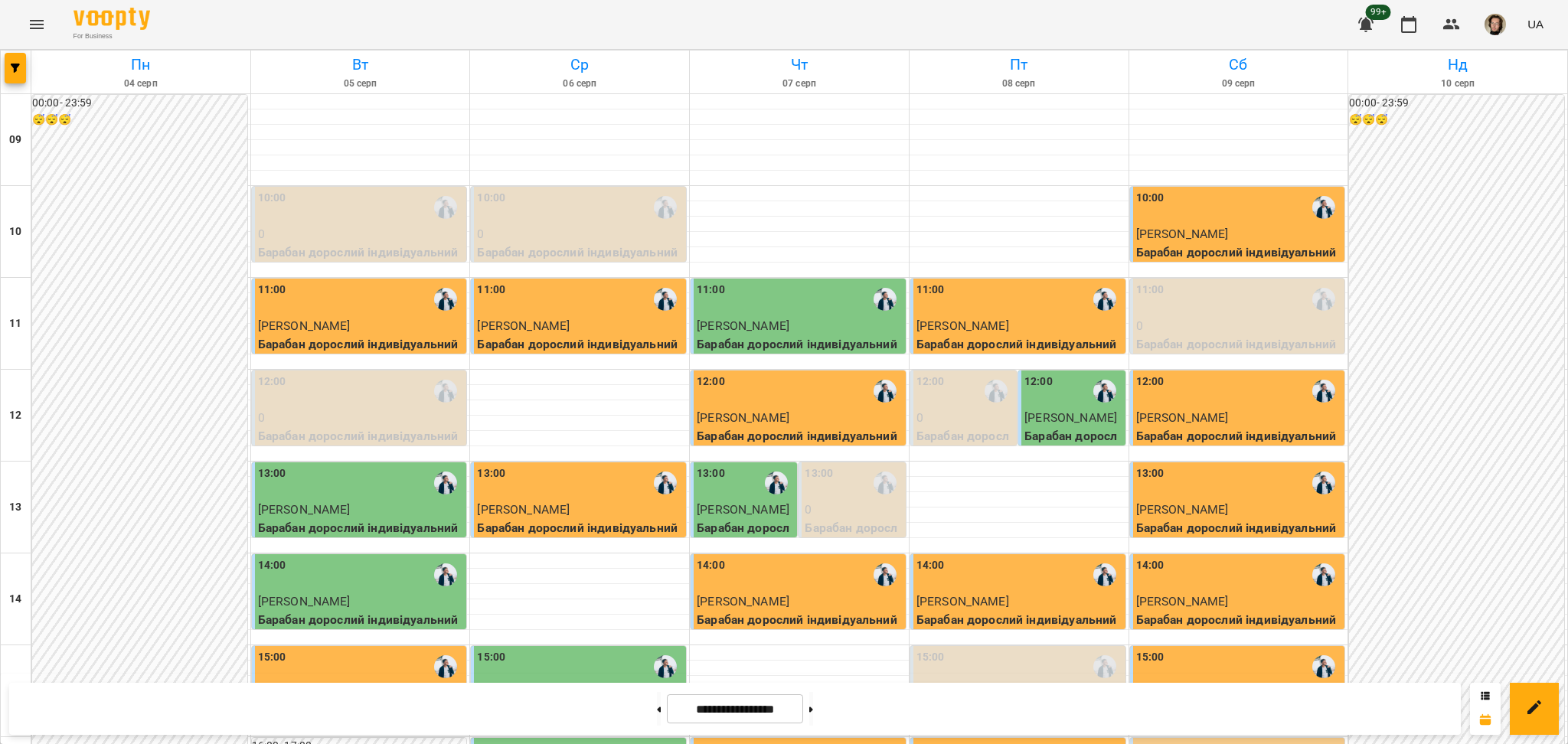
click at [46, 17] on button "Menu" at bounding box center [36, 24] width 37 height 37
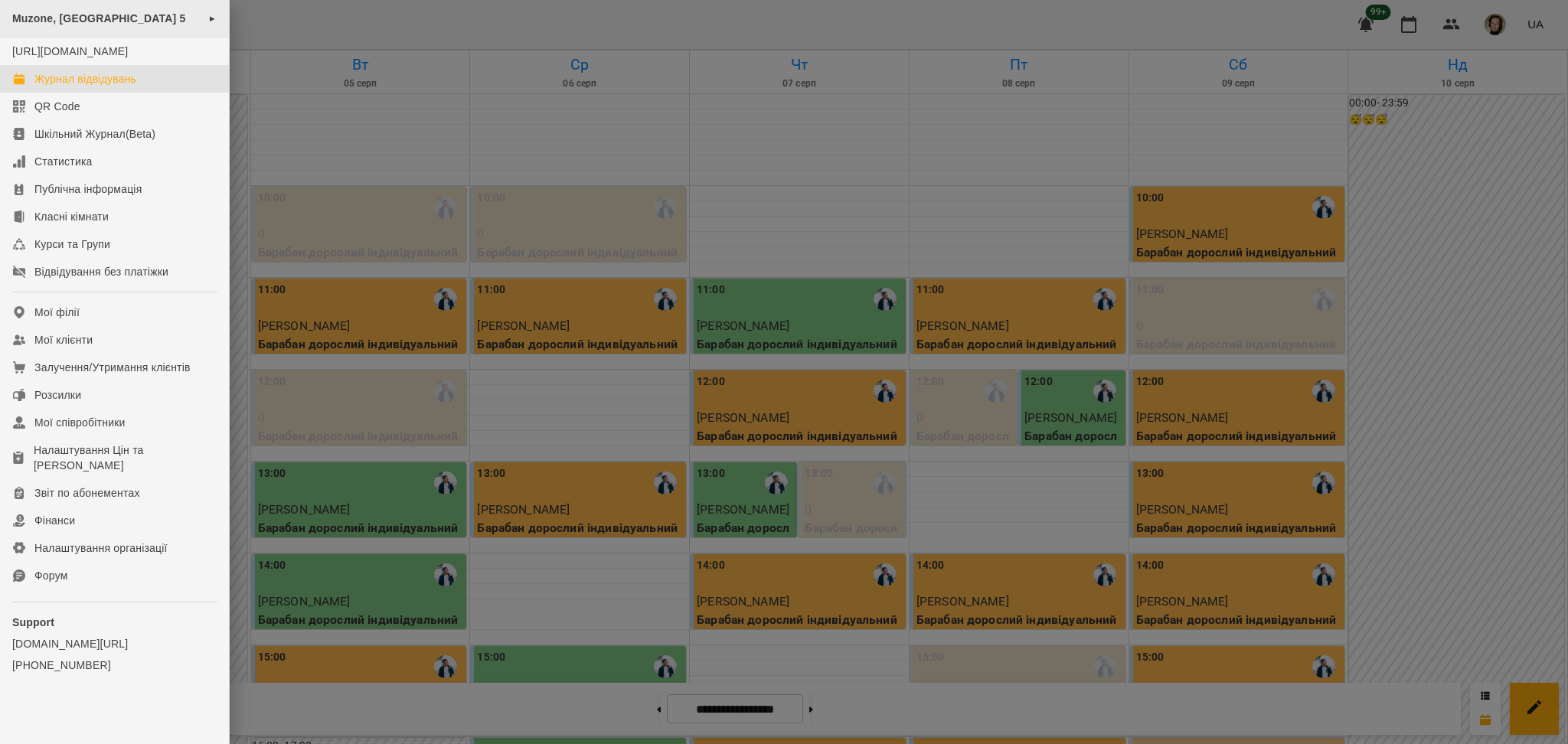
click at [145, 31] on div "Muzone, [GEOGRAPHIC_DATA] 5 ►" at bounding box center [114, 19] width 229 height 38
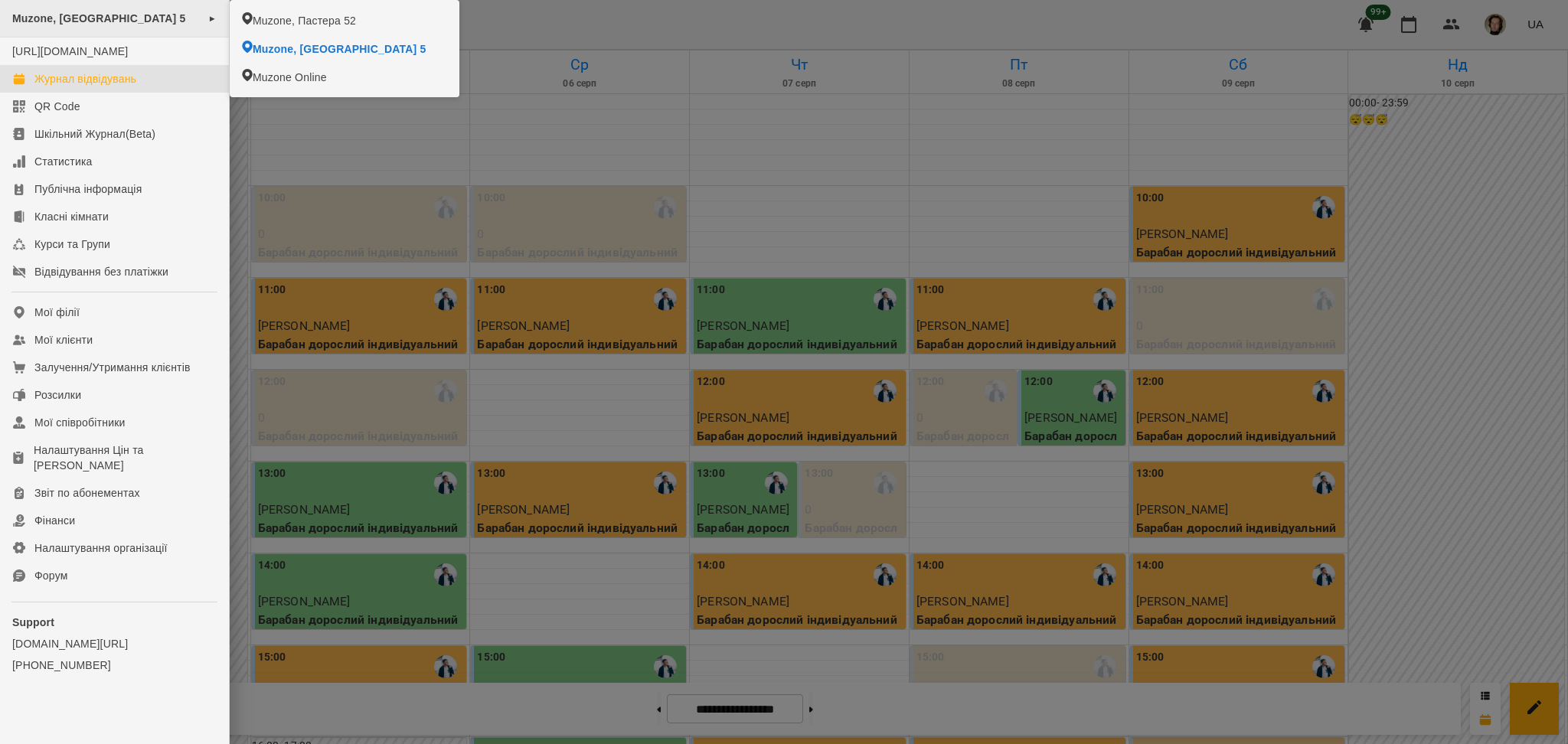
click at [61, 25] on span "Muzone, [GEOGRAPHIC_DATA] 5" at bounding box center [99, 18] width 174 height 12
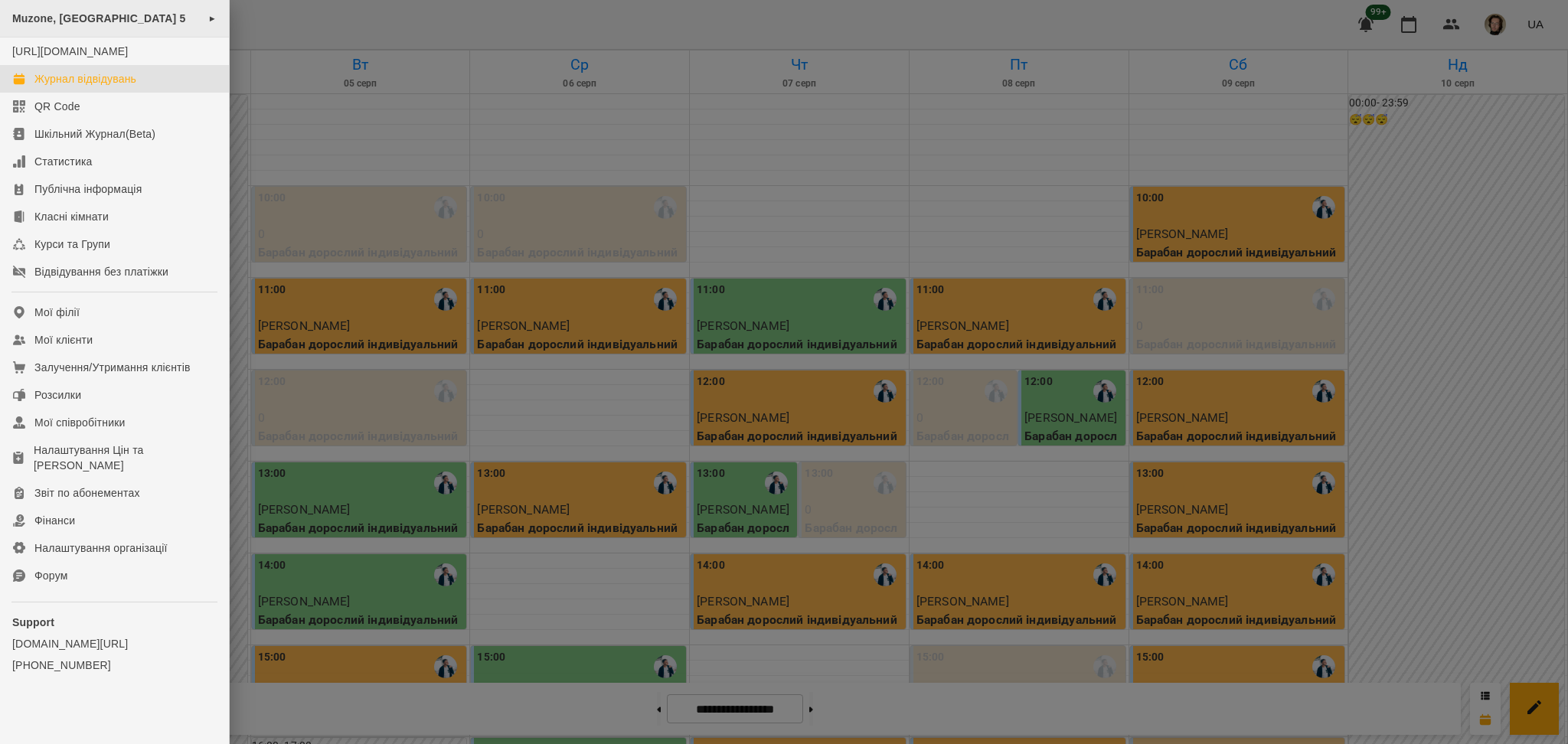
click at [67, 19] on span "Muzone, [GEOGRAPHIC_DATA] 5" at bounding box center [99, 18] width 174 height 12
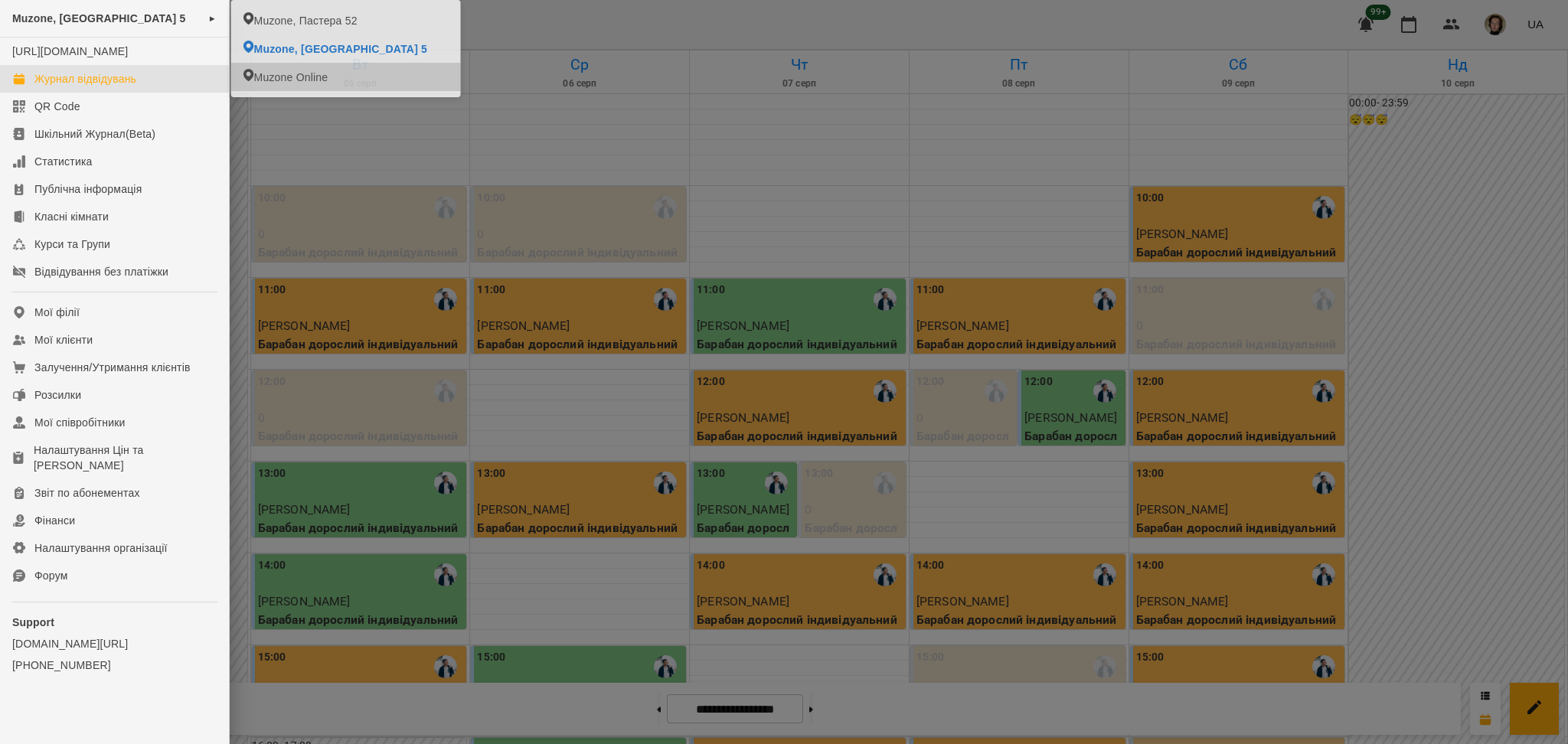
click at [532, 130] on div at bounding box center [784, 372] width 1568 height 744
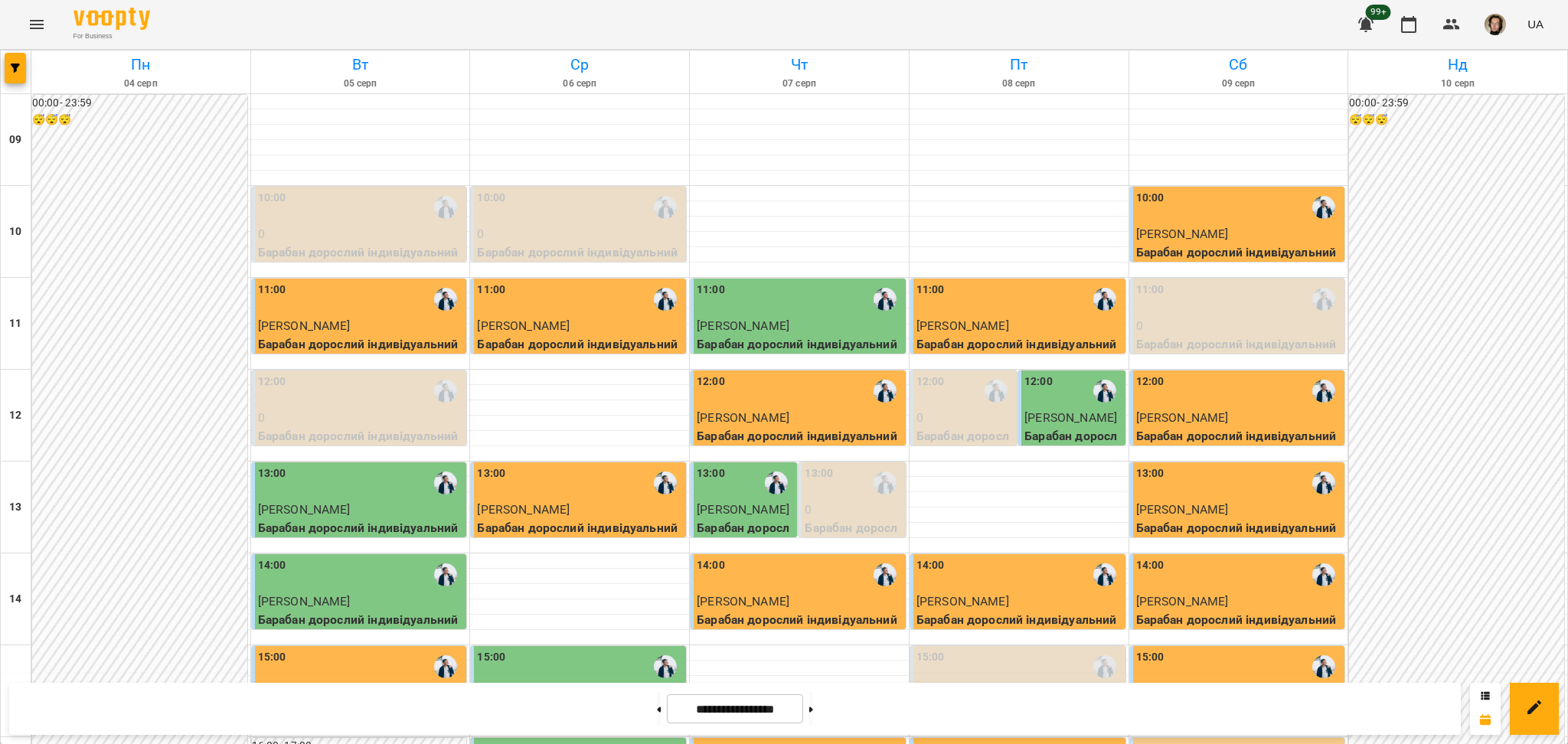
click at [58, 35] on div "For Business 99+ UA" at bounding box center [784, 25] width 1568 height 49
click at [51, 18] on button "Menu" at bounding box center [36, 24] width 37 height 37
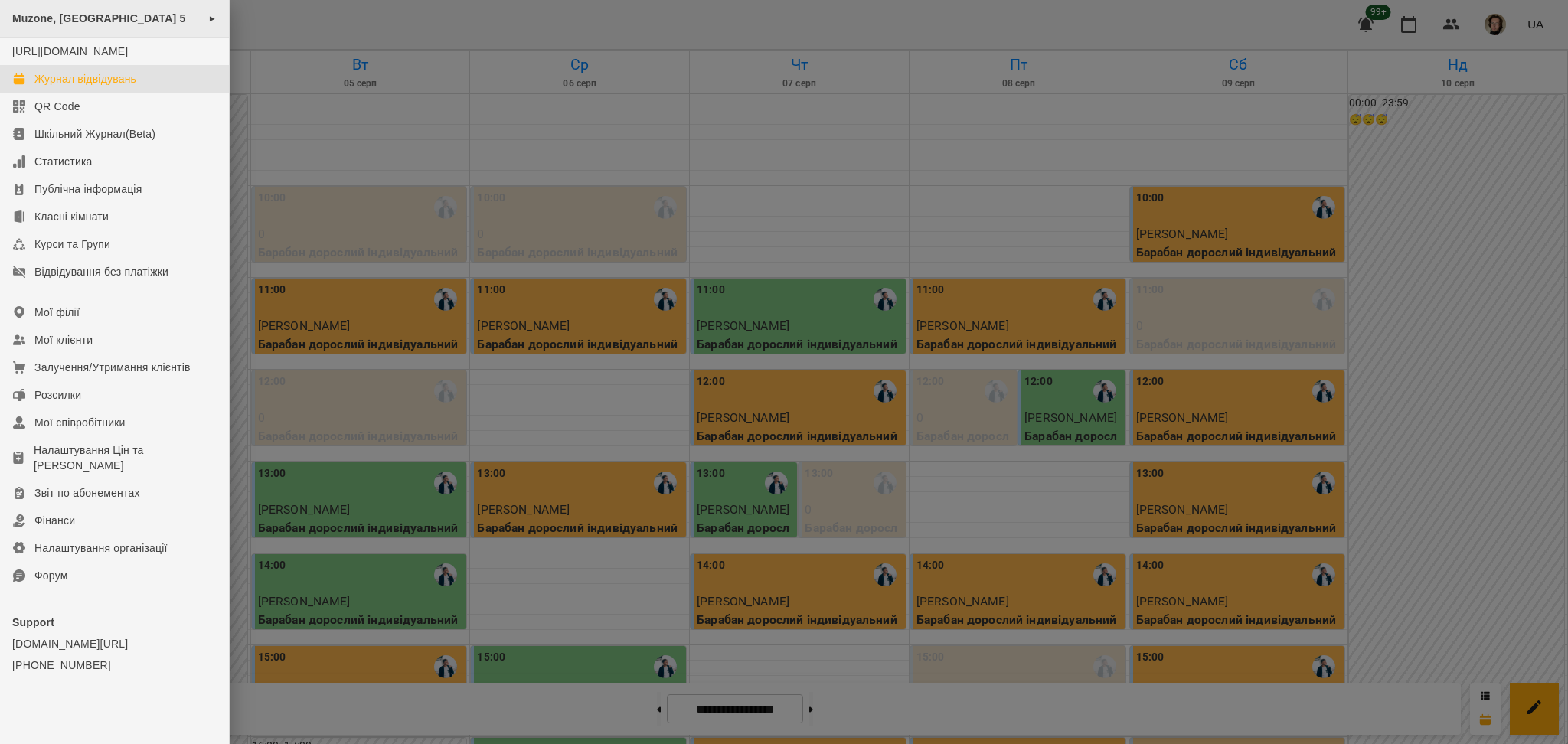
click at [208, 21] on span "►" at bounding box center [212, 18] width 8 height 12
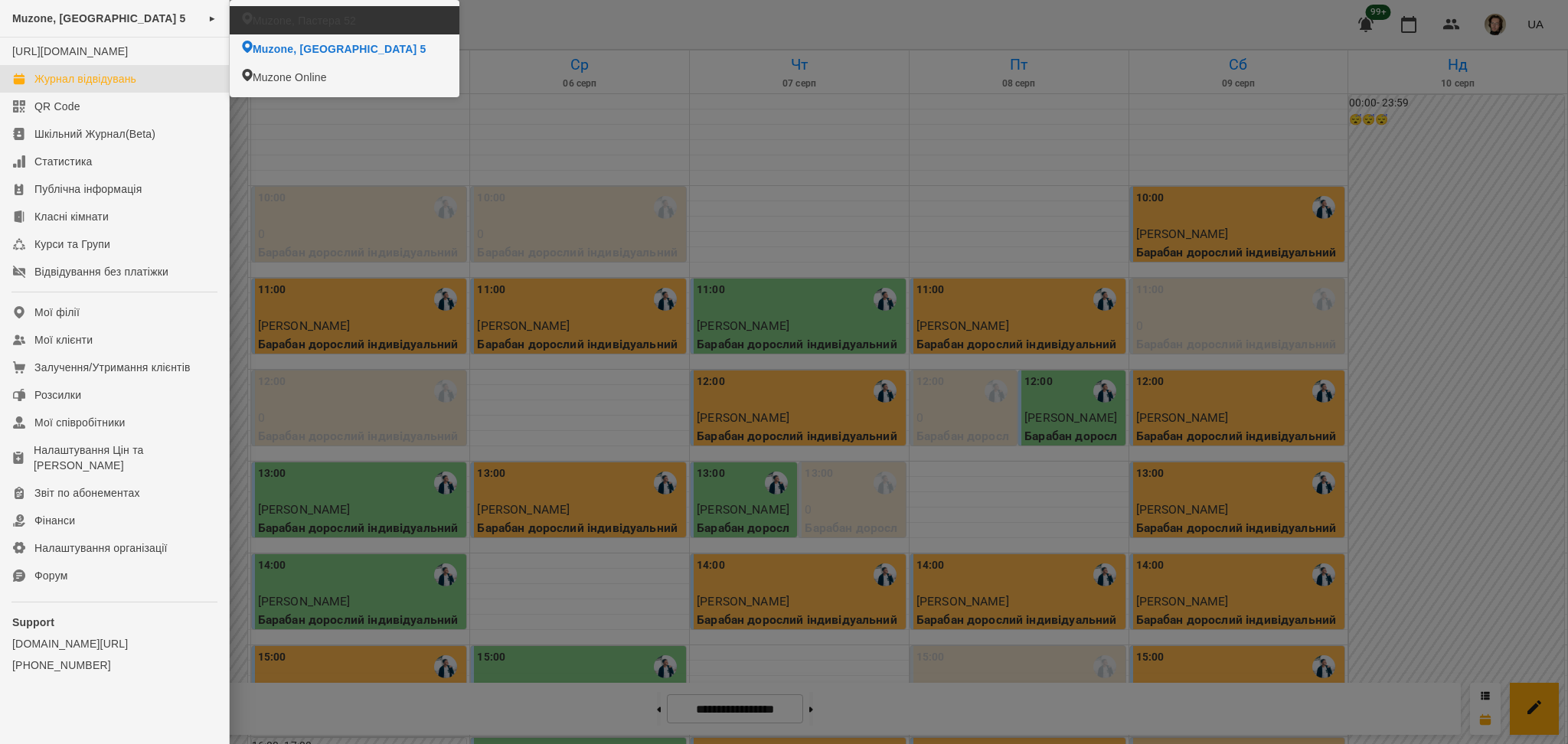
click at [286, 29] on li "Muzone, Пастера 52" at bounding box center [344, 20] width 230 height 29
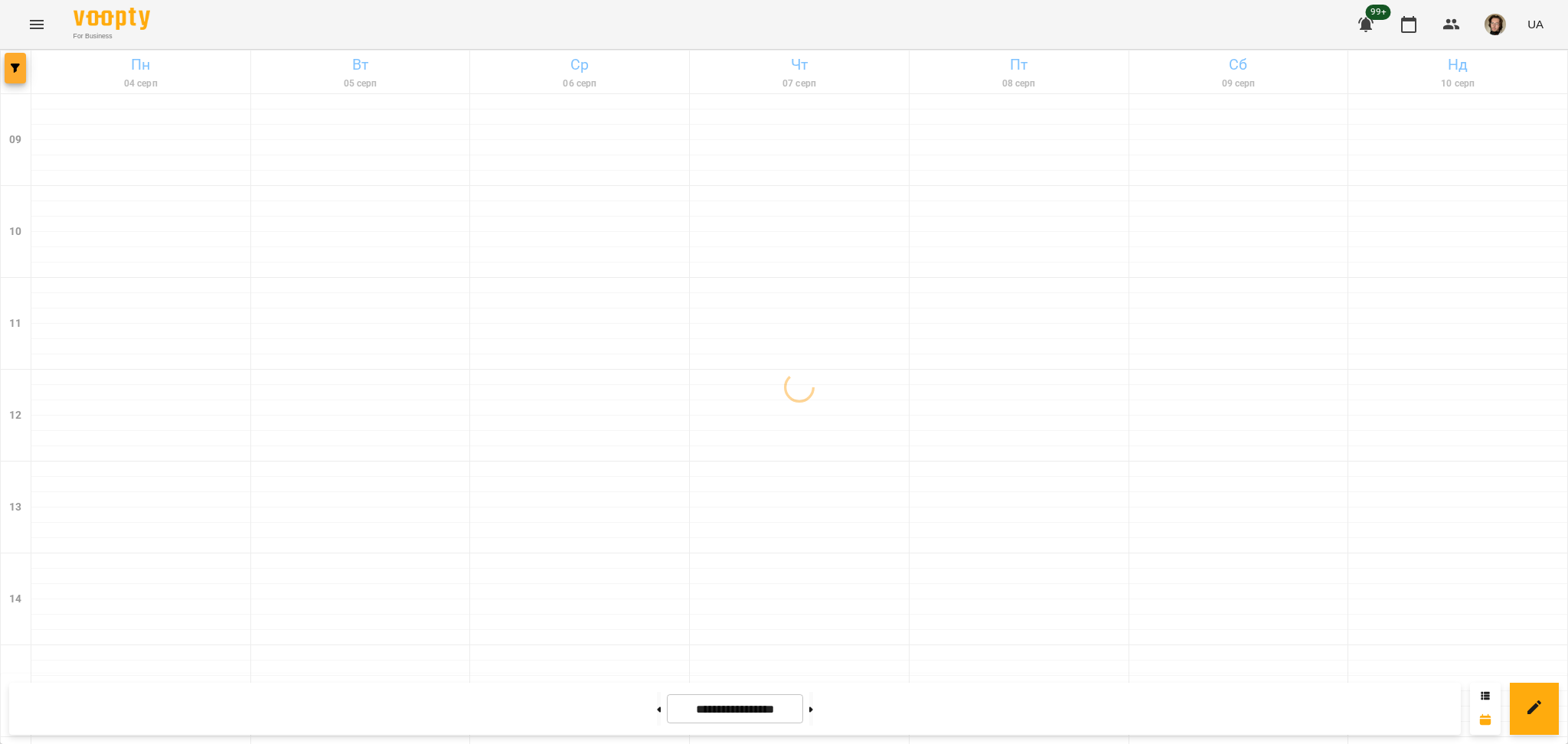
click at [18, 53] on button "button" at bounding box center [16, 68] width 21 height 30
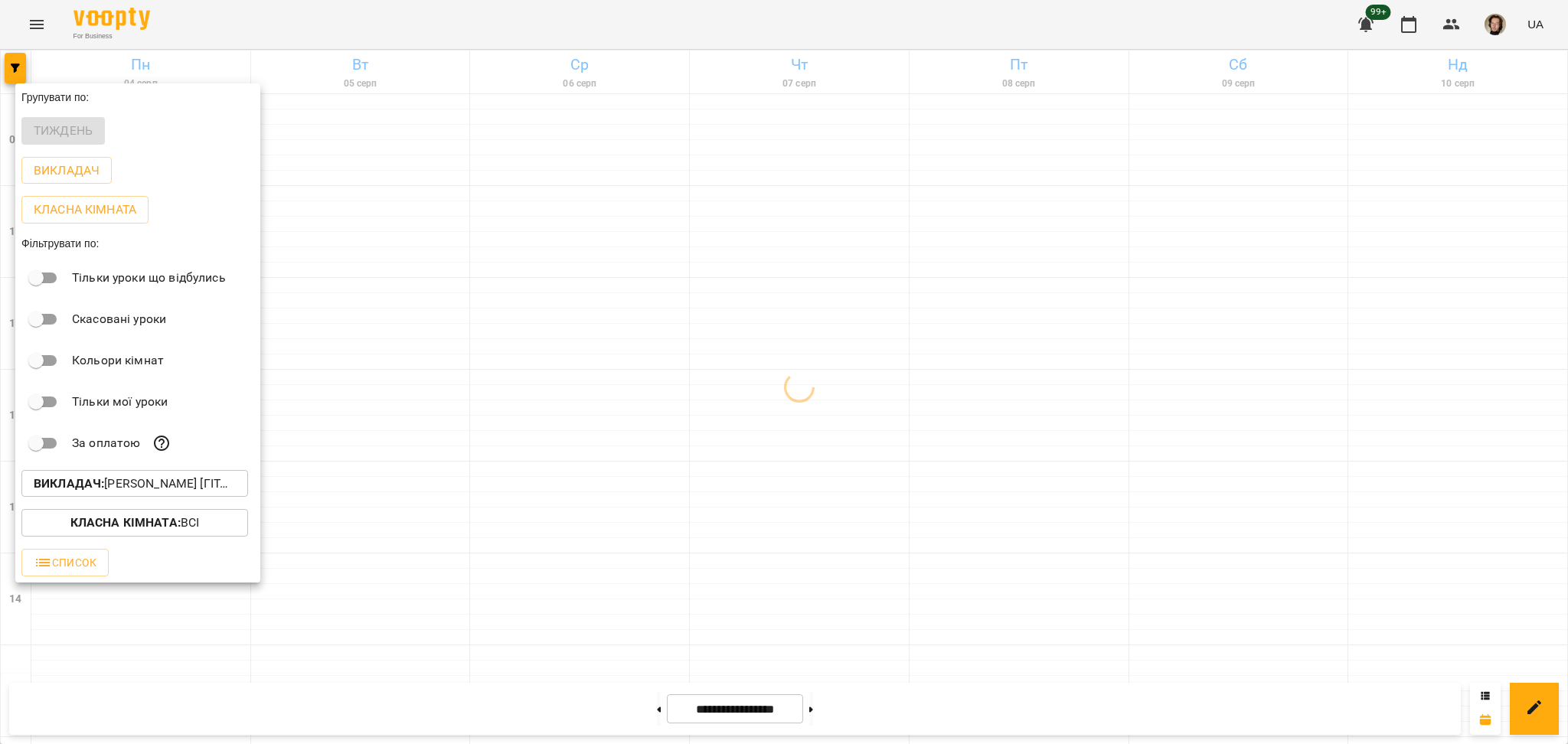
click at [18, 65] on div at bounding box center [784, 372] width 1568 height 744
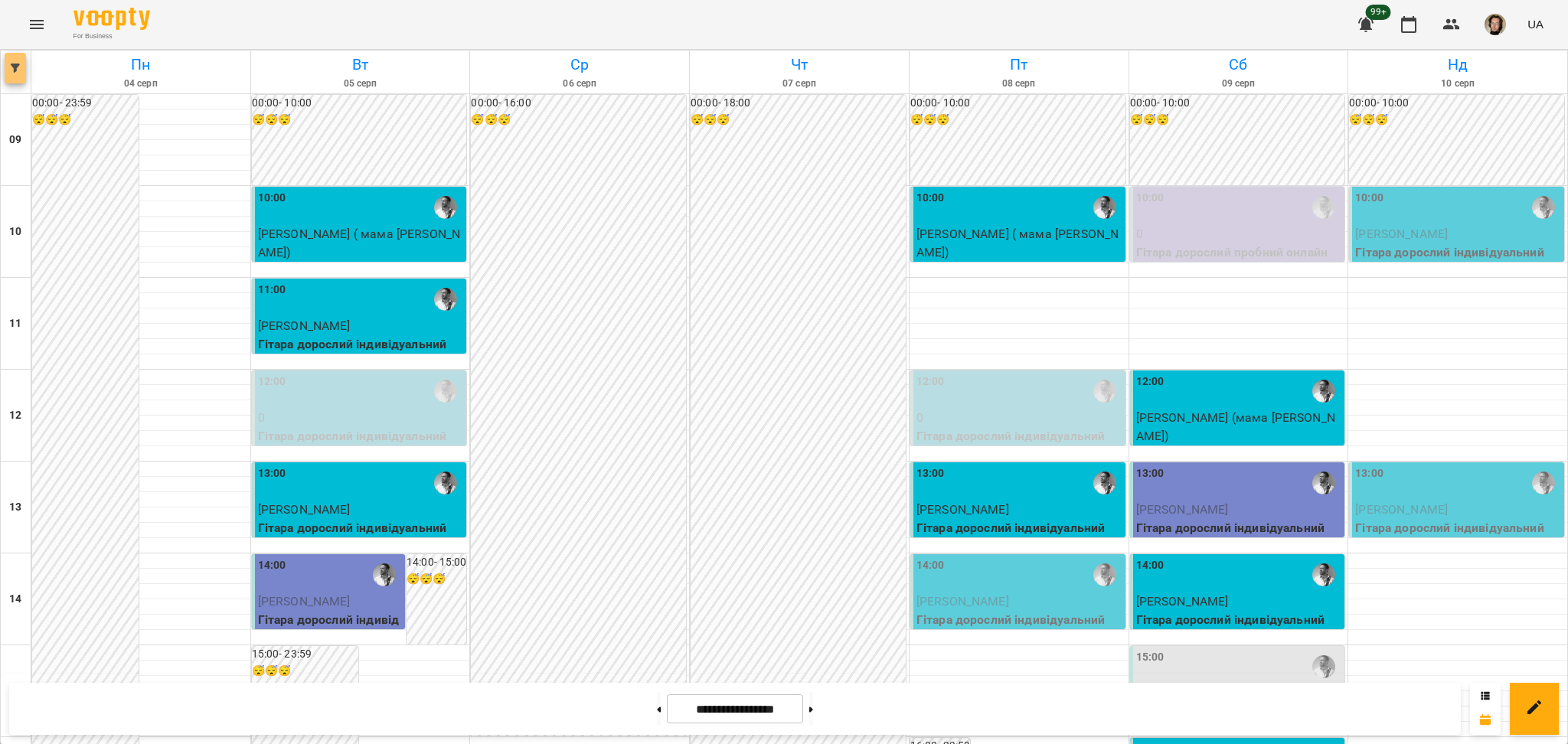
click at [5, 65] on span "button" at bounding box center [16, 68] width 21 height 9
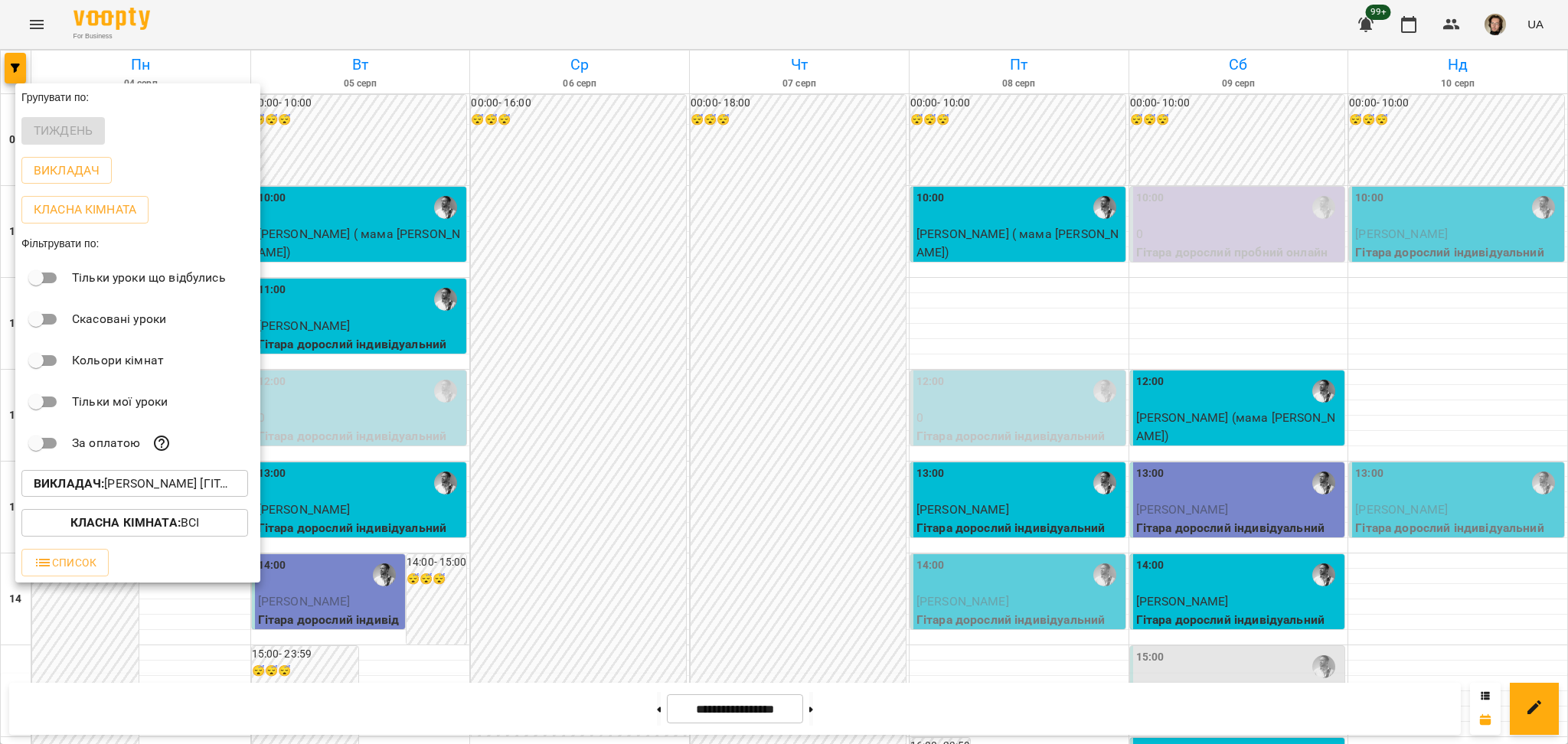
click at [135, 476] on button "Викладач : [PERSON_NAME] [гітара],[PERSON_NAME] [гітара]" at bounding box center [134, 483] width 226 height 28
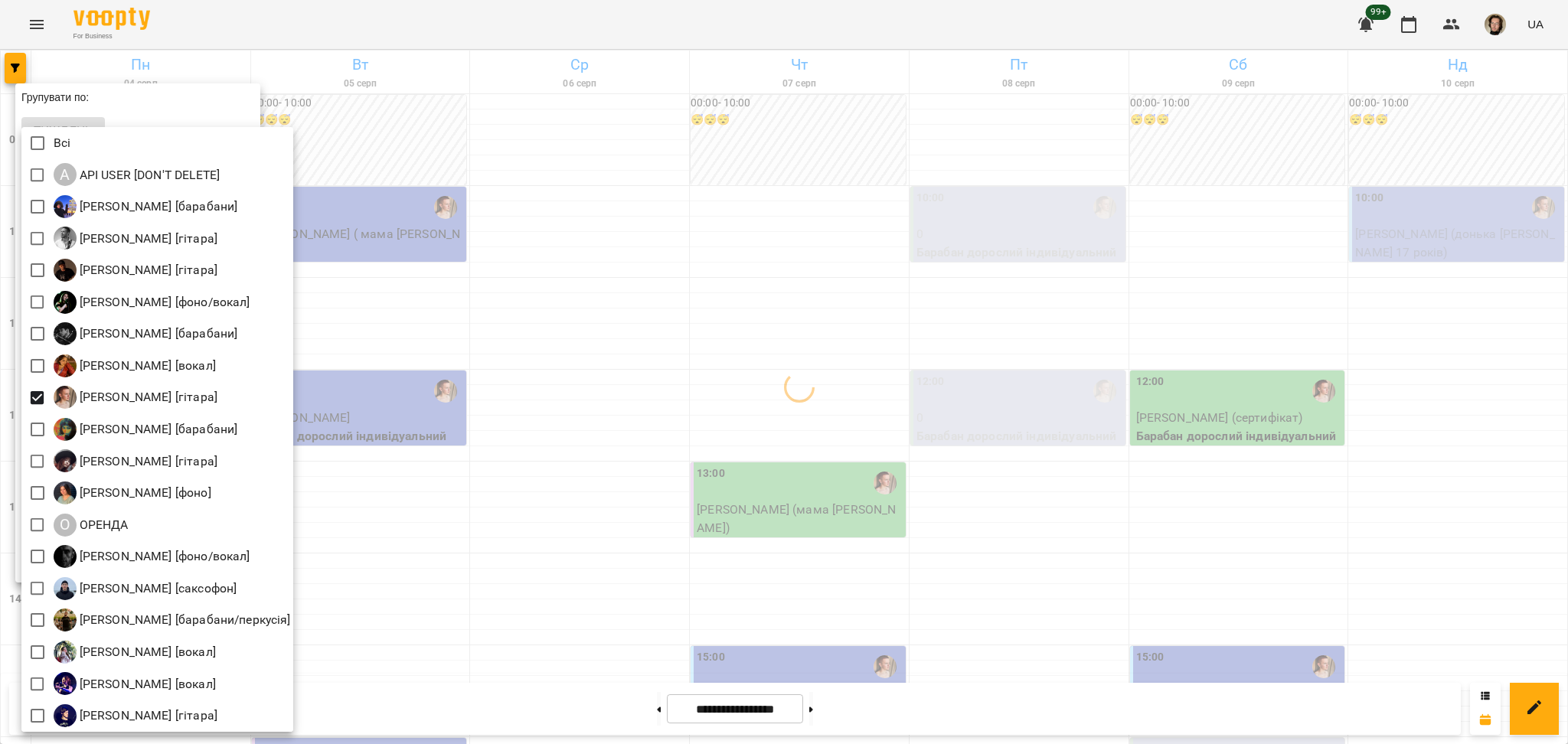
click at [686, 363] on div at bounding box center [784, 372] width 1568 height 744
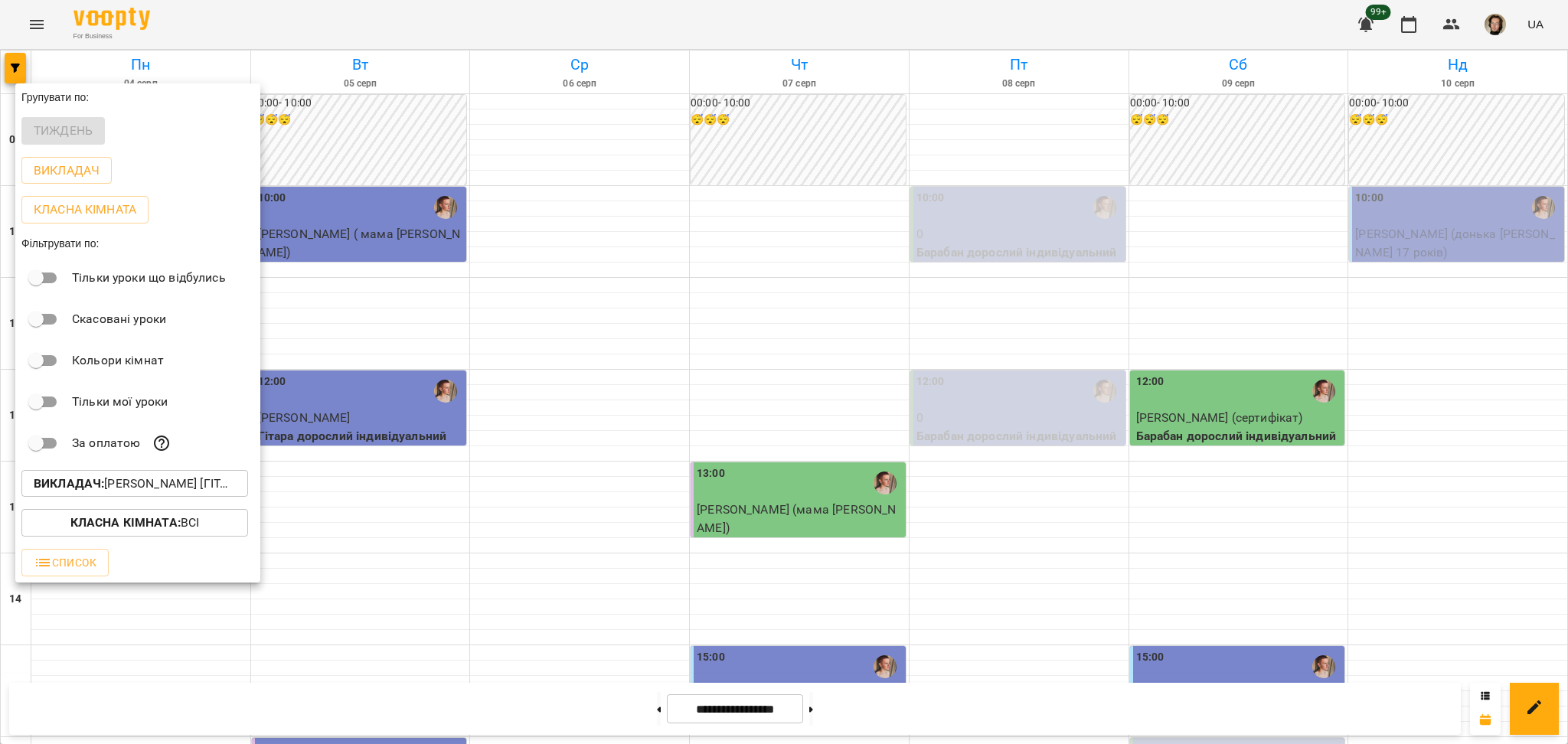
click at [1383, 305] on div at bounding box center [784, 372] width 1568 height 744
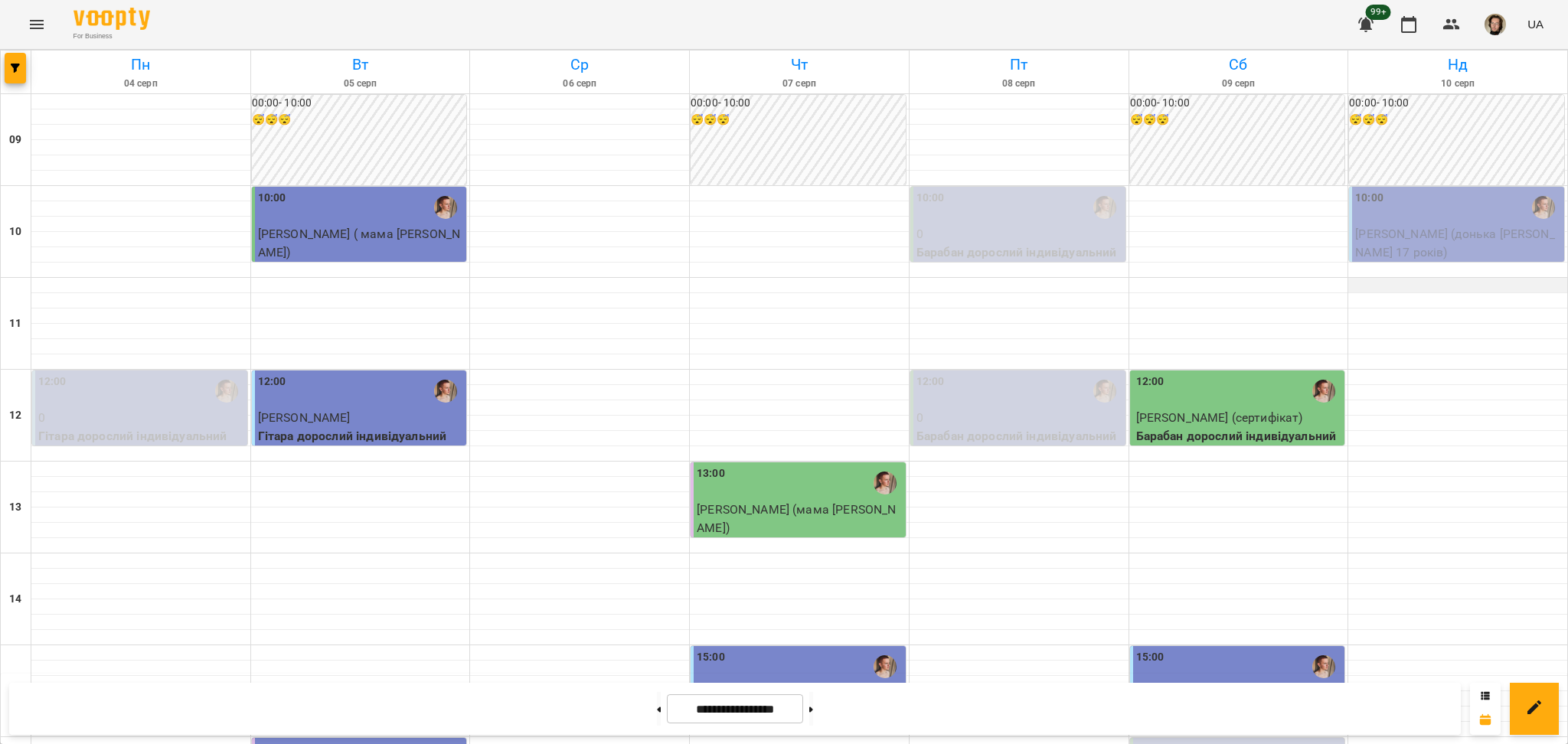
click at [1373, 287] on div at bounding box center [1458, 285] width 219 height 16
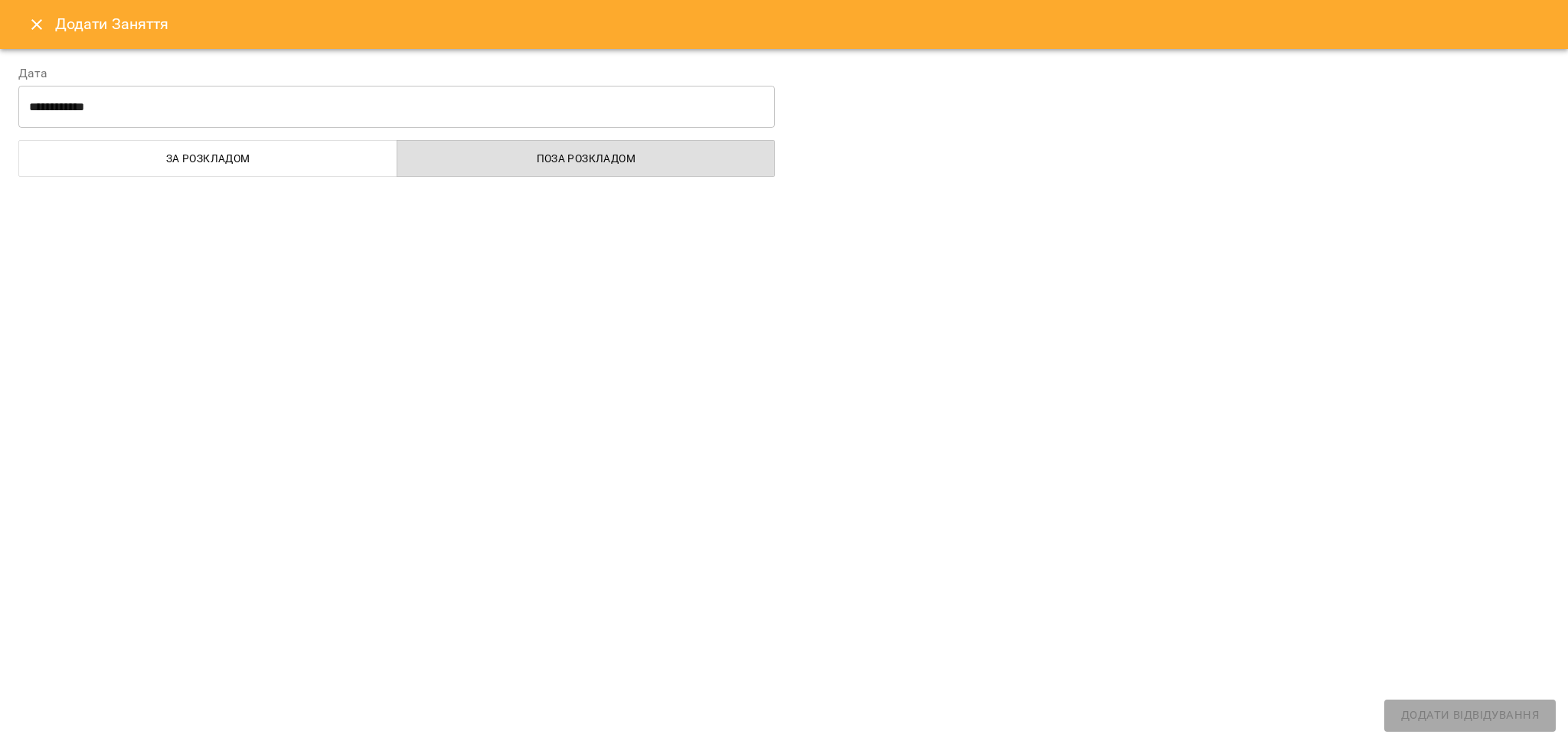
select select
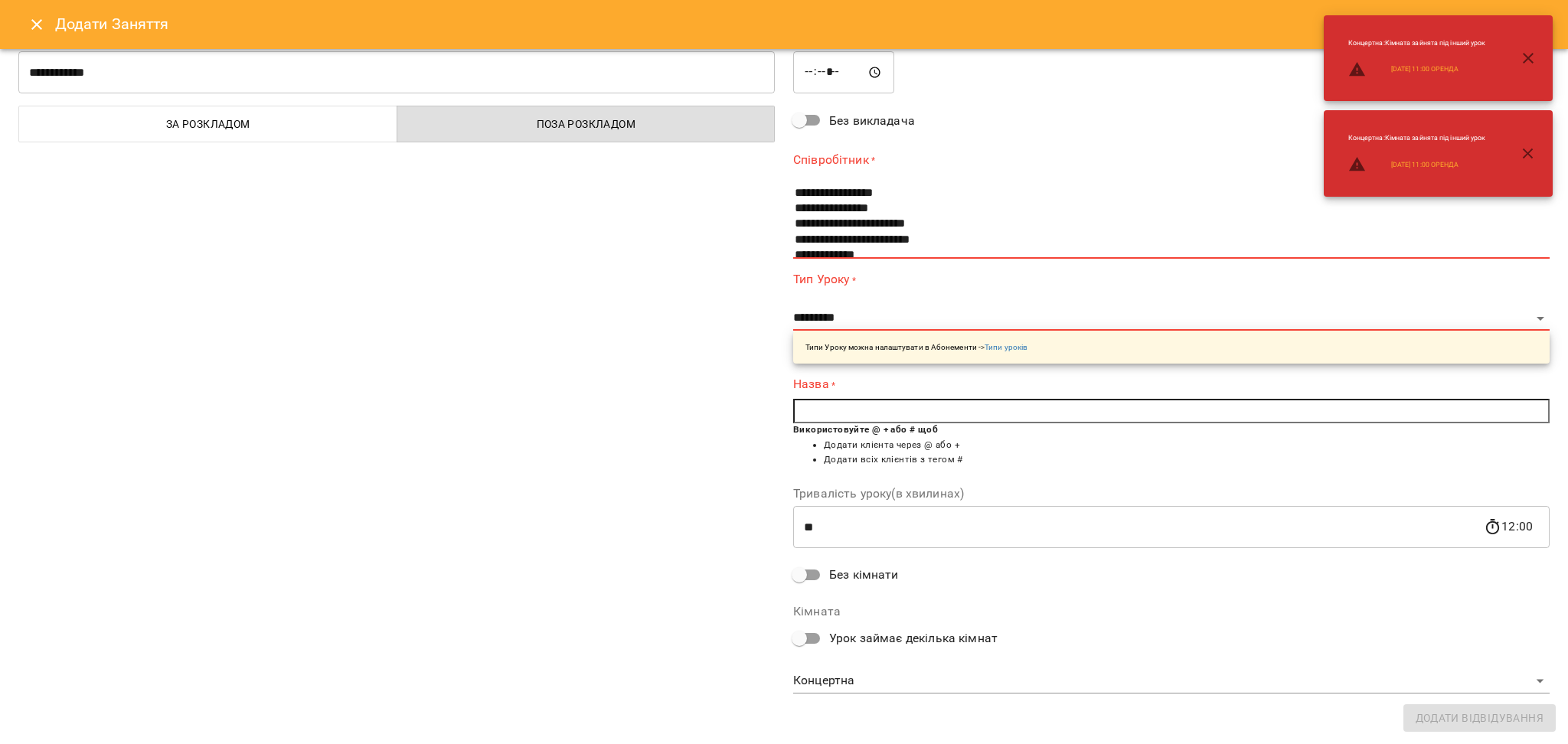
scroll to position [102, 0]
click at [21, 20] on button "Close" at bounding box center [36, 24] width 37 height 37
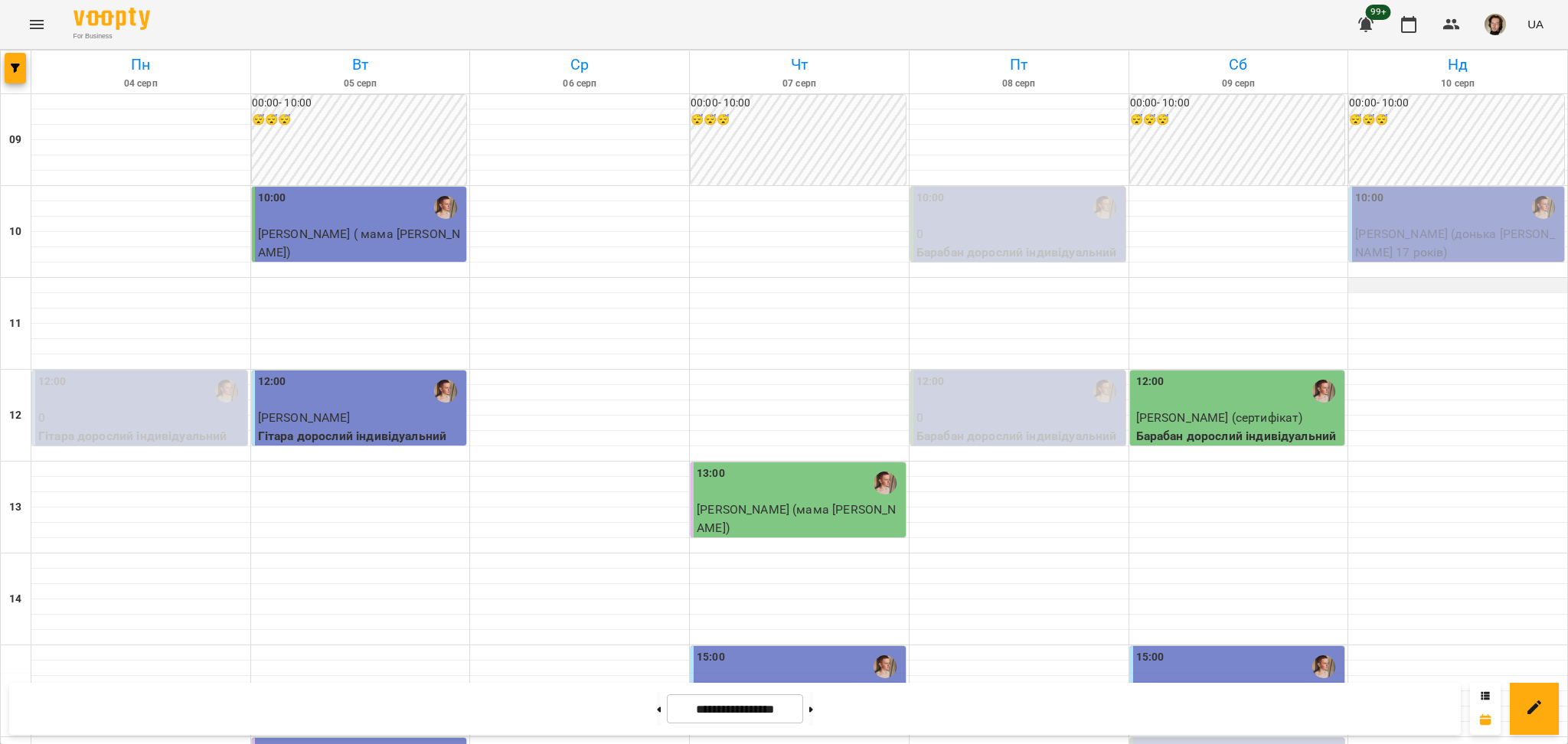
click at [1468, 285] on div at bounding box center [1458, 285] width 219 height 16
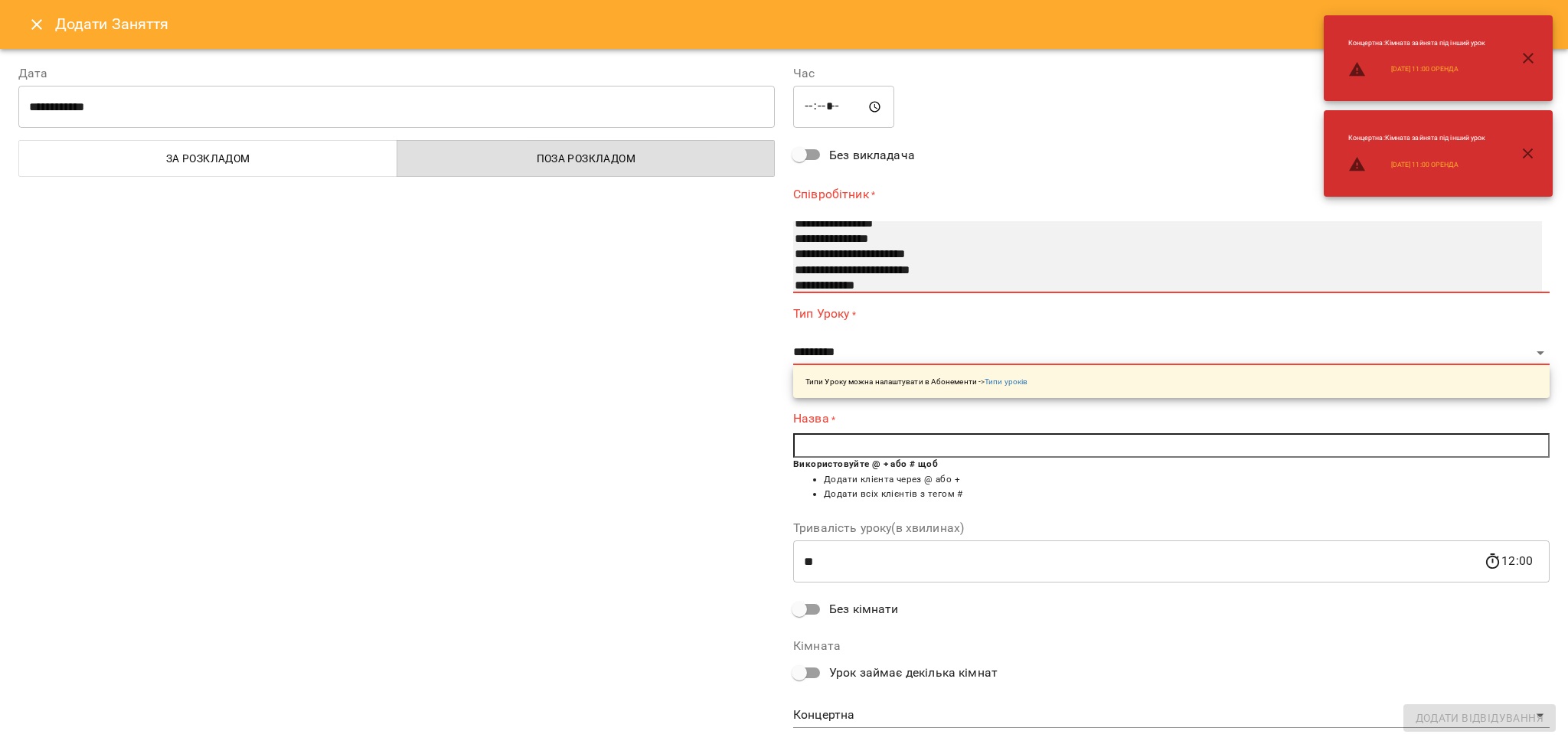
select select "**********"
click at [823, 244] on option "**********" at bounding box center [1150, 239] width 715 height 16
select select "**********"
type input "**"
type input "**********"
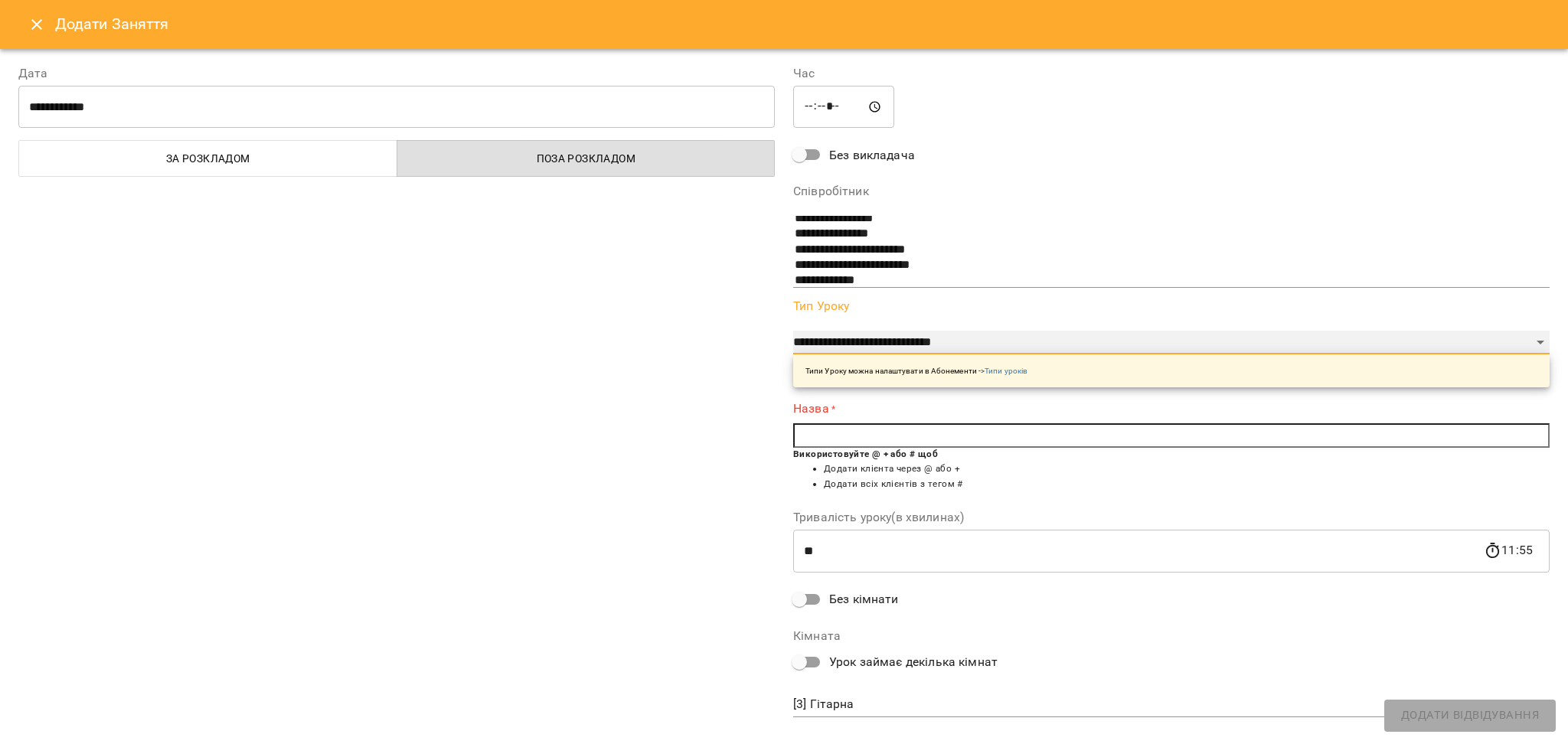
click at [835, 331] on select "**********" at bounding box center [1172, 343] width 757 height 25
click at [673, 417] on div "**********" at bounding box center [396, 392] width 775 height 693
click at [848, 443] on input "text" at bounding box center [1172, 435] width 757 height 25
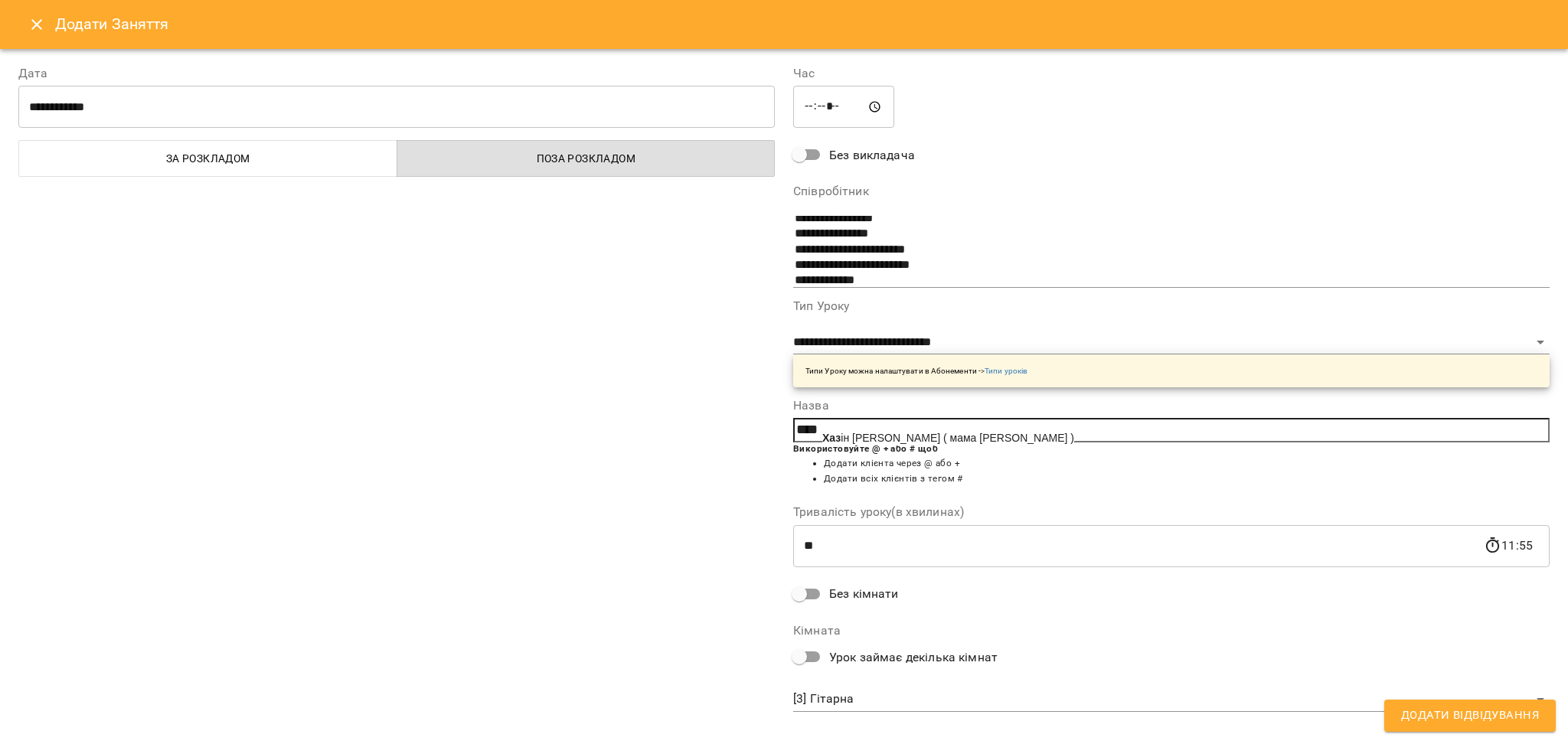
click at [848, 443] on span "Хаз ін [PERSON_NAME] ( мама [PERSON_NAME] )" at bounding box center [948, 437] width 252 height 12
type input "**********"
click at [904, 689] on body "For Business 99+ UA [DATE] [DATE] [DATE] [DATE] [DATE] [DATE] Нд [DATE] 10 11 1…" at bounding box center [784, 678] width 1568 height 1357
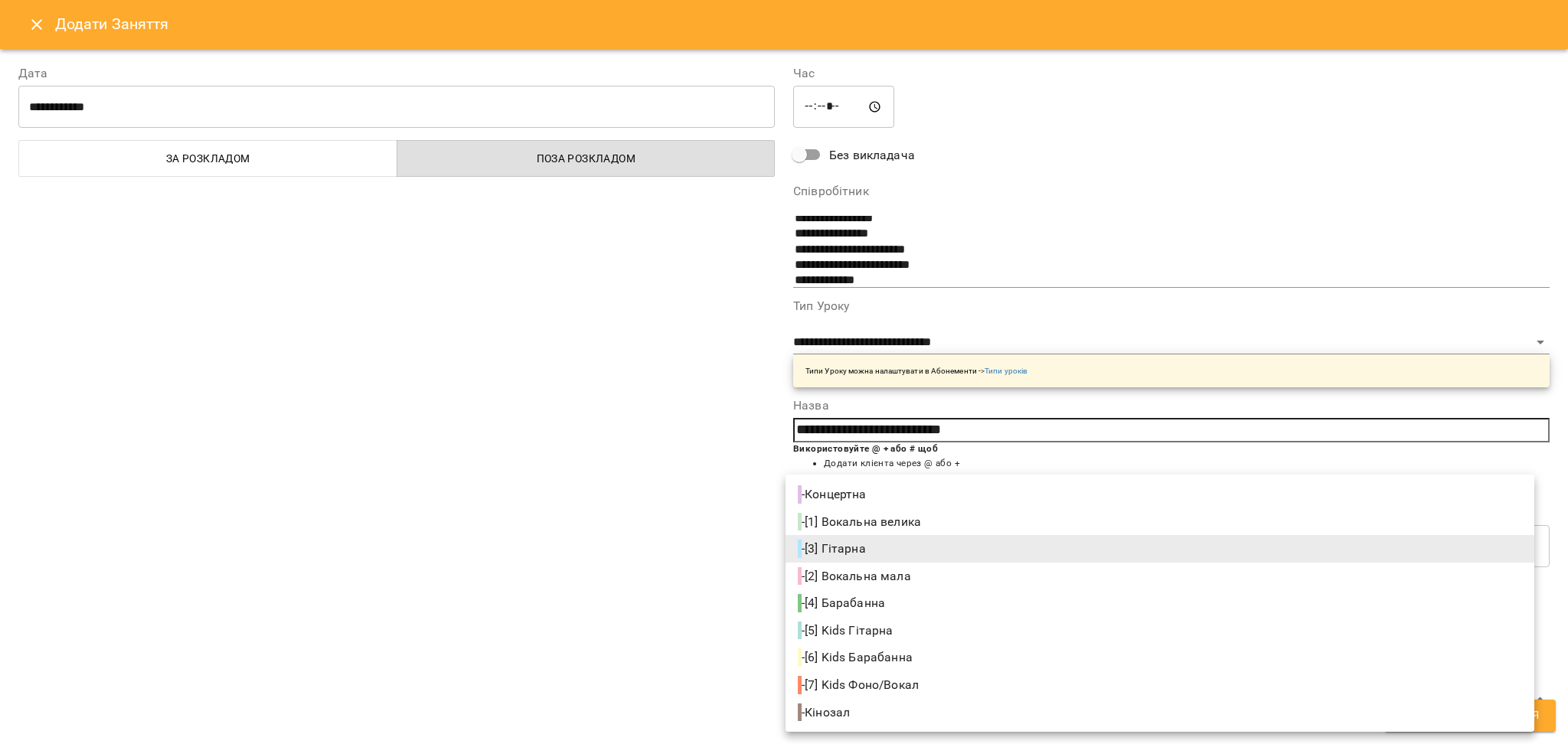
click at [557, 501] on div at bounding box center [784, 372] width 1568 height 744
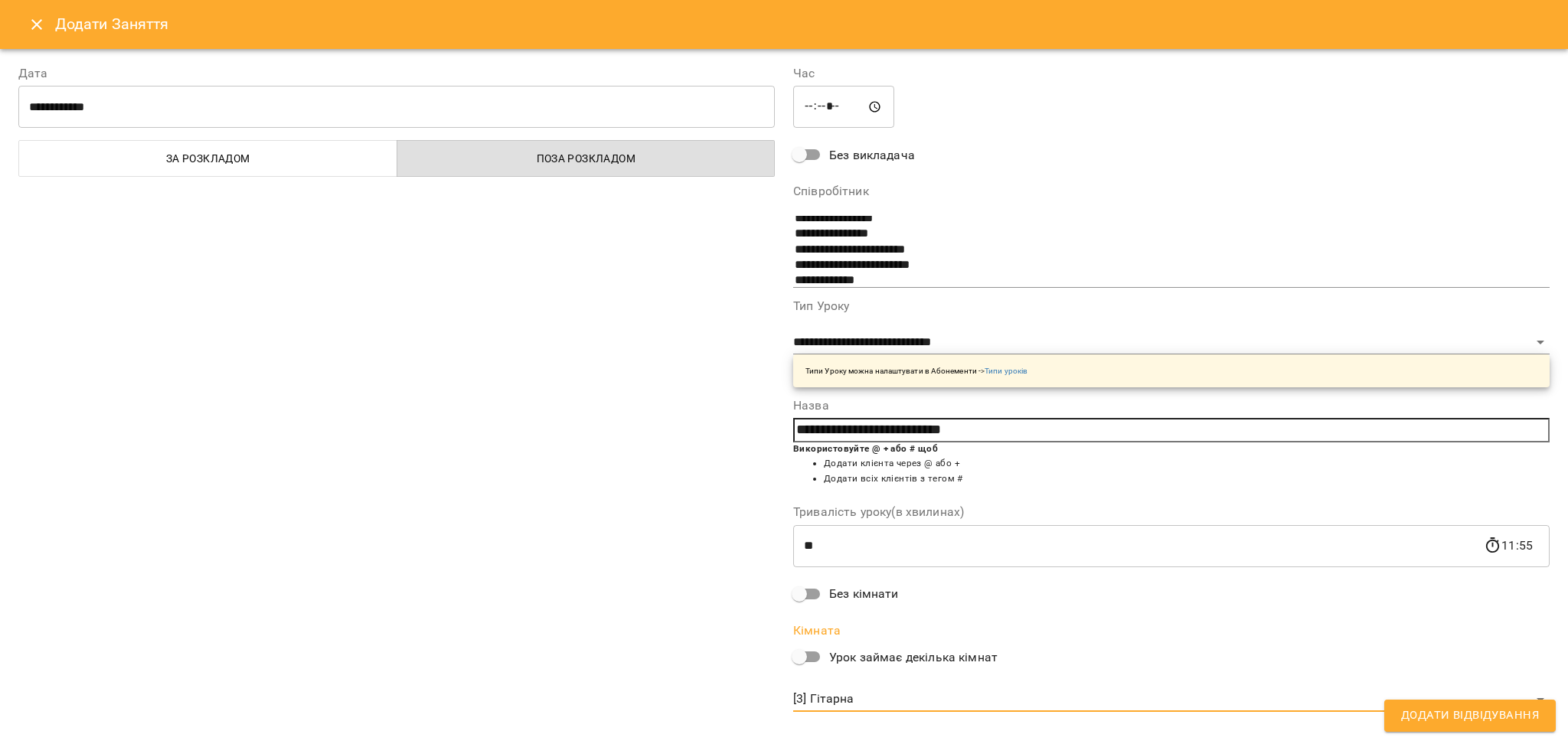
click at [1499, 721] on span "Додати Відвідування" at bounding box center [1470, 715] width 138 height 20
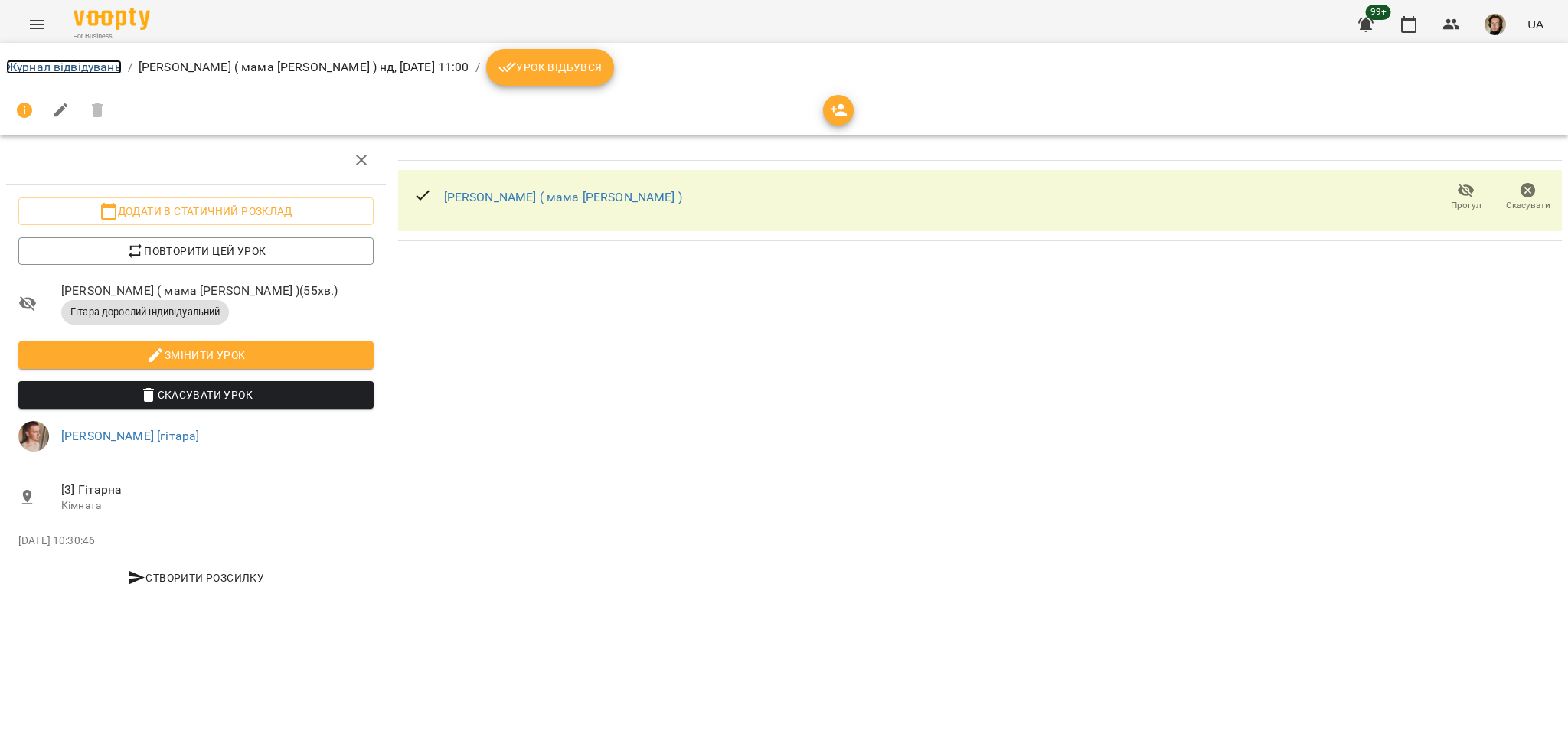
click at [39, 64] on link "Журнал відвідувань" at bounding box center [63, 67] width 115 height 15
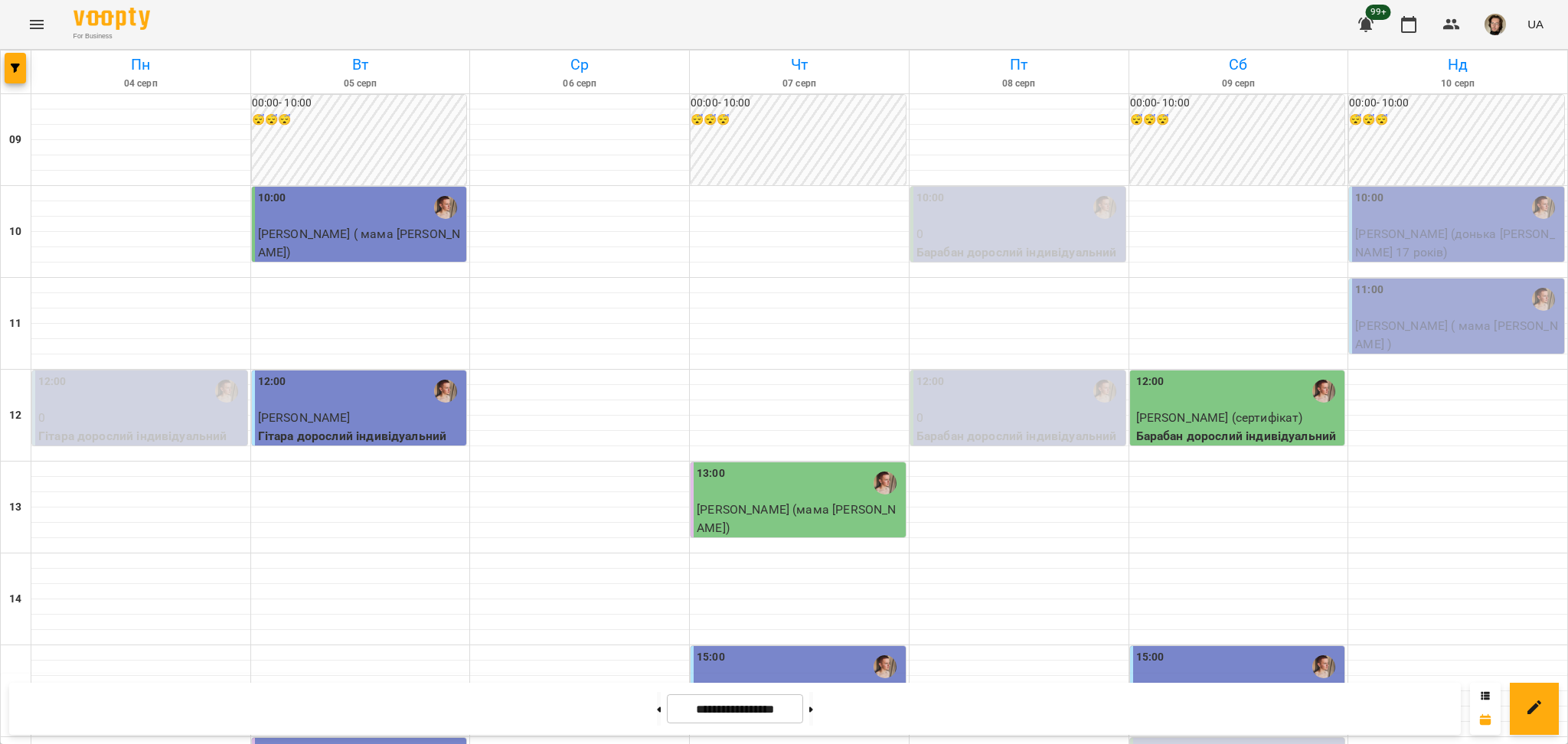
click at [1398, 301] on div "11:00" at bounding box center [1458, 299] width 206 height 35
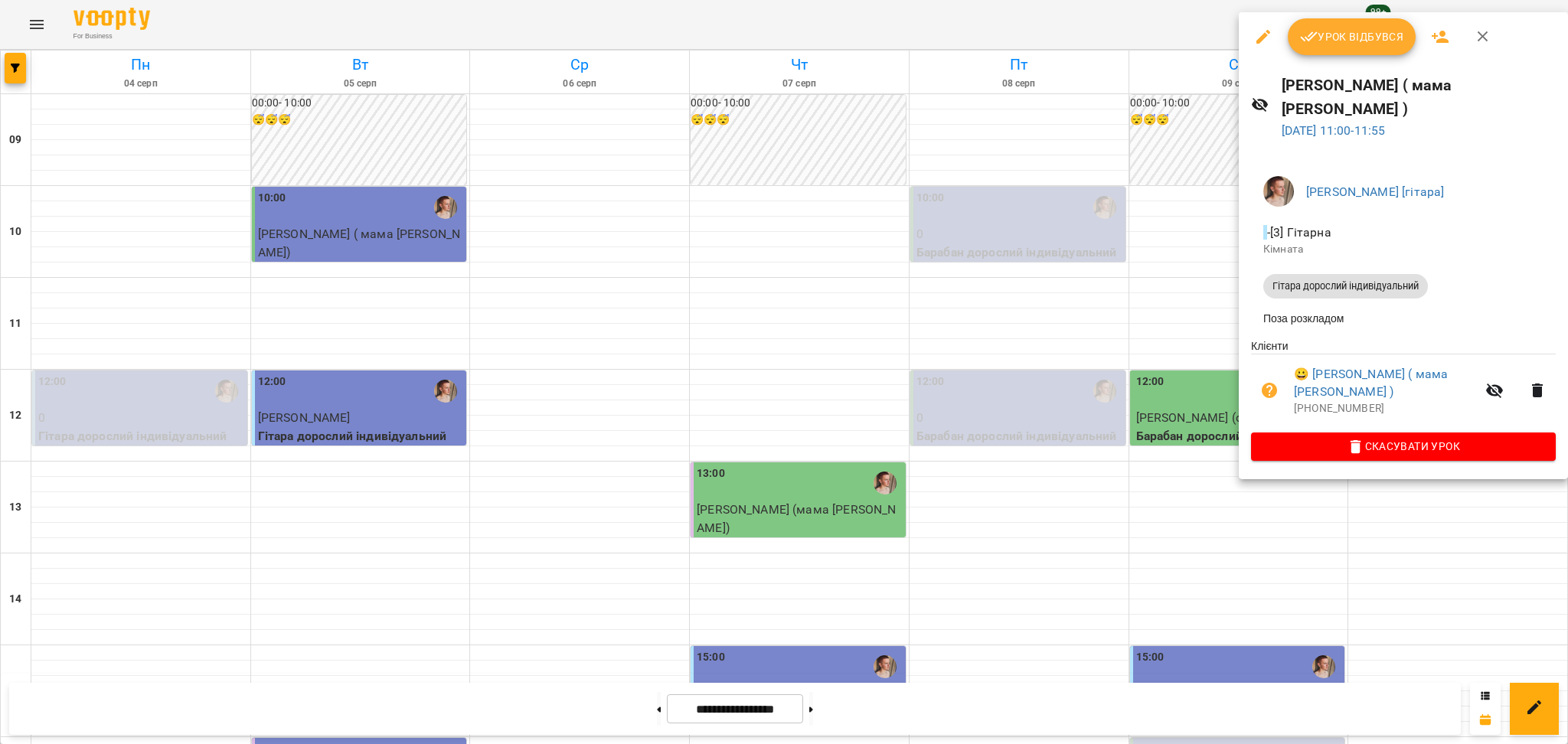
click at [1389, 305] on li "Поза розкладом" at bounding box center [1403, 319] width 305 height 28
click at [3, 68] on div at bounding box center [784, 372] width 1568 height 744
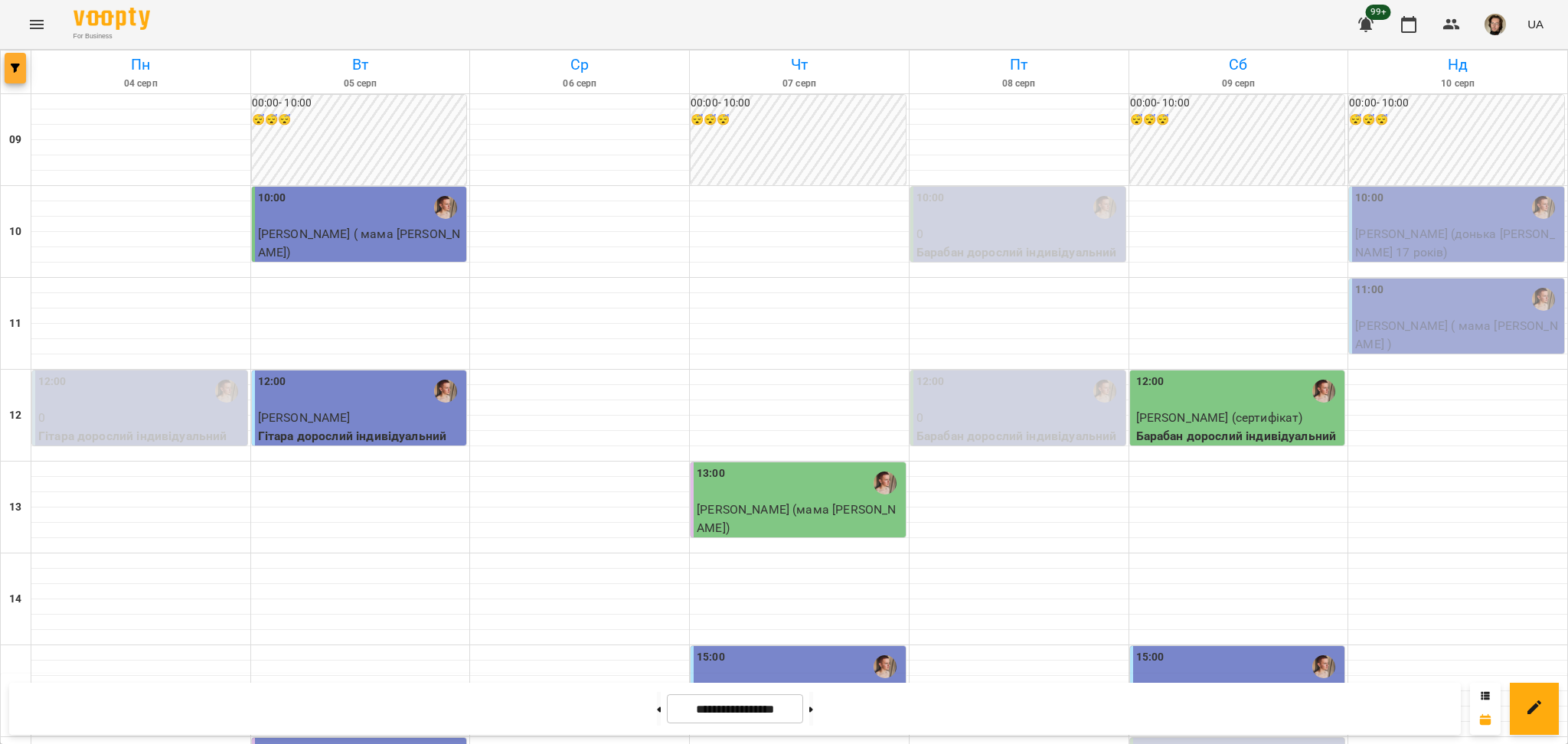
click at [11, 66] on icon "button" at bounding box center [15, 68] width 9 height 9
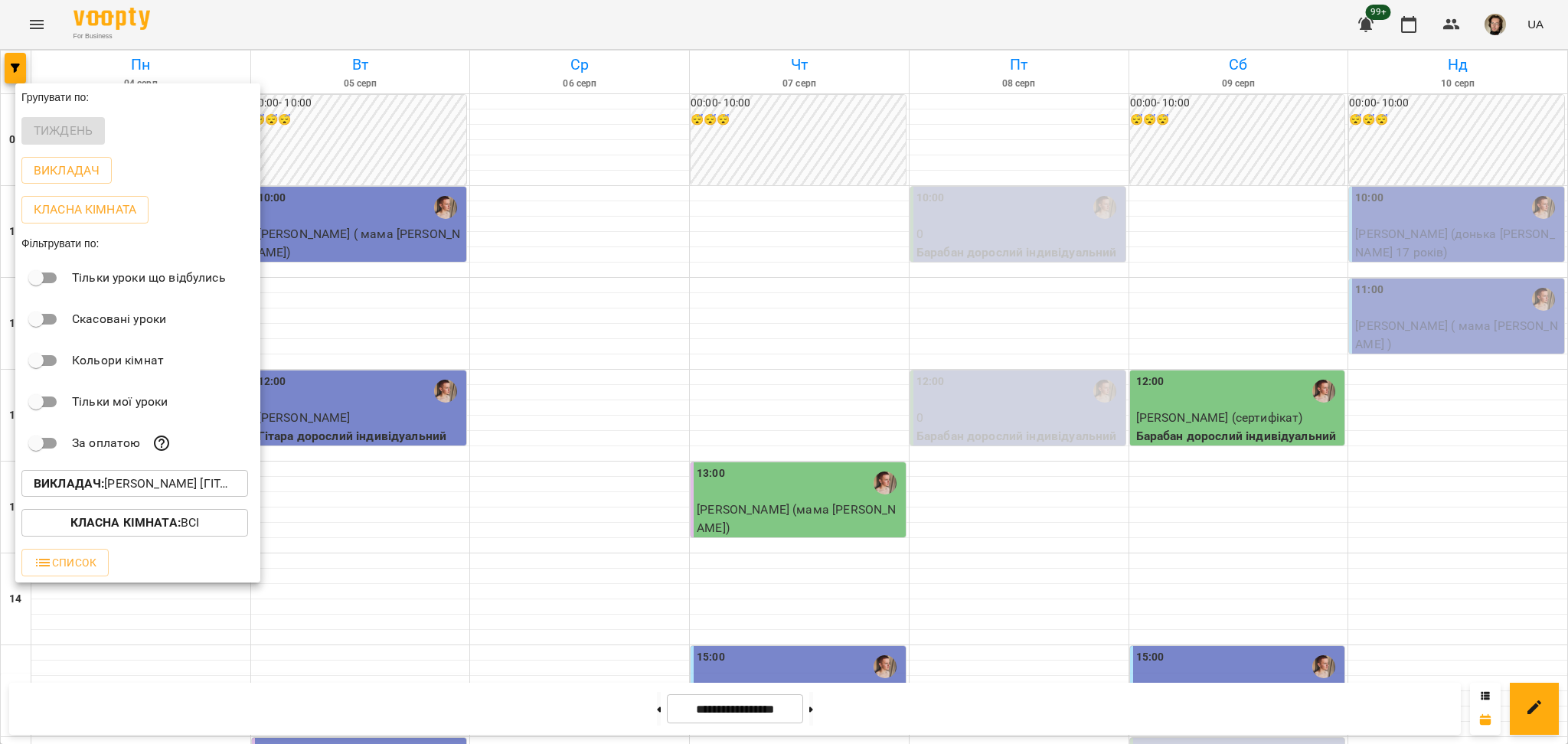
click at [140, 492] on p "Викладач : [PERSON_NAME] [гітара]" at bounding box center [134, 483] width 202 height 18
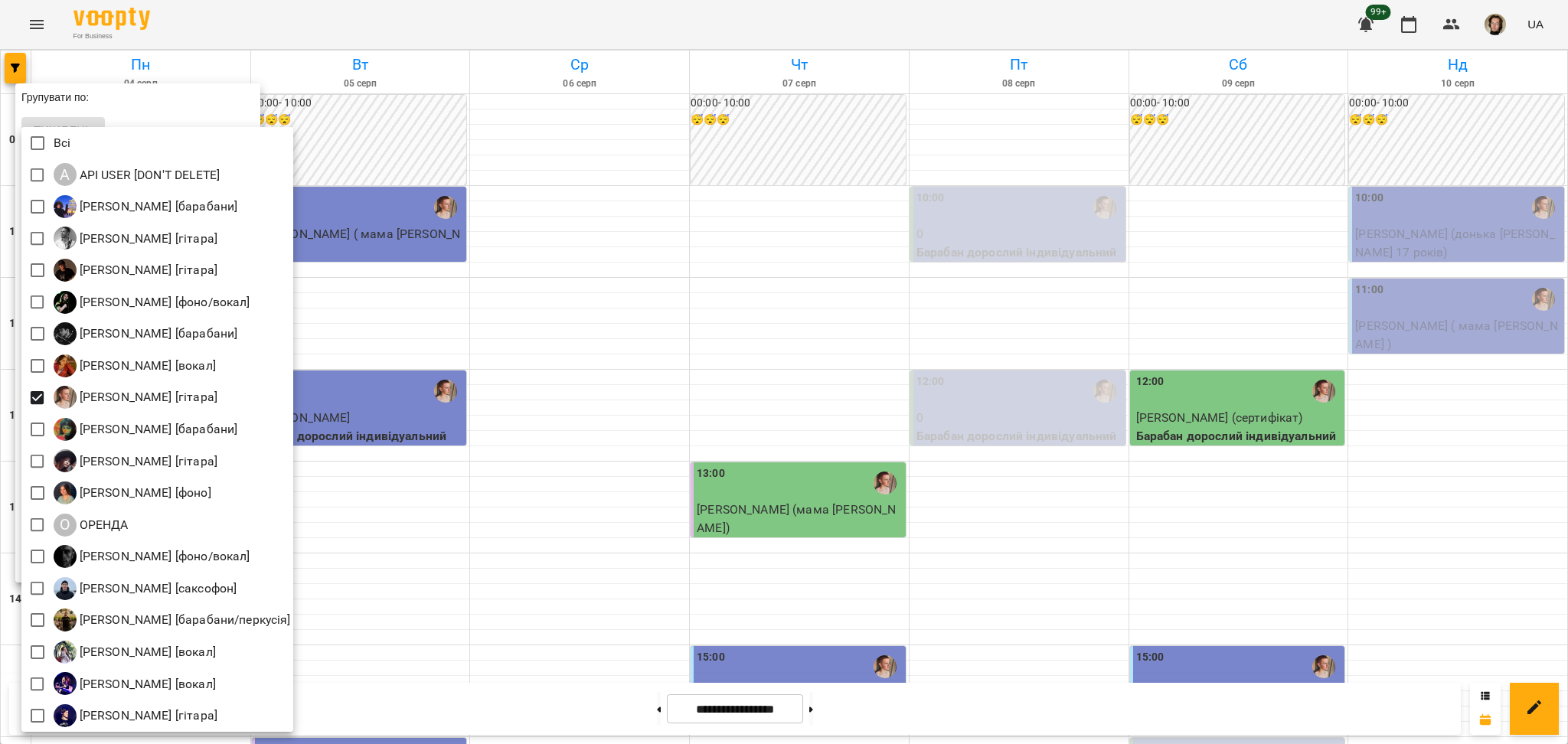
click at [431, 532] on div at bounding box center [784, 372] width 1568 height 744
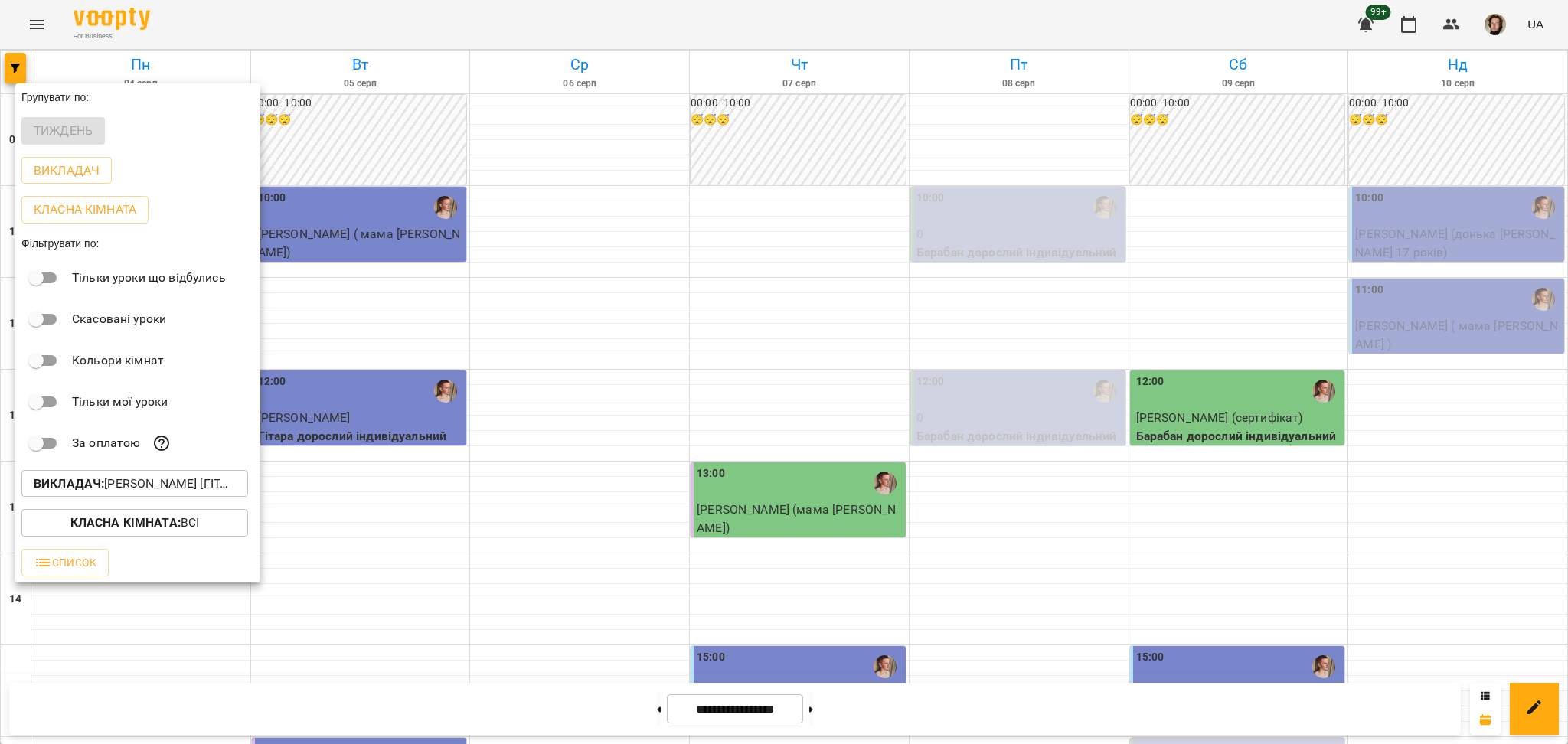
click at [151, 514] on button "Класна кімната : Всі" at bounding box center [134, 523] width 226 height 28
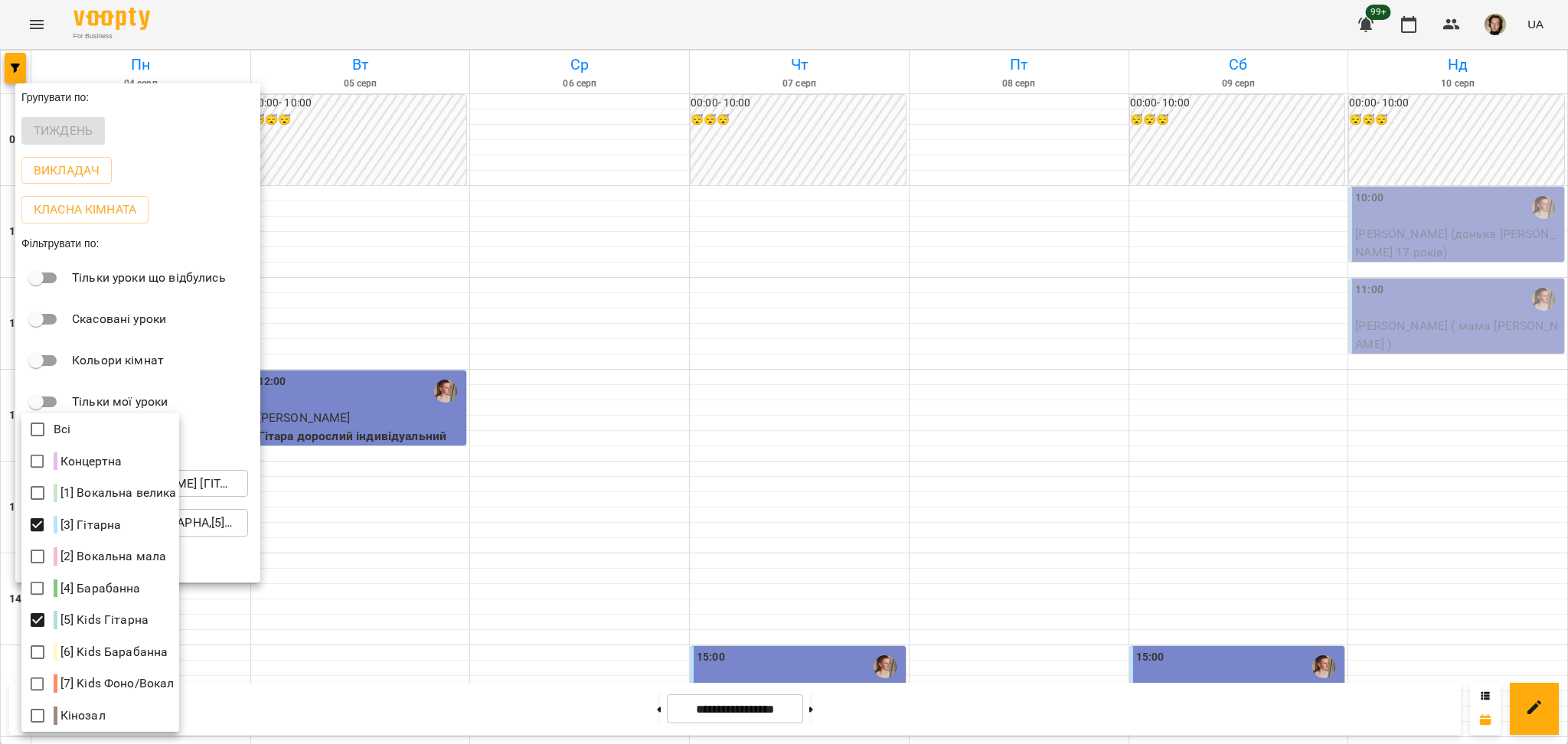
click at [255, 665] on div at bounding box center [784, 372] width 1568 height 744
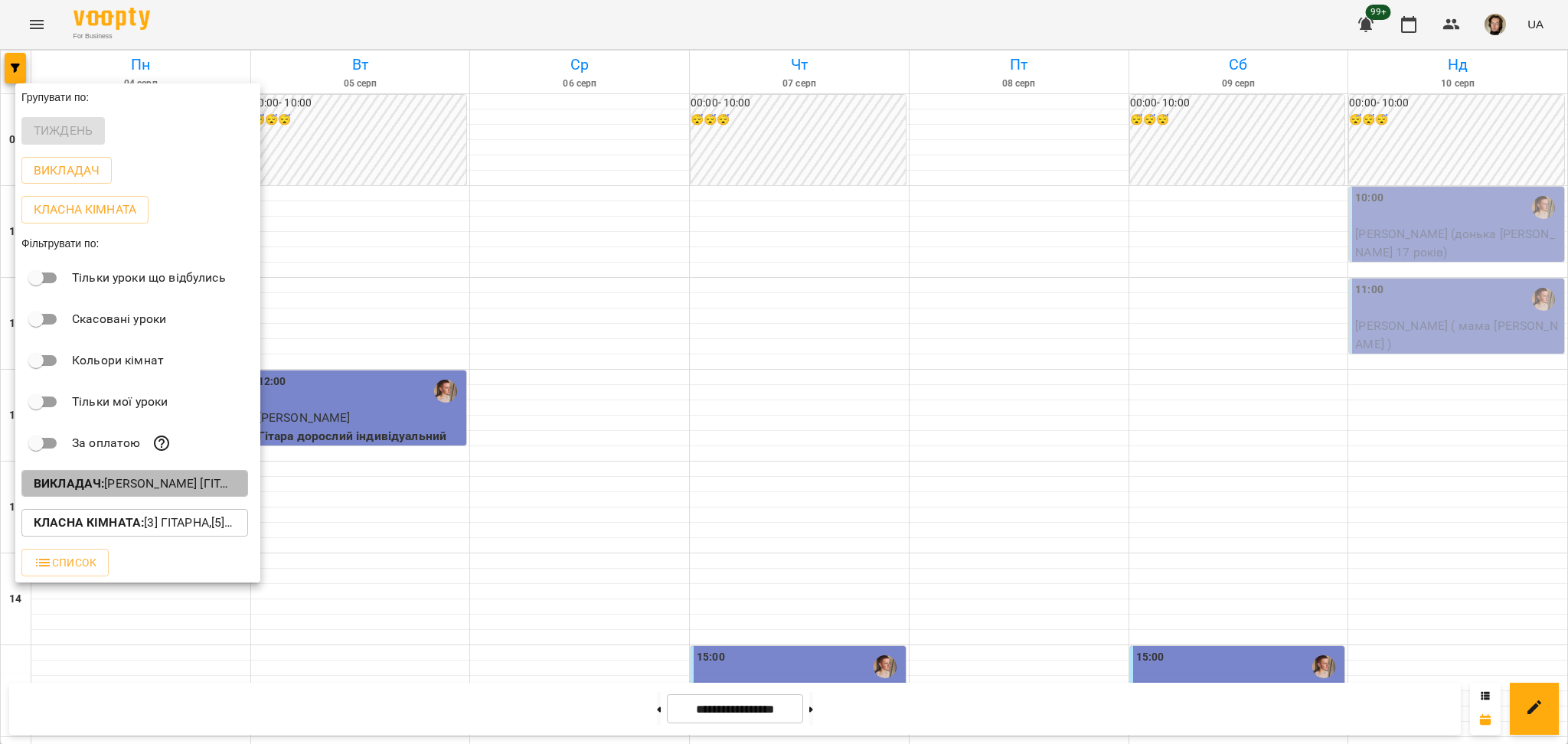
click at [104, 484] on b "Викладач :" at bounding box center [69, 483] width 70 height 15
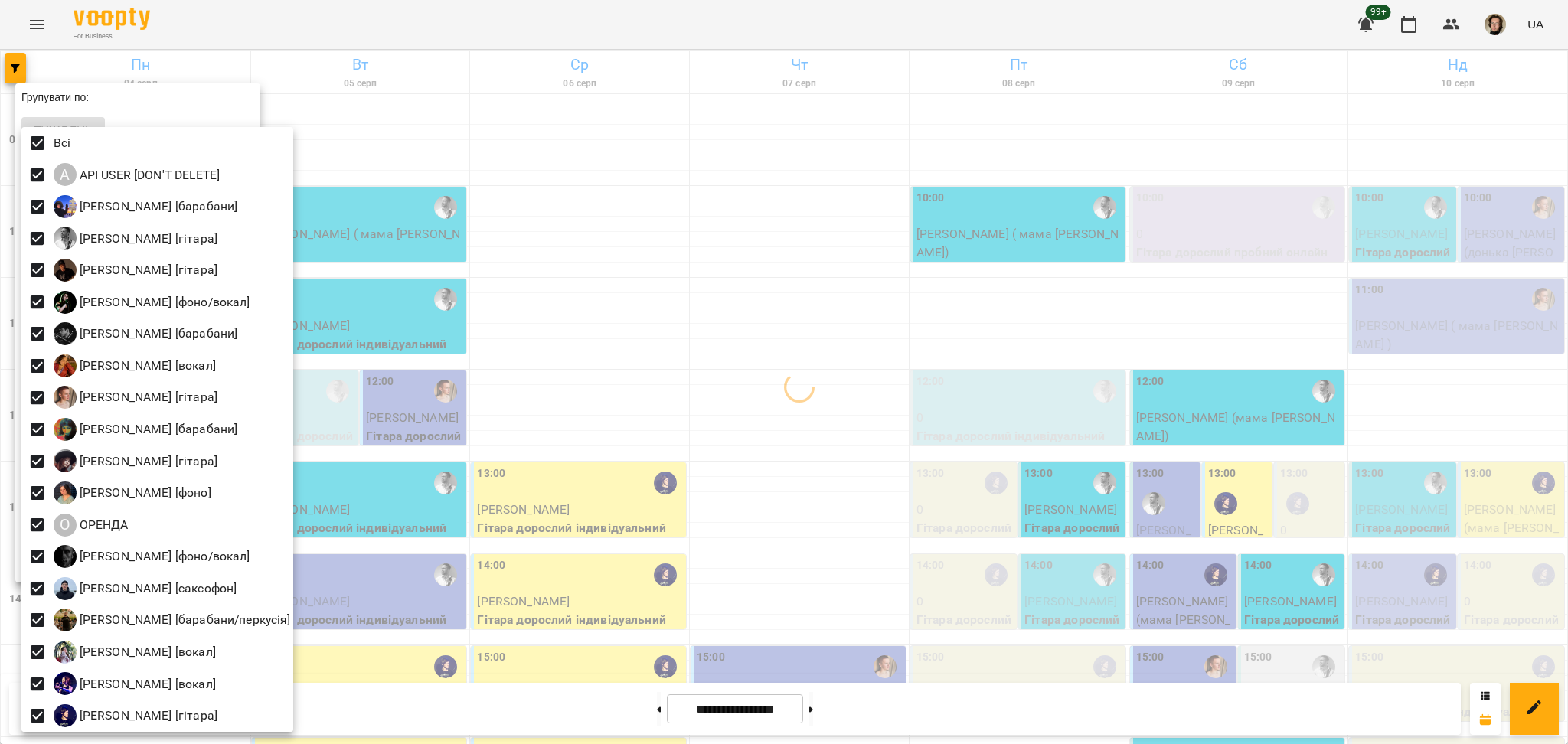
click at [775, 380] on div at bounding box center [784, 372] width 1568 height 744
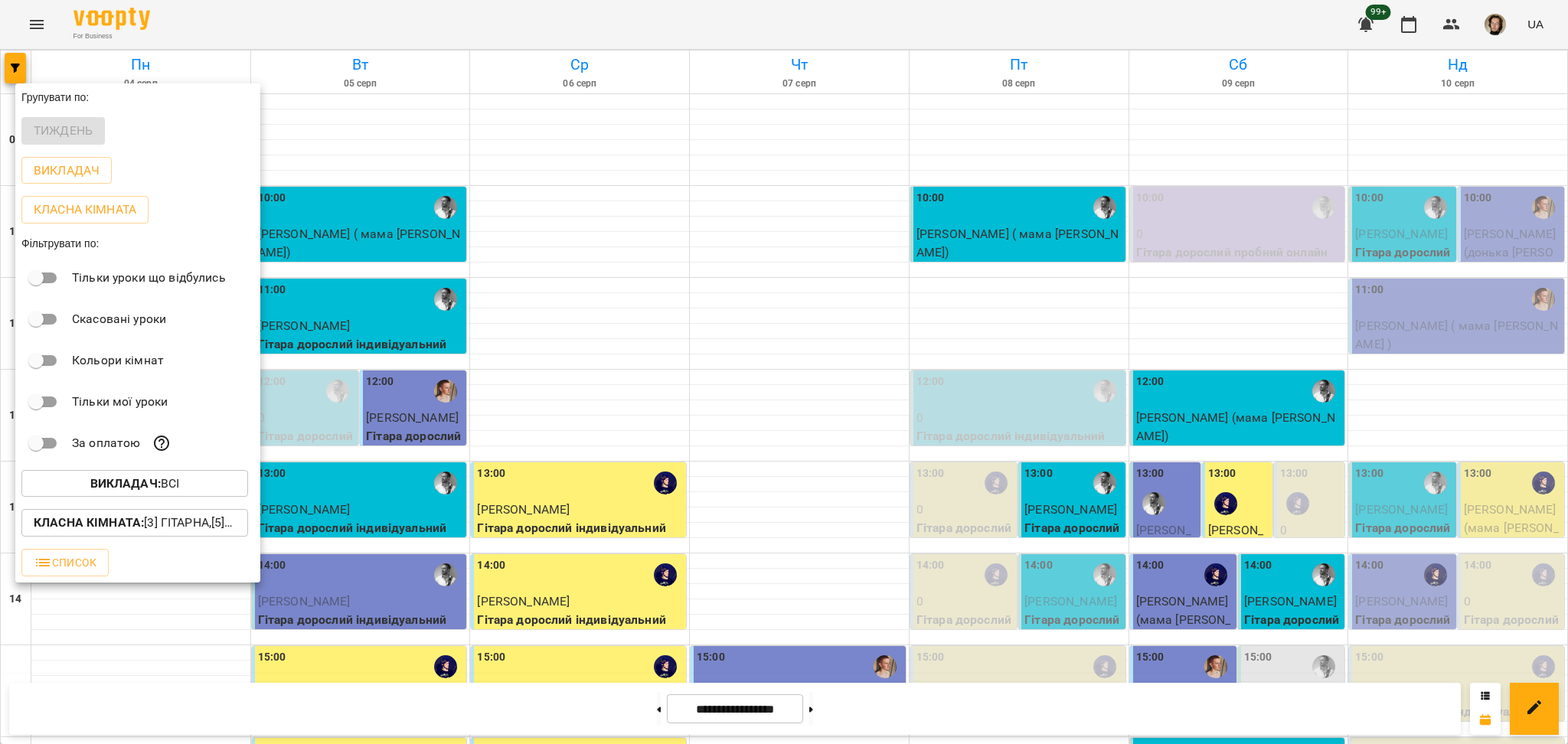
click at [1384, 319] on div at bounding box center [784, 372] width 1568 height 744
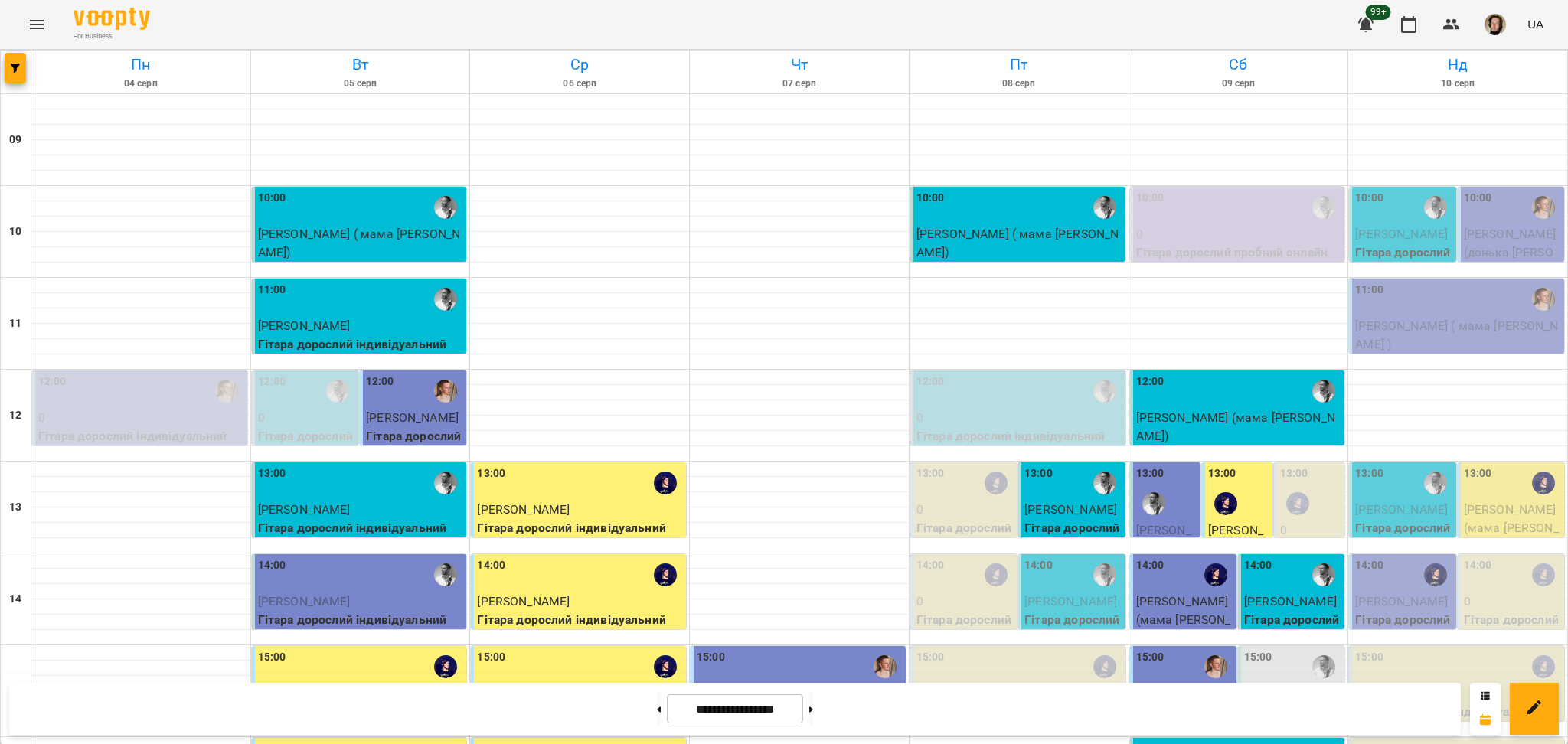
click at [1413, 321] on span "[PERSON_NAME] ( мама [PERSON_NAME] )" at bounding box center [1455, 335] width 202 height 33
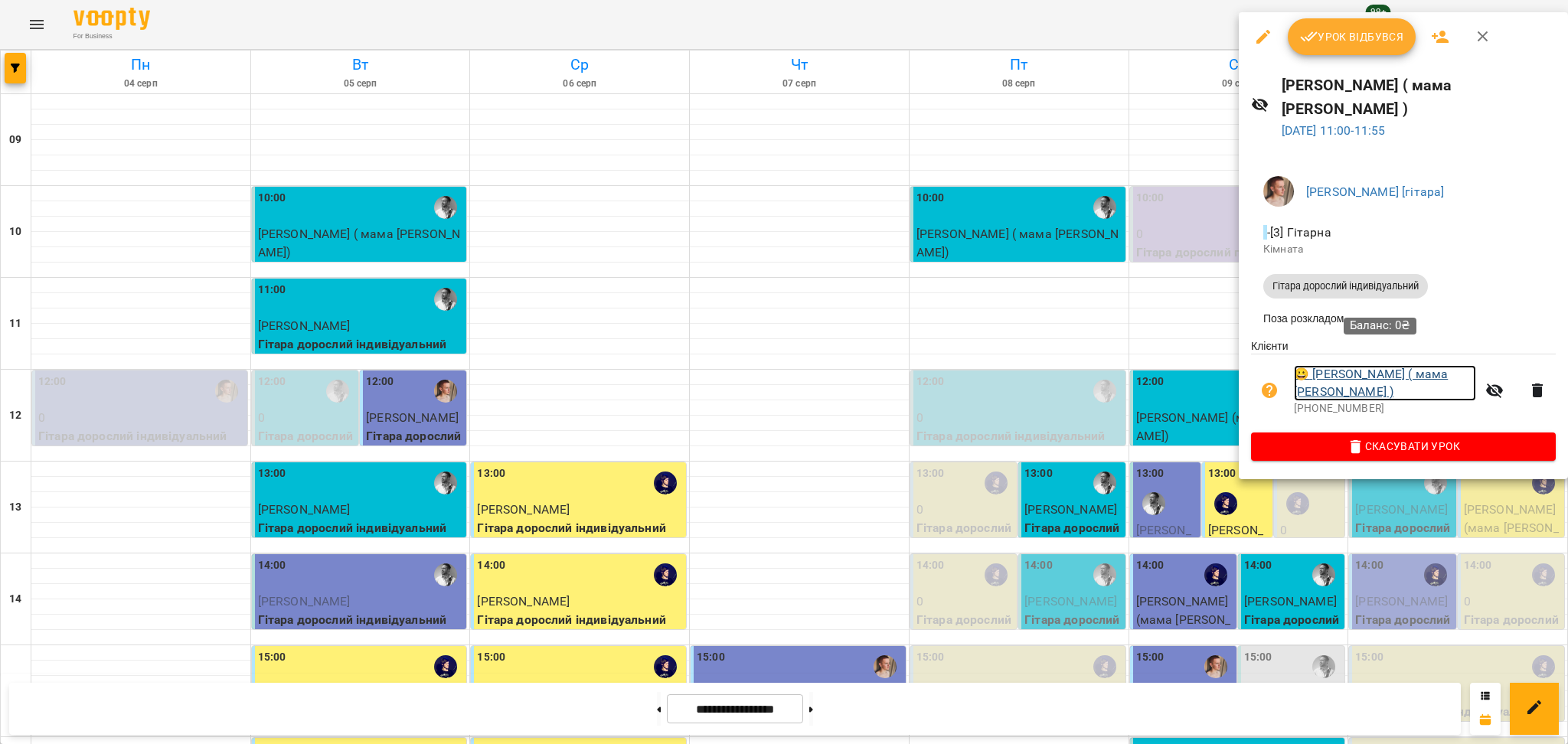
click at [1366, 365] on link "😀 [PERSON_NAME] ( мама [PERSON_NAME] )" at bounding box center [1384, 383] width 182 height 36
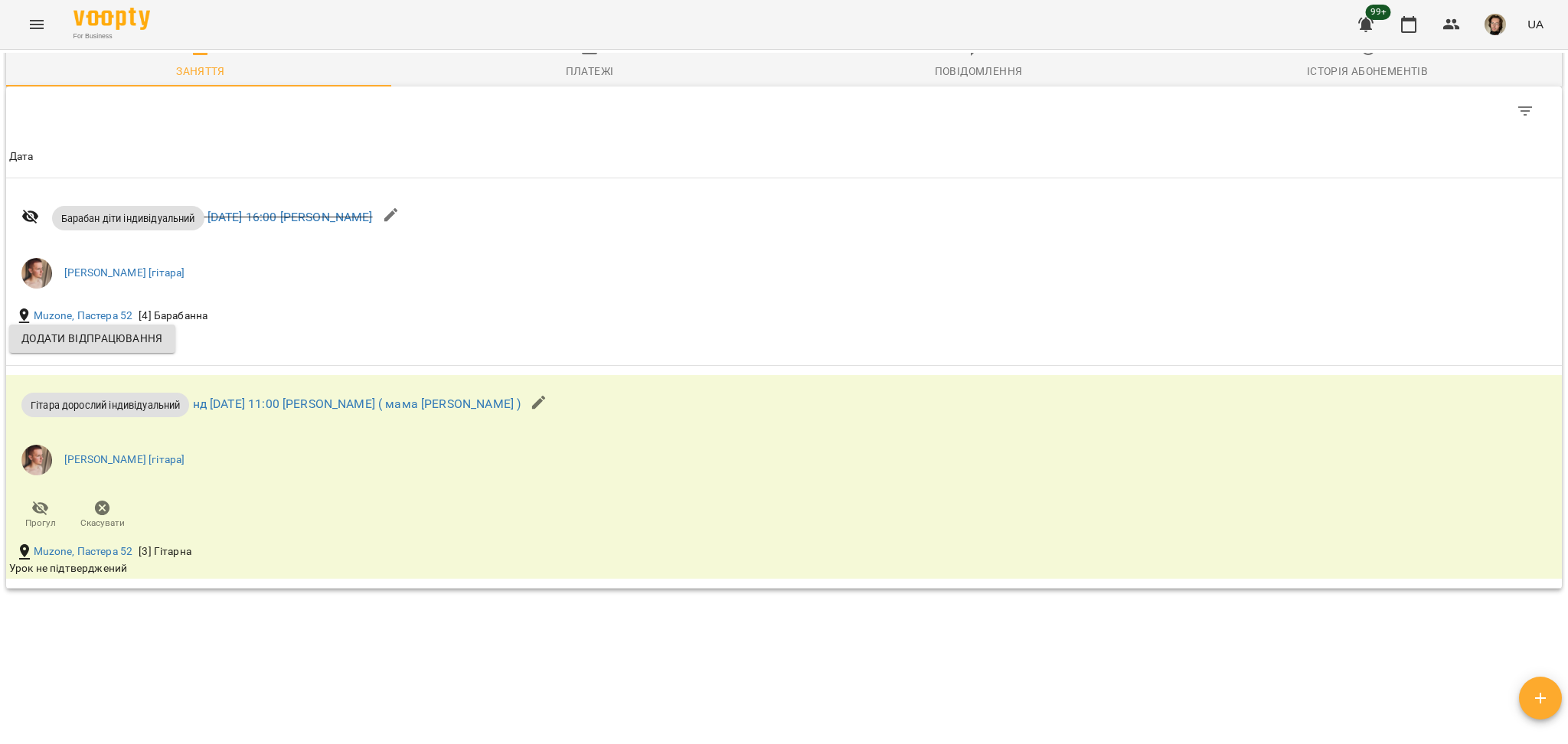
scroll to position [1020, 0]
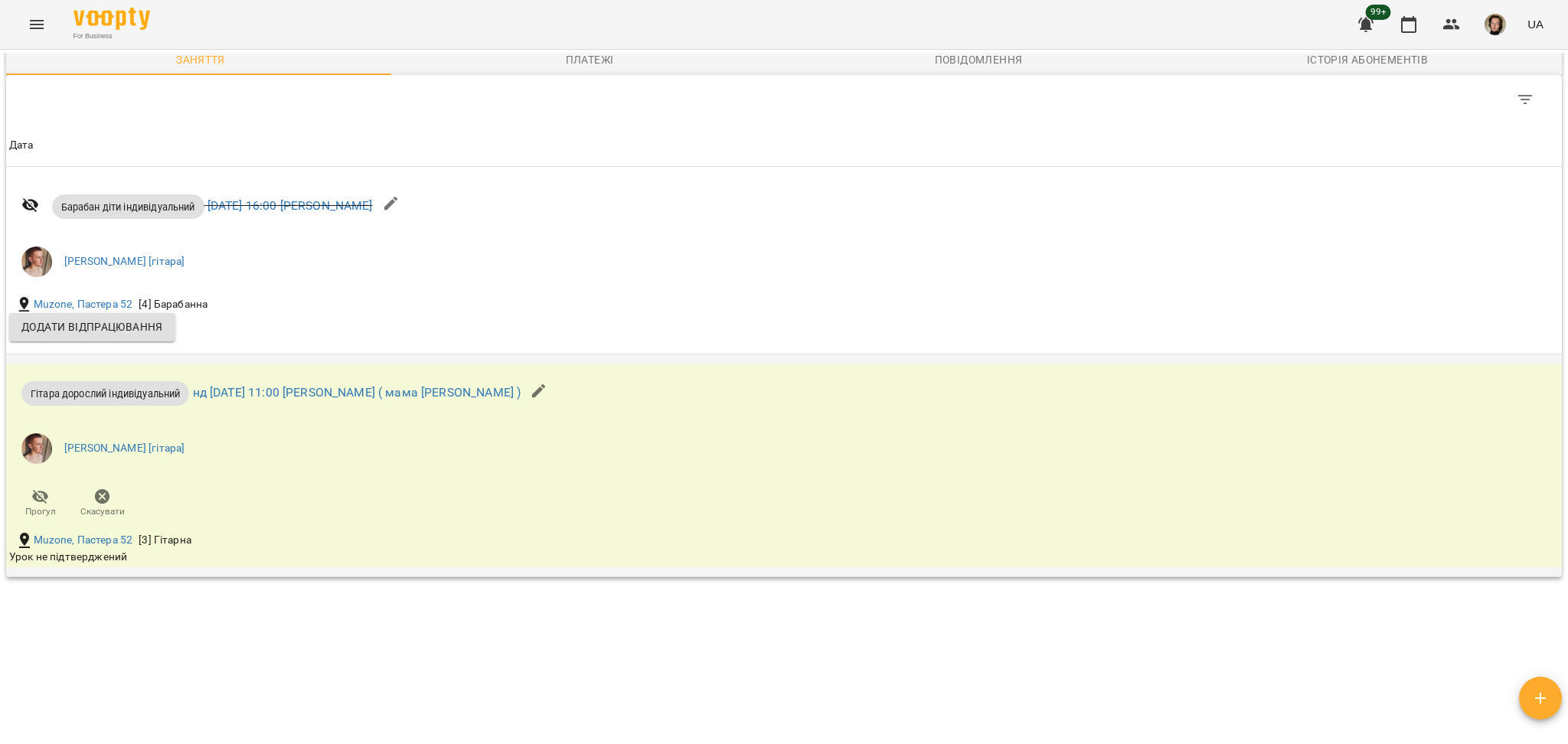
click at [259, 518] on div "Гітара дорослий індивідуальний нд [DATE] 11:00 [PERSON_NAME] ( мама [PERSON_NAM…" at bounding box center [525, 446] width 1038 height 165
click at [529, 383] on icon "button" at bounding box center [538, 391] width 18 height 18
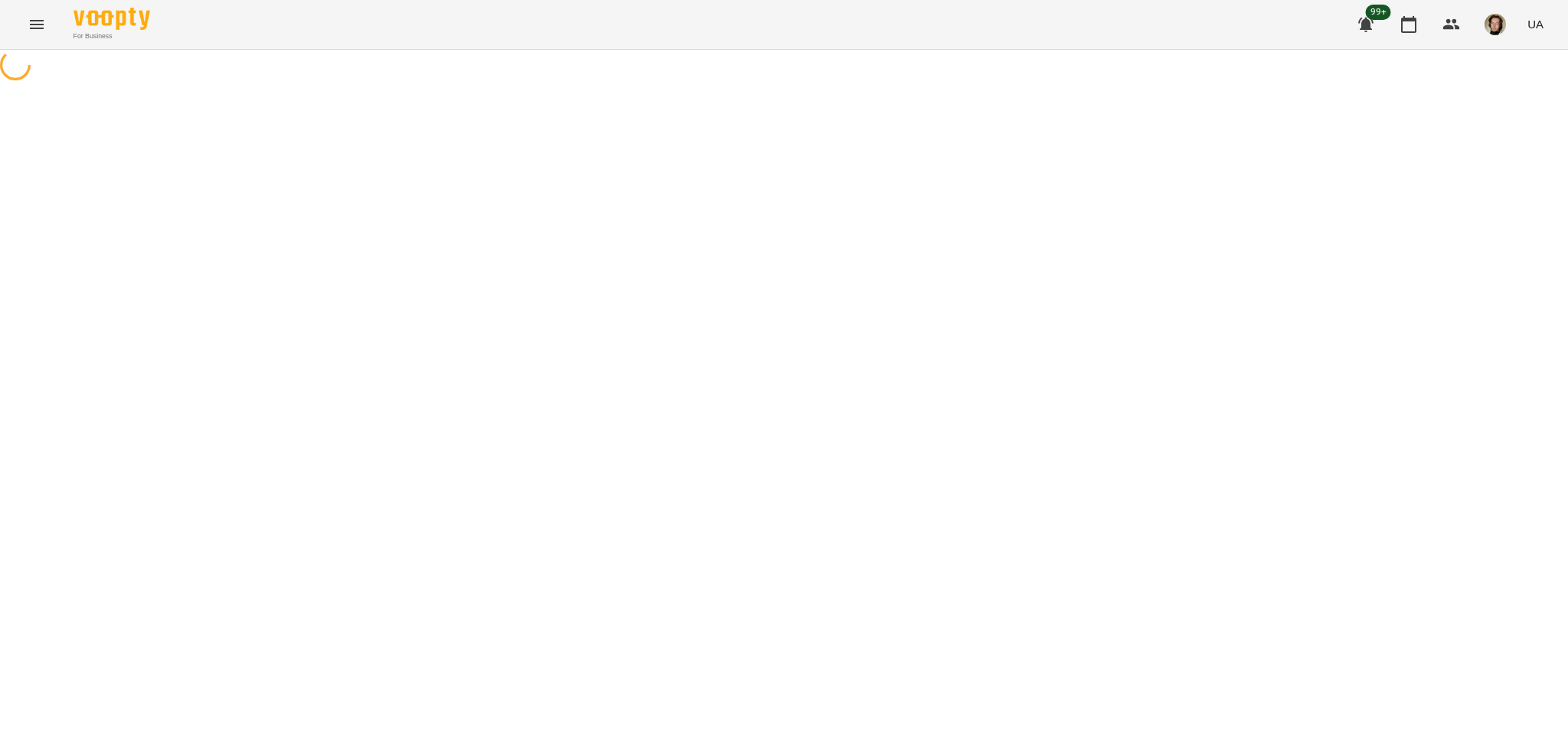
select select "**********"
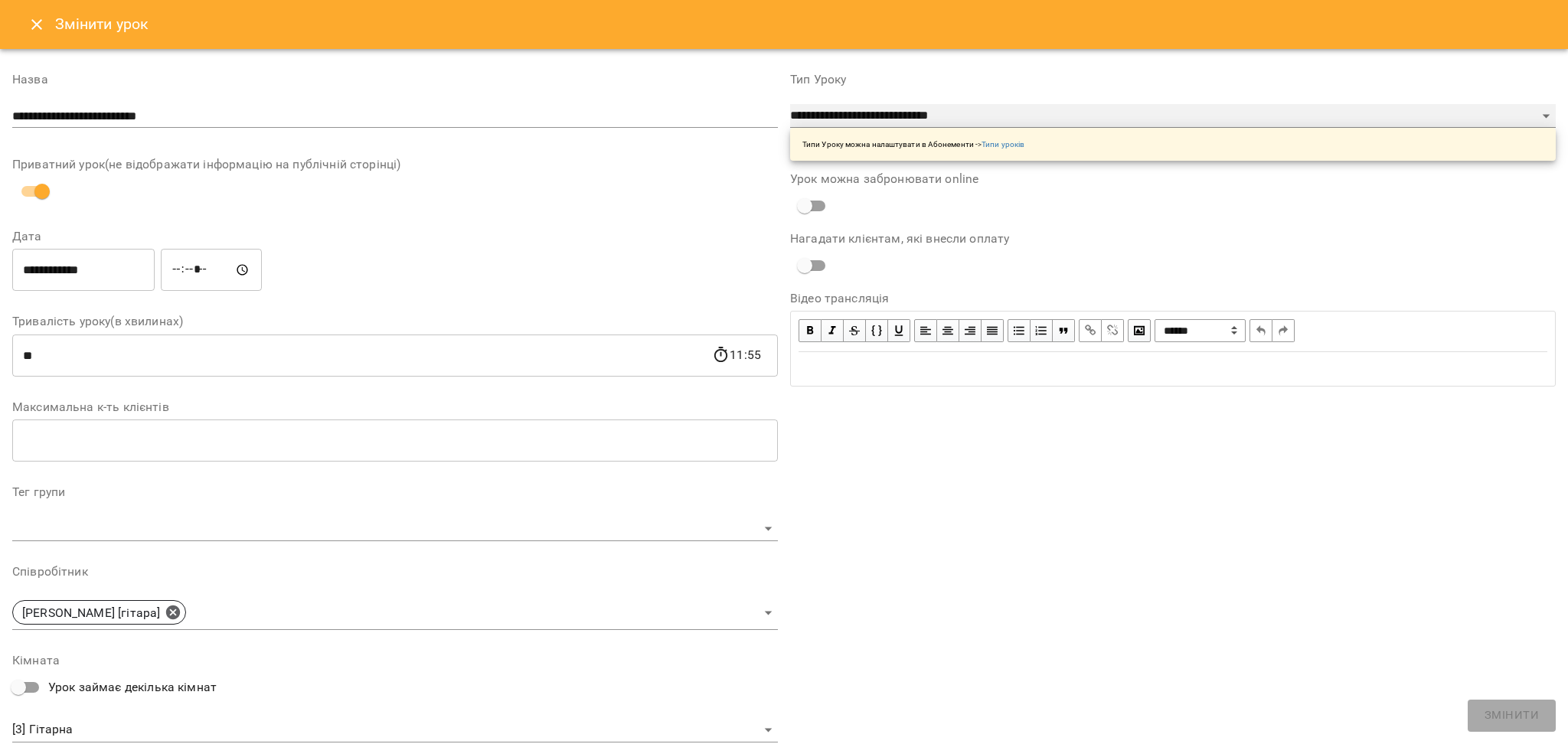
click at [836, 122] on select "**********" at bounding box center [1173, 116] width 766 height 25
click at [38, 31] on icon "Close" at bounding box center [37, 25] width 18 height 18
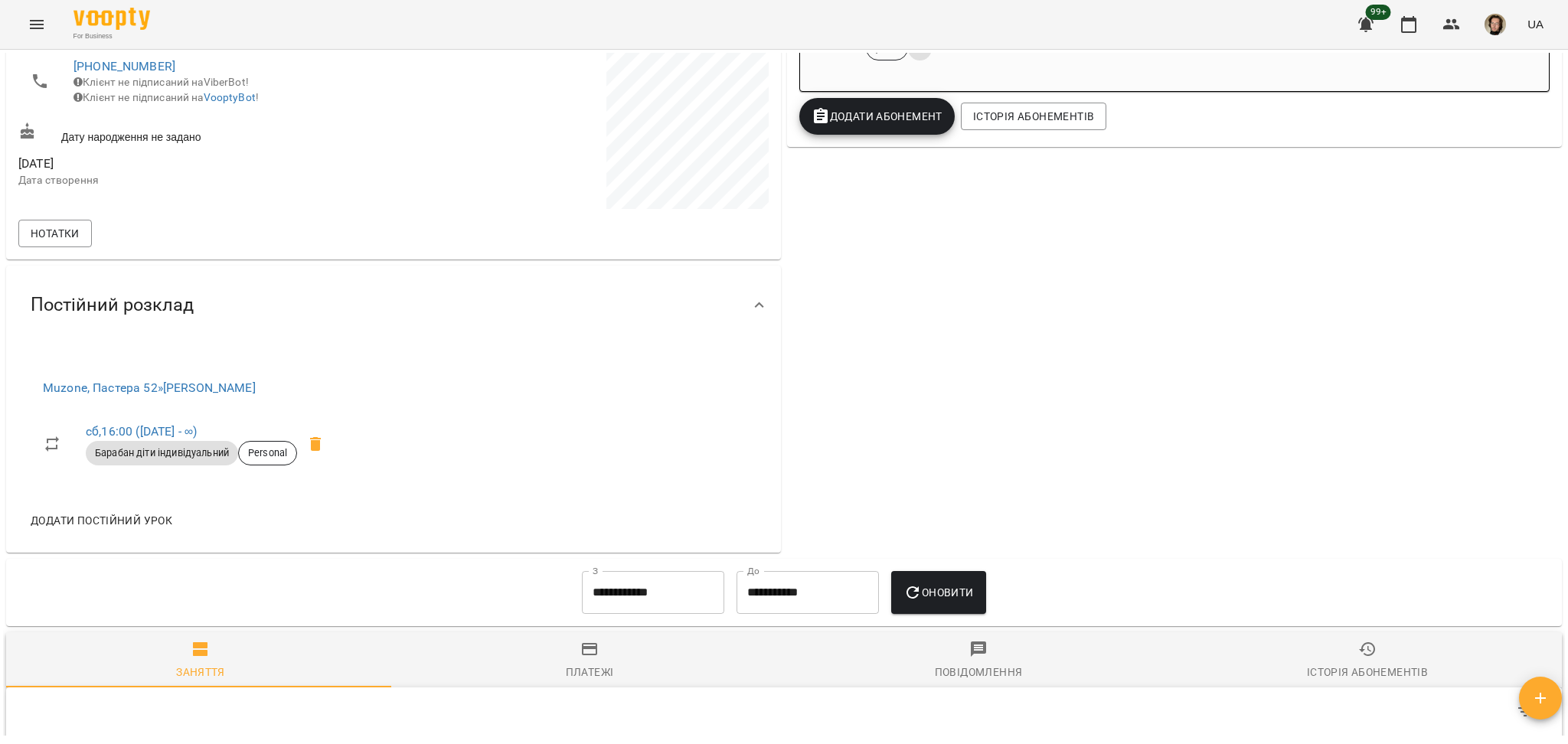
scroll to position [918, 0]
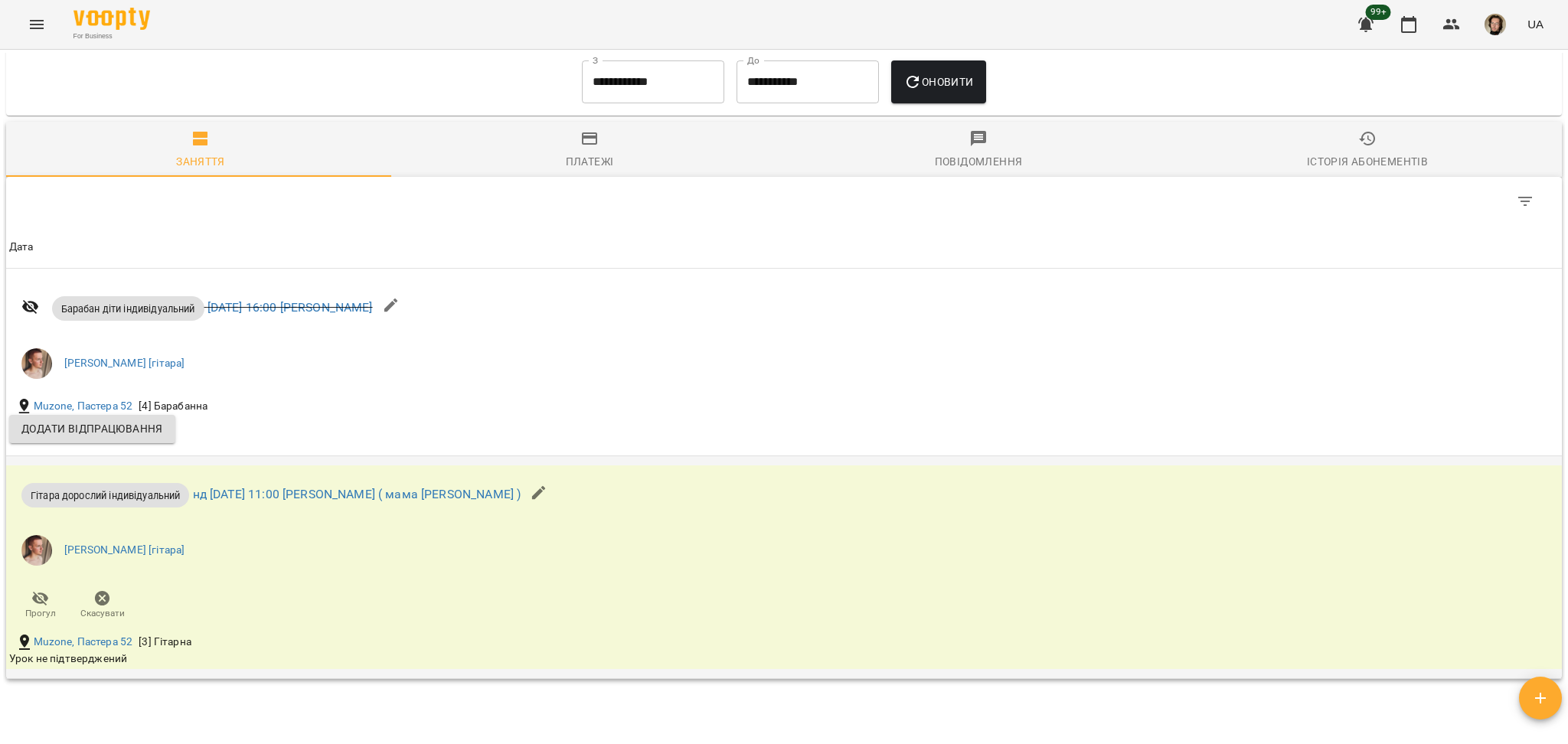
click at [532, 496] on icon "button" at bounding box center [538, 492] width 14 height 14
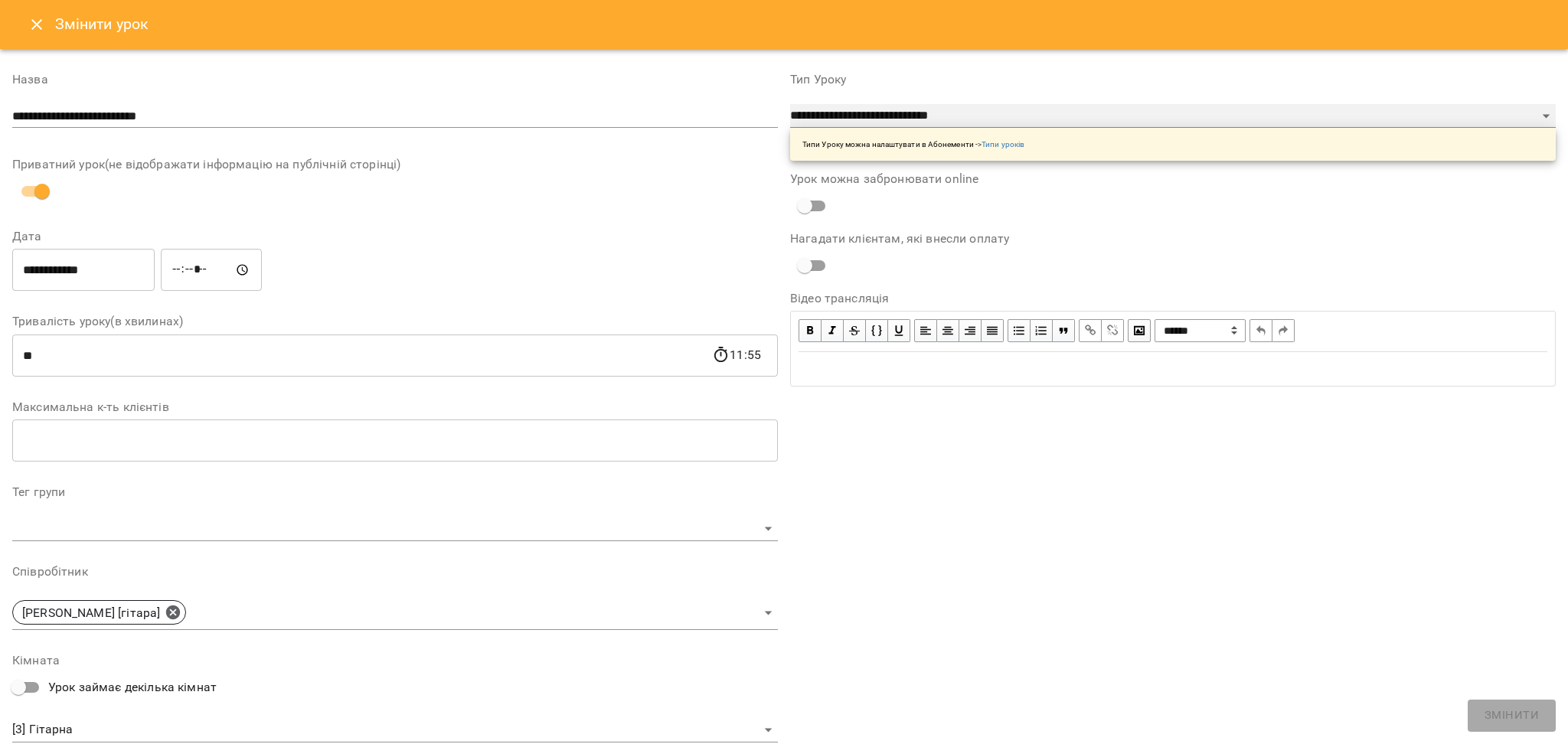
click at [885, 119] on select "**********" at bounding box center [1173, 116] width 766 height 25
select select "**********"
click at [790, 128] on select "**********" at bounding box center [1173, 116] width 766 height 25
type input "**"
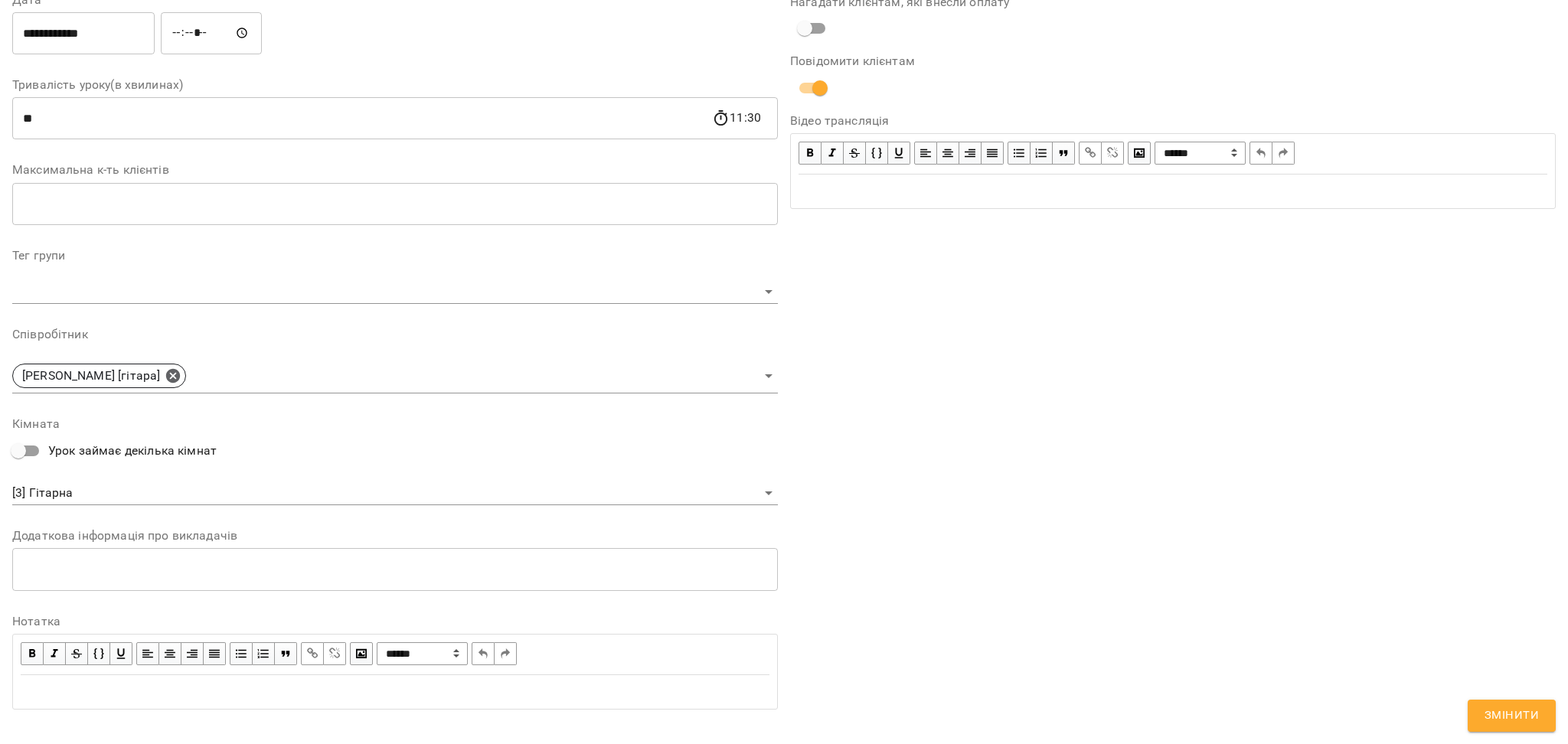
scroll to position [321, 0]
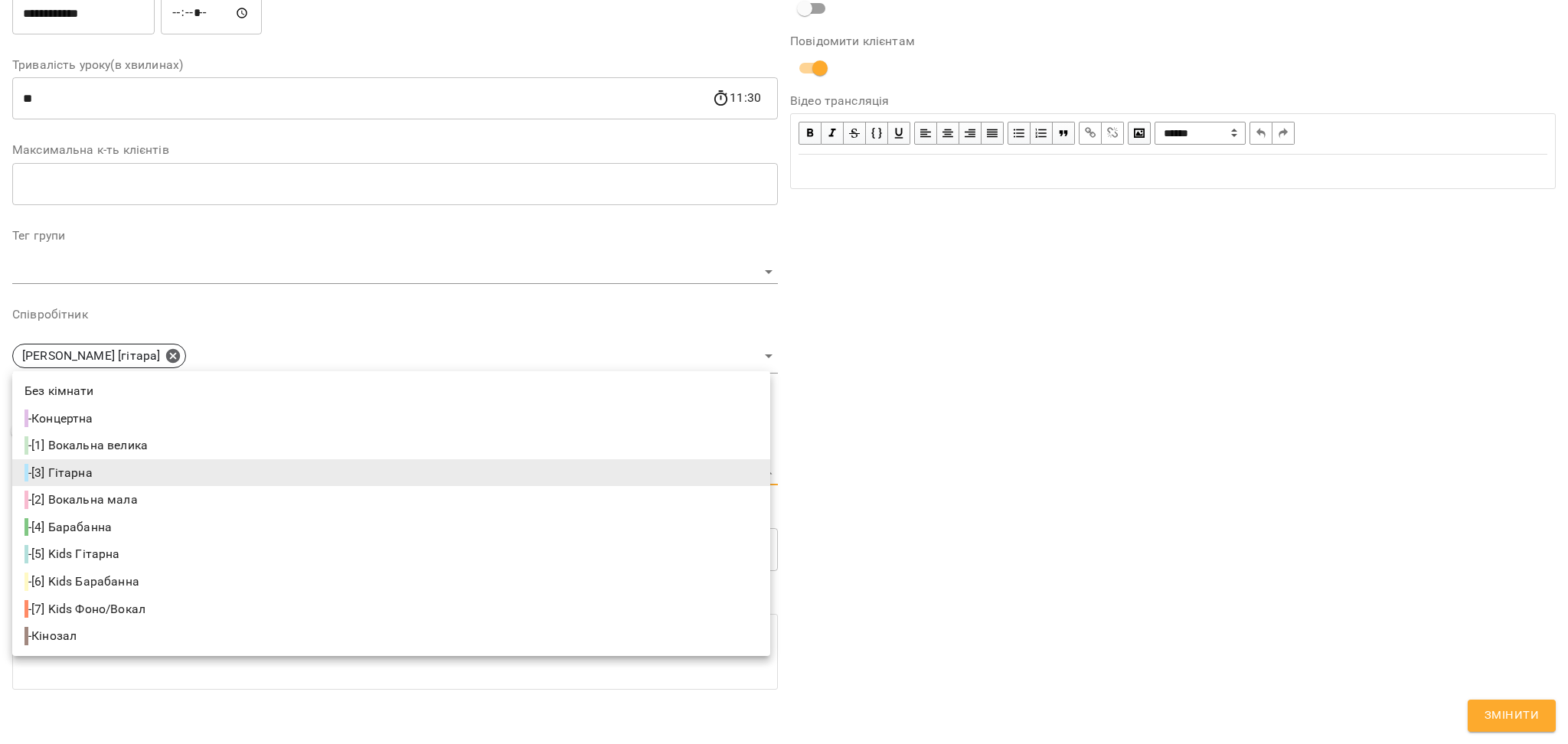
click at [746, 483] on body "**********" at bounding box center [784, 305] width 1568 height 610
click at [131, 525] on li "- [4] Барабанна" at bounding box center [391, 528] width 758 height 28
type input "**********"
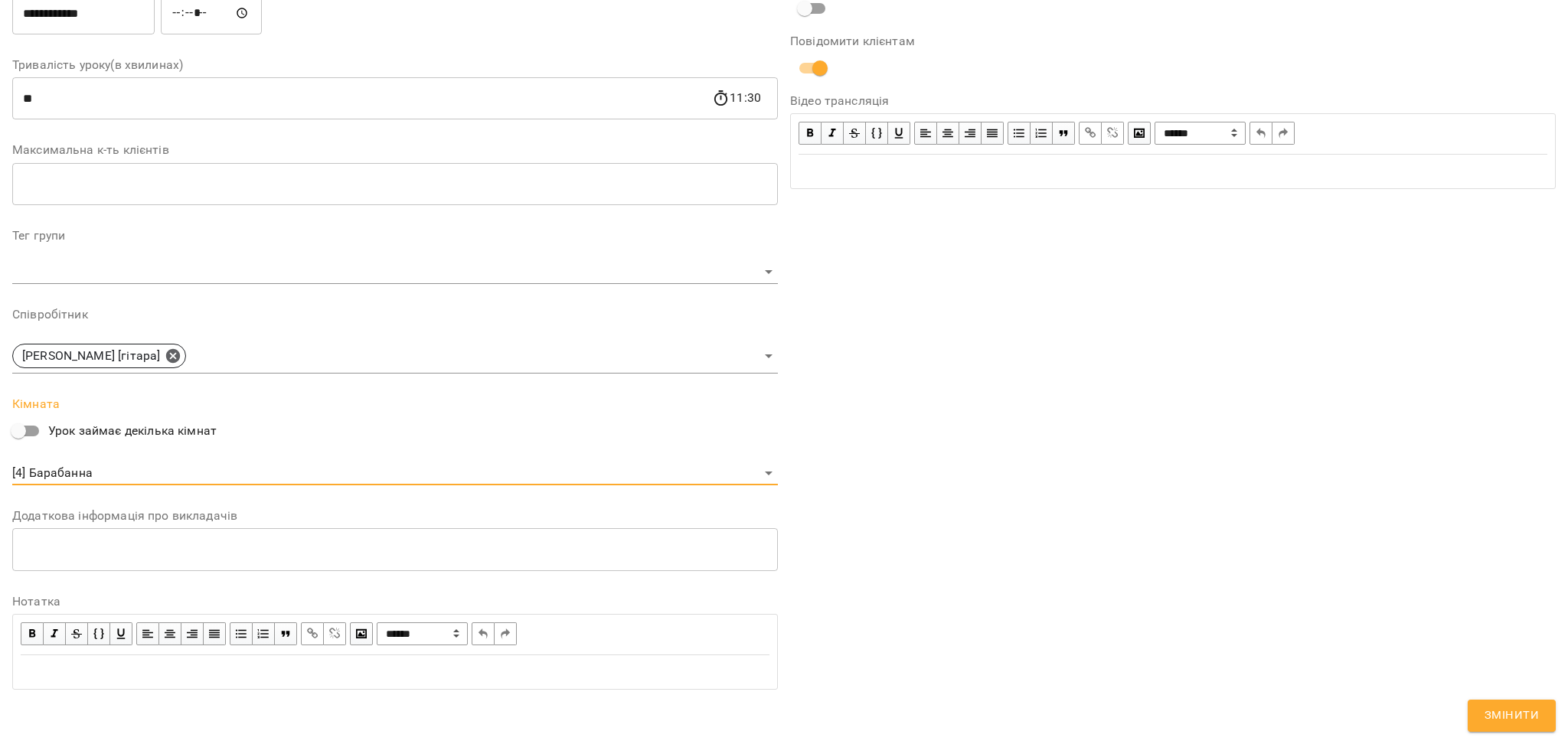
click at [1536, 723] on span "Змінити" at bounding box center [1512, 715] width 55 height 20
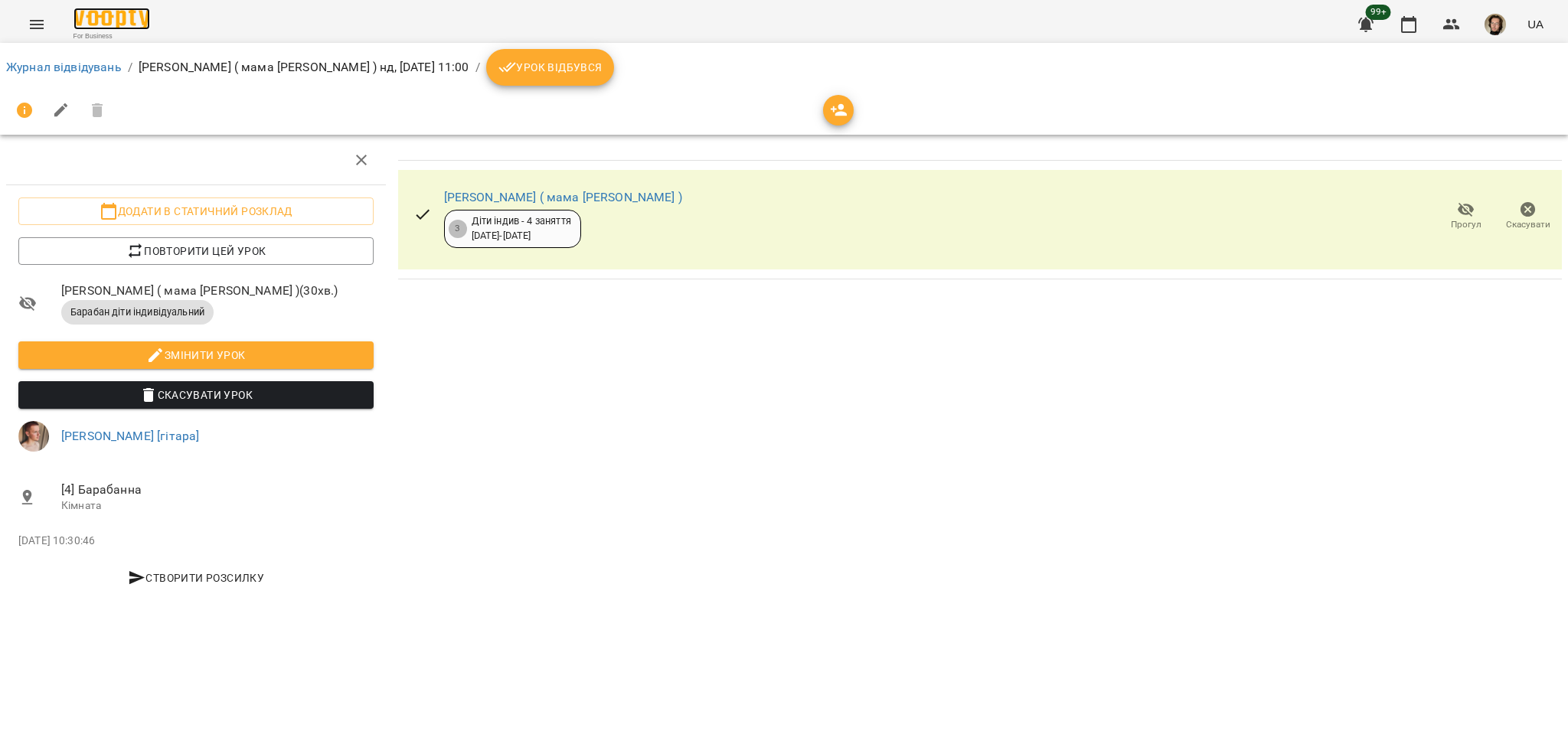
click at [117, 15] on img at bounding box center [112, 18] width 77 height 22
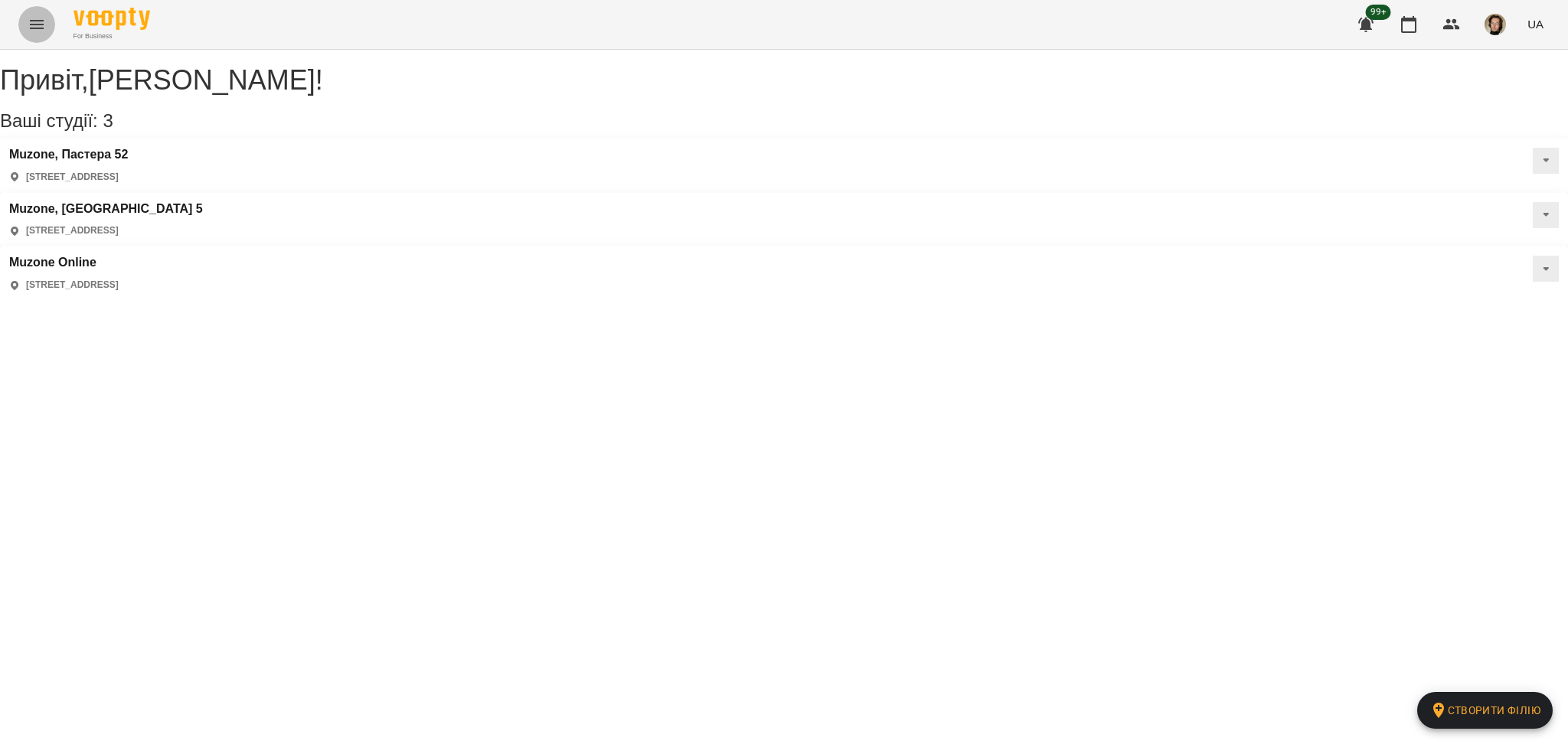
click at [32, 24] on icon "Menu" at bounding box center [37, 24] width 14 height 9
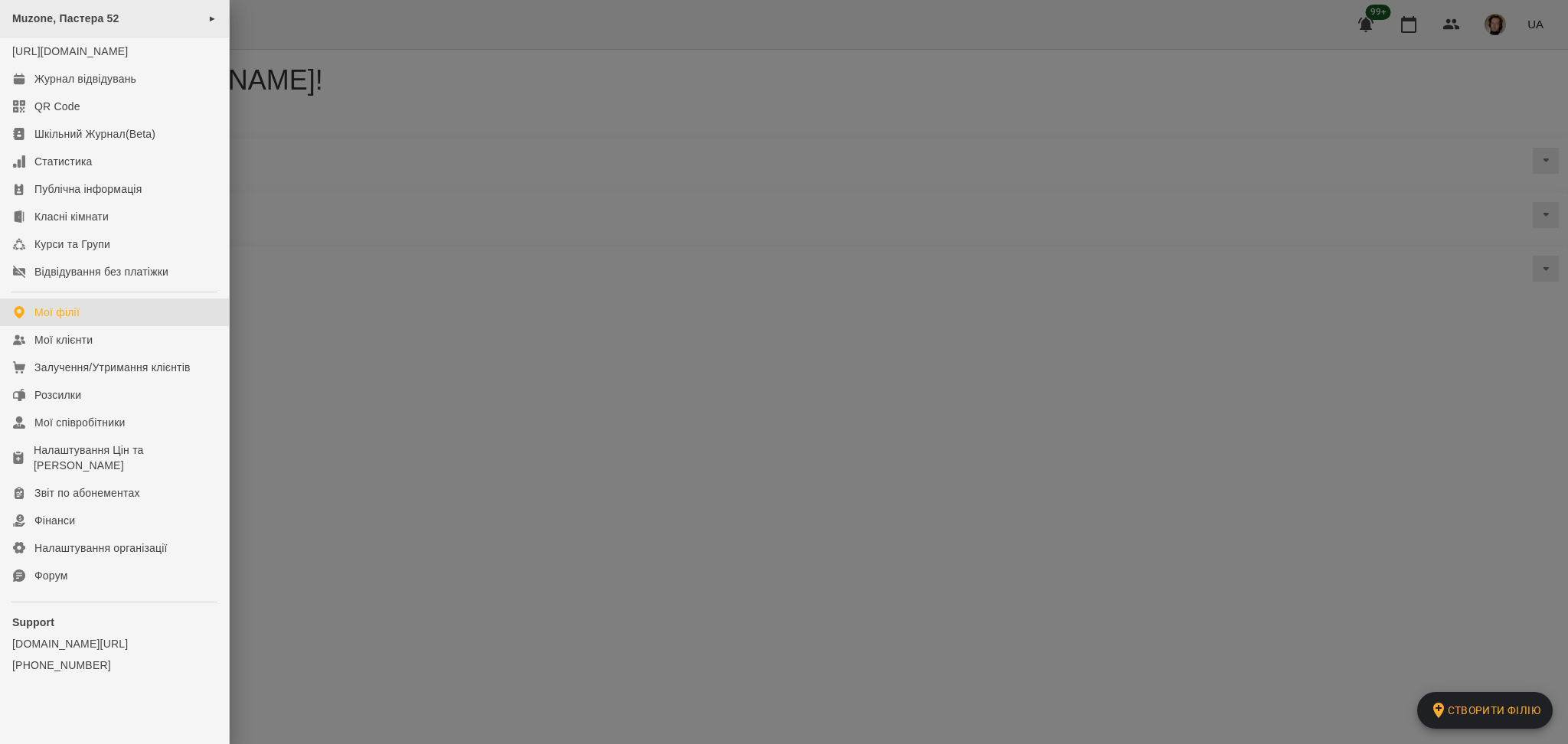
click at [158, 18] on div "Muzone, Пастера 52 ►" at bounding box center [114, 19] width 229 height 38
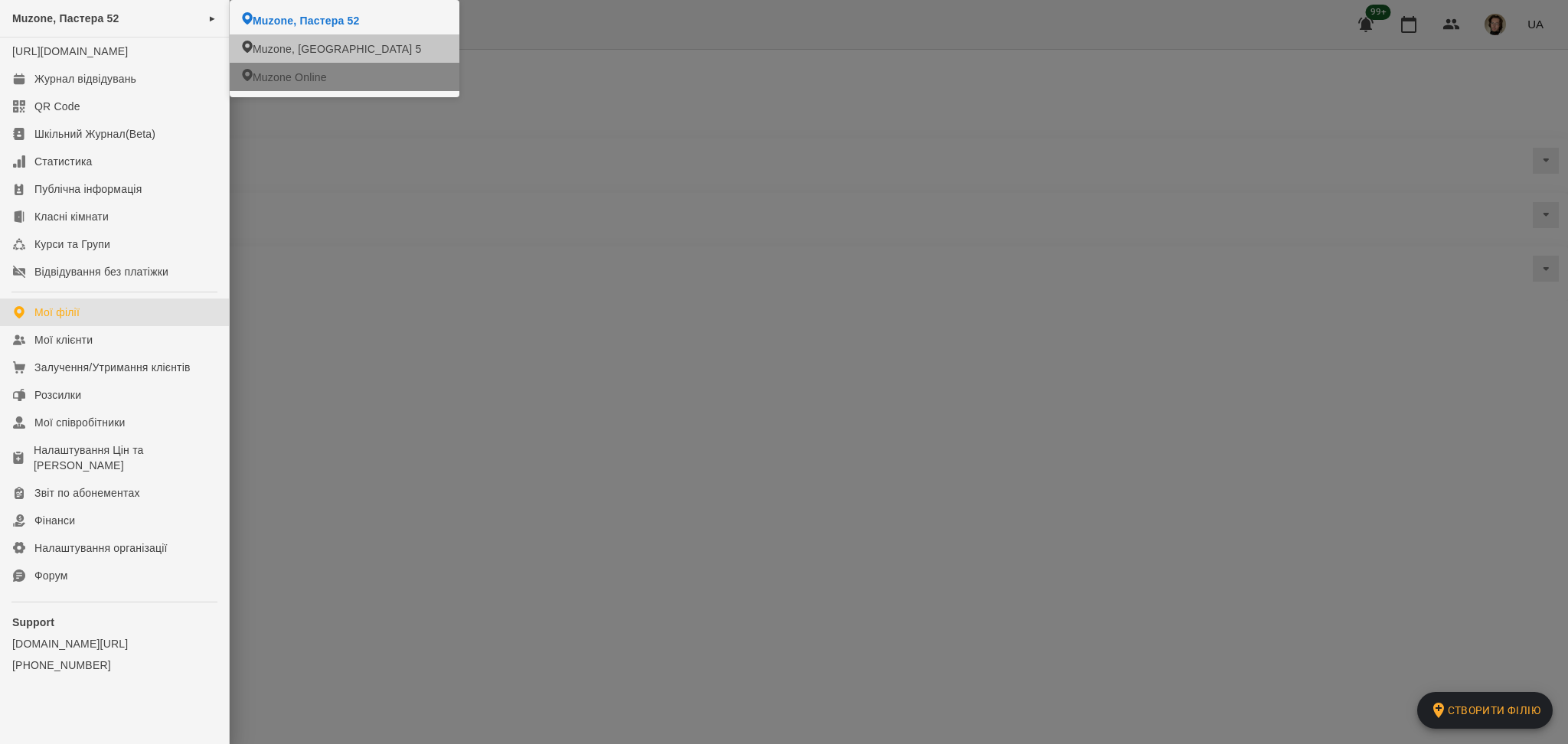
click at [315, 56] on li "Muzone, [GEOGRAPHIC_DATA] 5" at bounding box center [344, 48] width 230 height 29
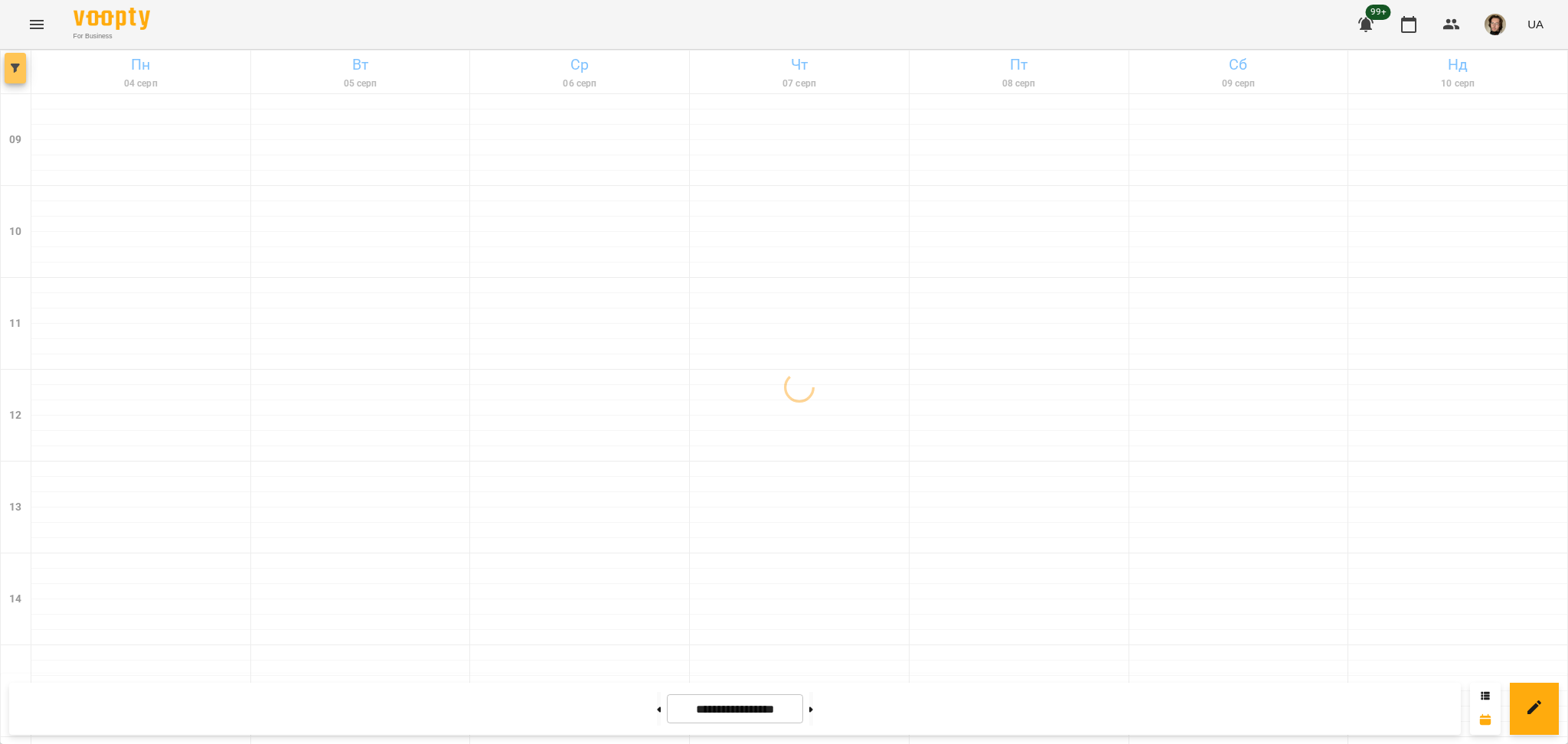
click at [25, 76] on button "button" at bounding box center [16, 68] width 21 height 30
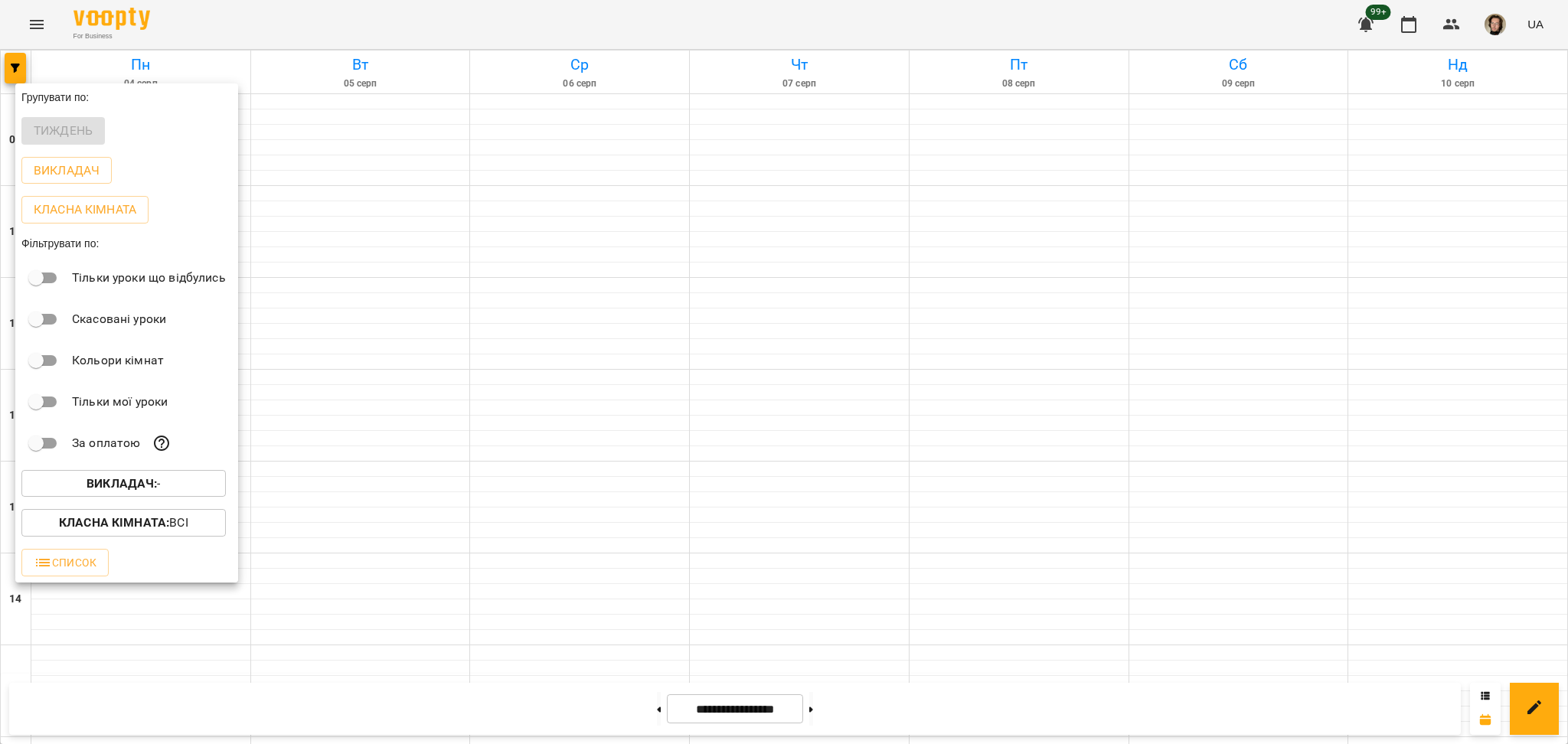
click at [126, 464] on div "За оплатою" at bounding box center [127, 443] width 223 height 42
click at [132, 478] on button "Викладач : -" at bounding box center [123, 483] width 204 height 28
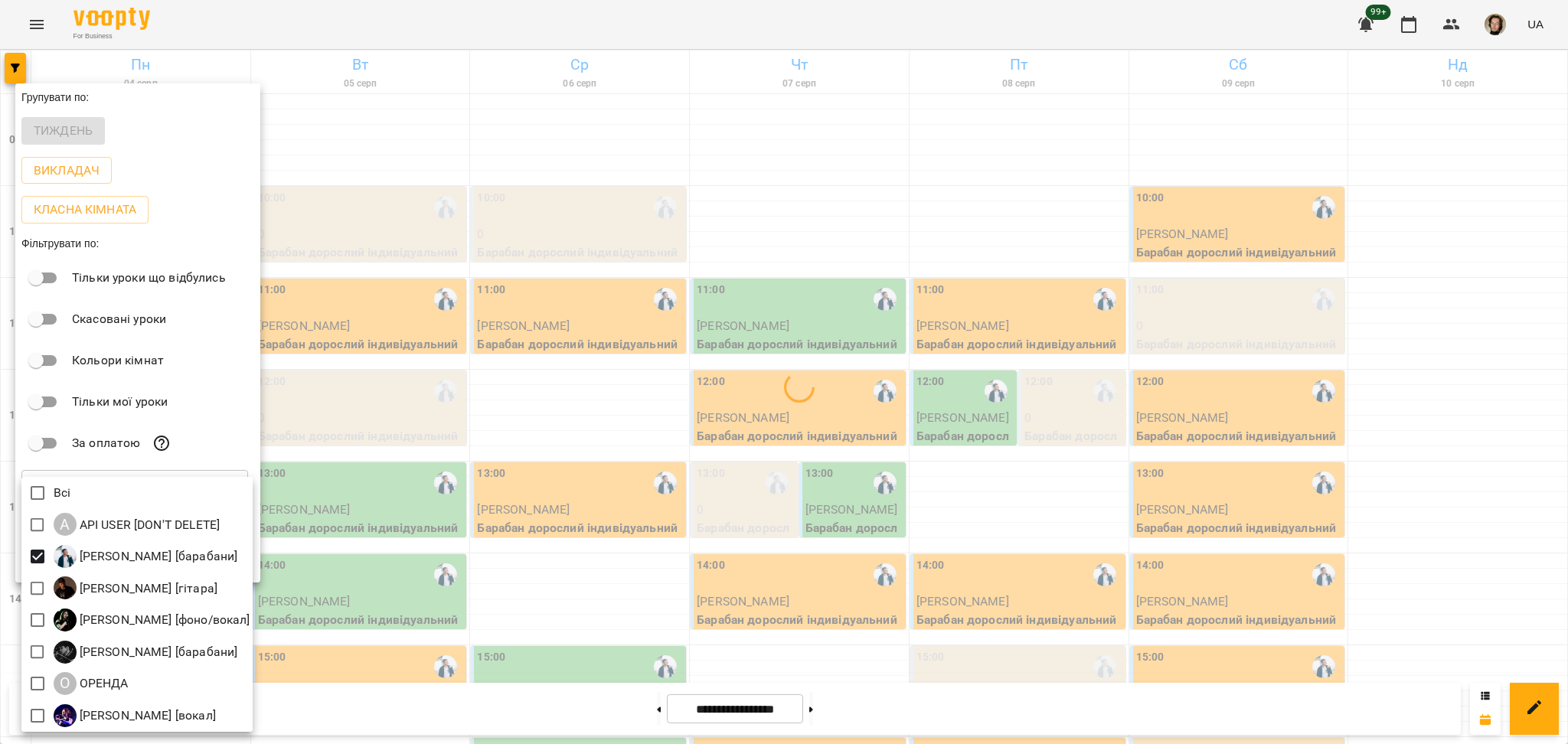
click at [360, 457] on div at bounding box center [784, 372] width 1568 height 744
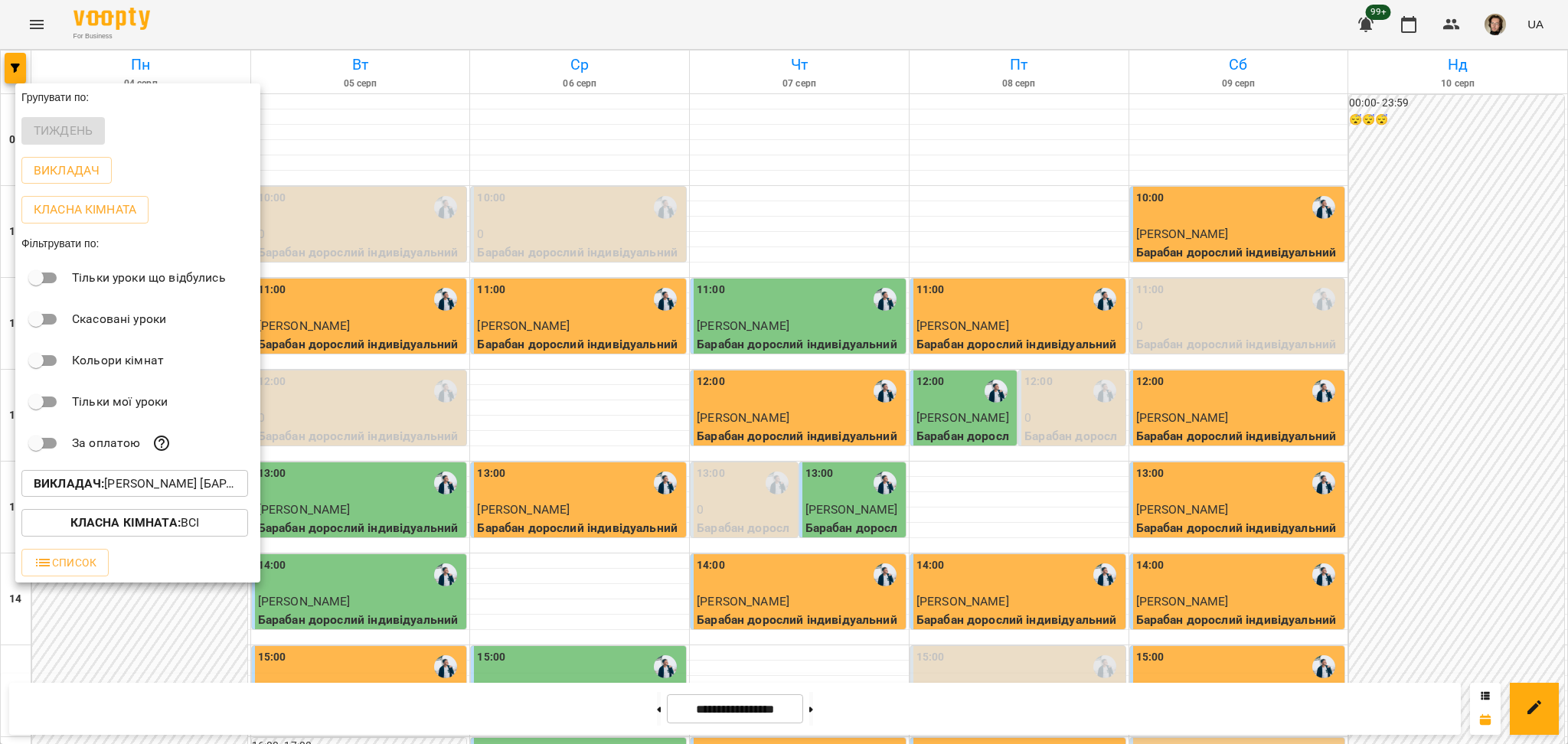
click at [511, 399] on div at bounding box center [784, 372] width 1568 height 744
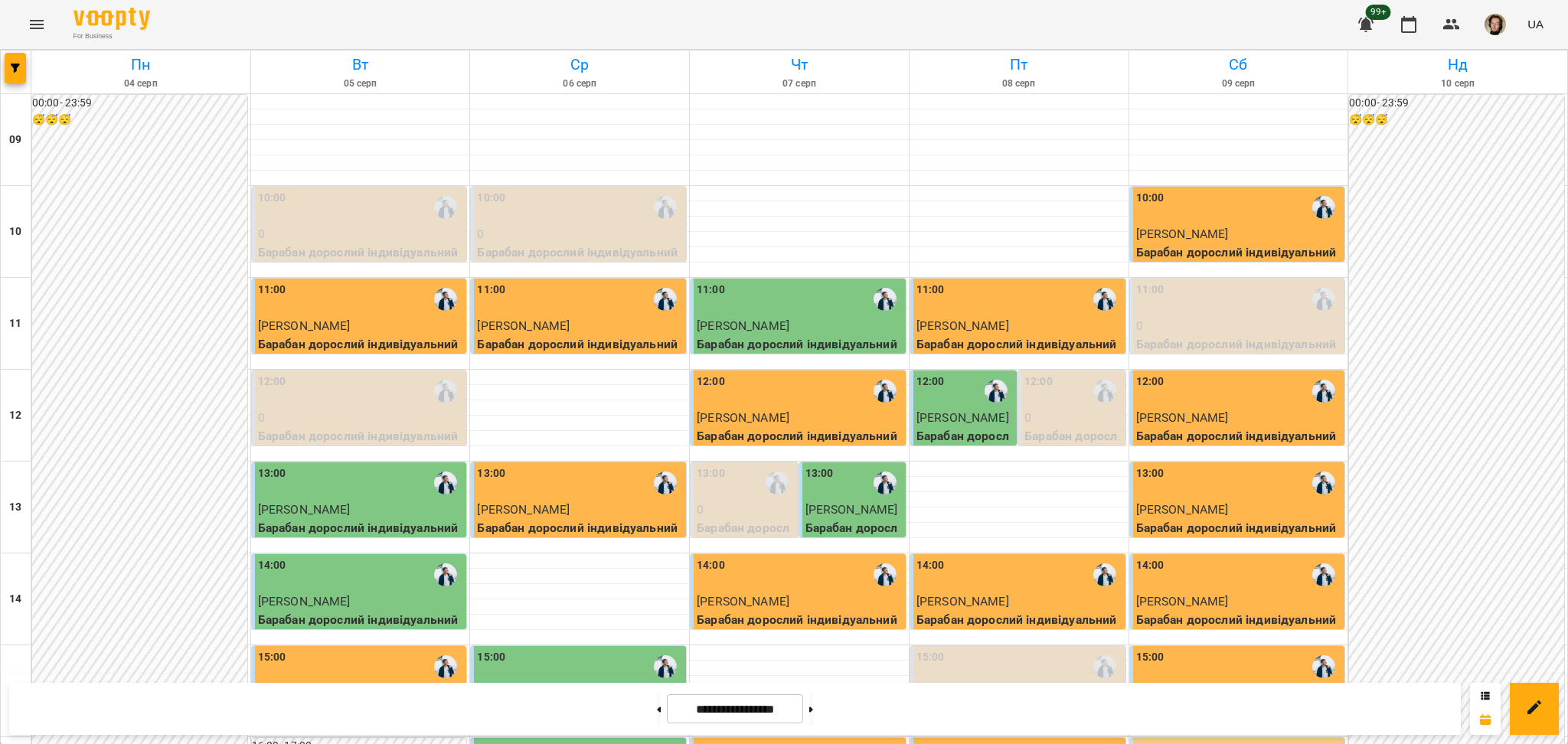
click at [40, 29] on icon "Menu" at bounding box center [37, 24] width 14 height 9
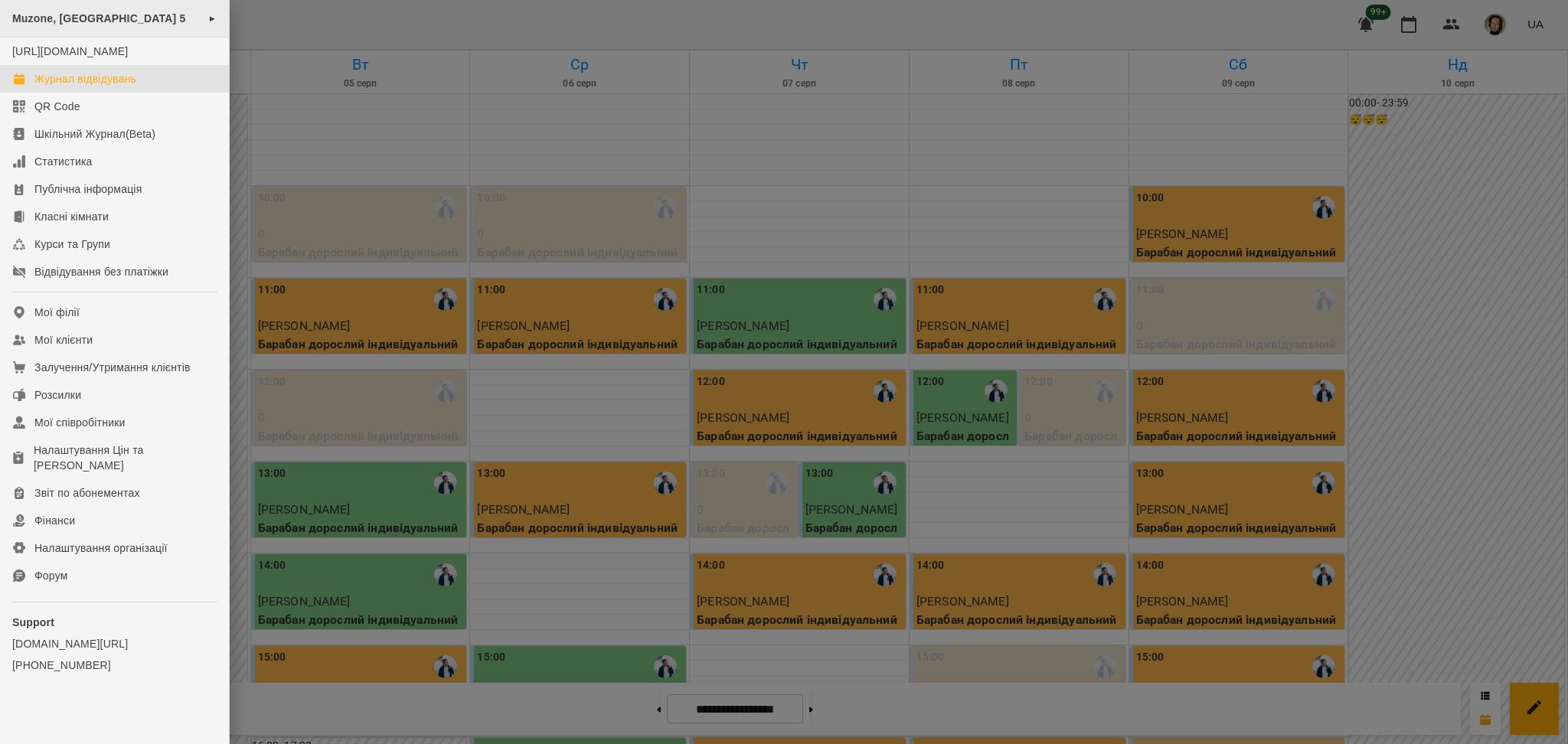
click at [155, 26] on div "Muzone, [GEOGRAPHIC_DATA] 5 ►" at bounding box center [114, 19] width 229 height 38
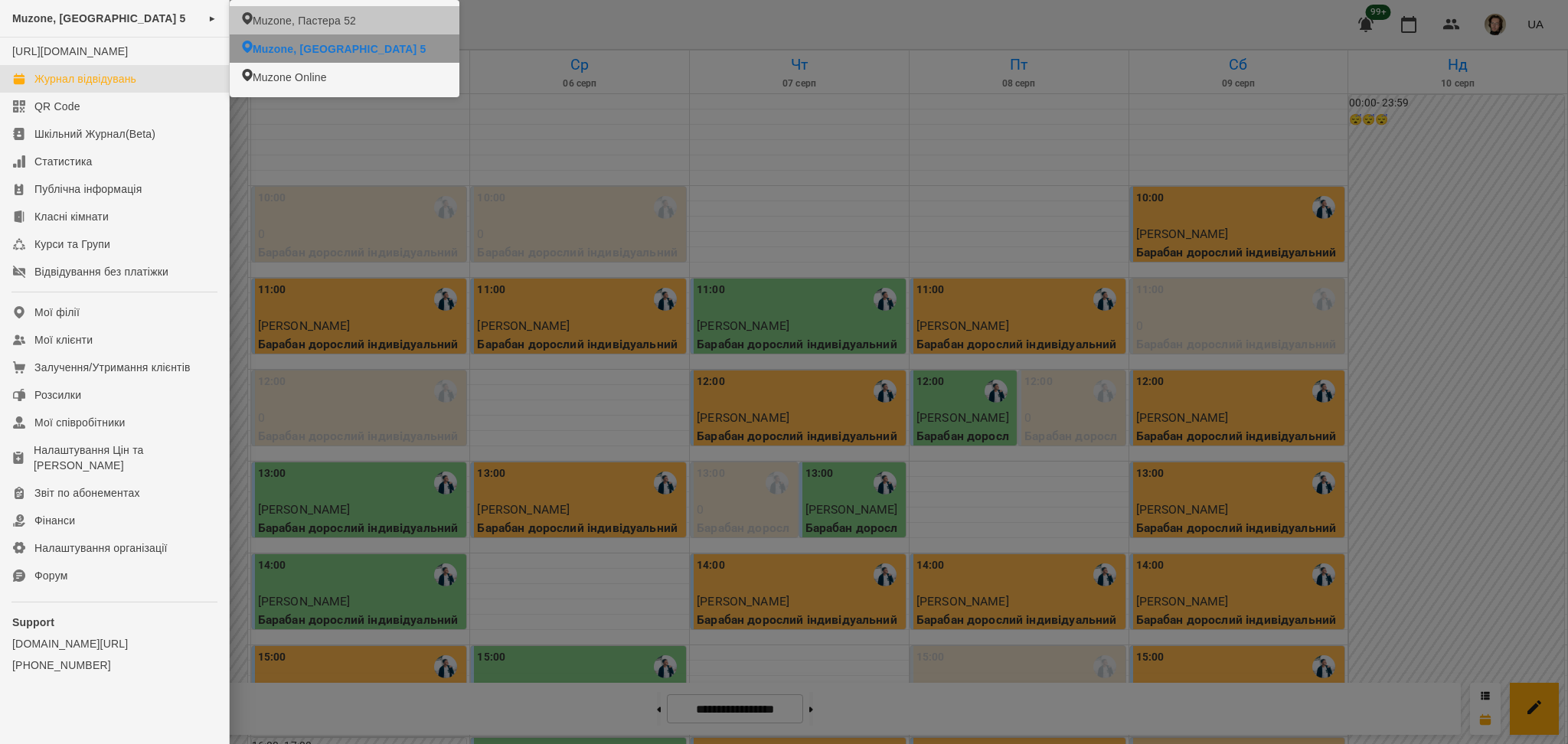
click at [341, 20] on span "Muzone, Пастера 52" at bounding box center [304, 20] width 103 height 16
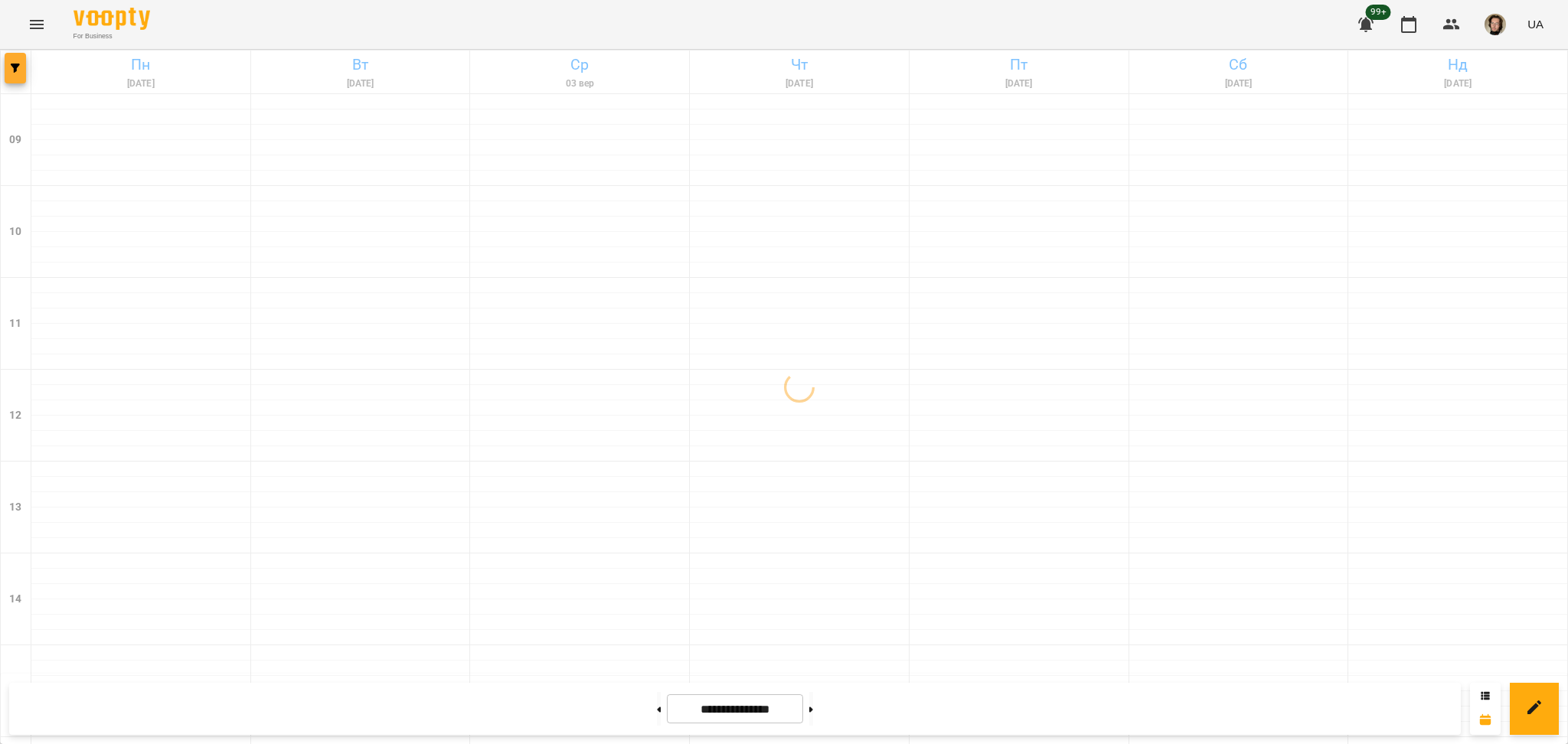
click at [25, 66] on div "**********" at bounding box center [784, 703] width 1568 height 1307
click at [25, 67] on span "button" at bounding box center [16, 68] width 21 height 9
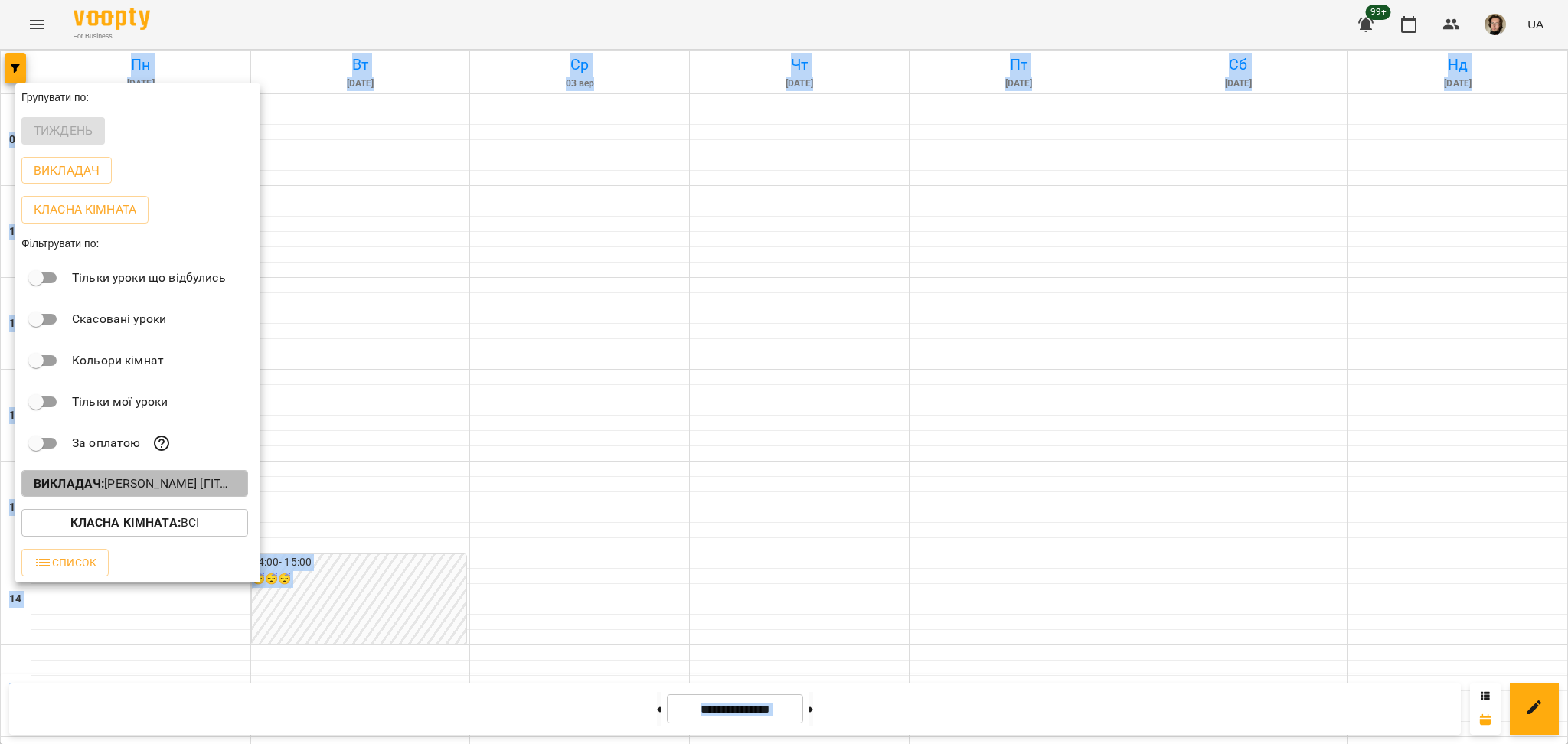
click at [182, 477] on button "Викладач : [PERSON_NAME] [гітара]" at bounding box center [134, 483] width 226 height 28
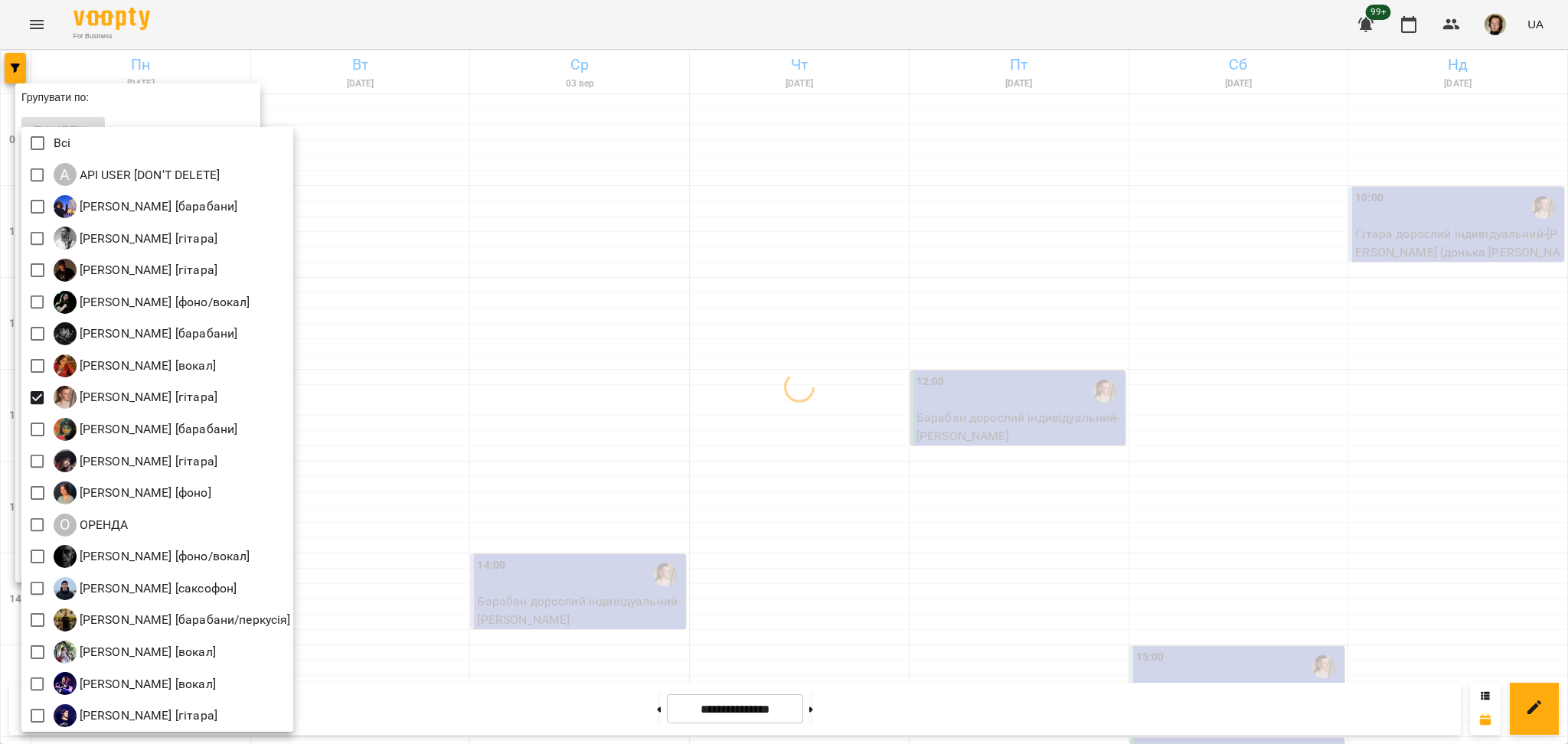
click at [427, 380] on div at bounding box center [784, 372] width 1568 height 744
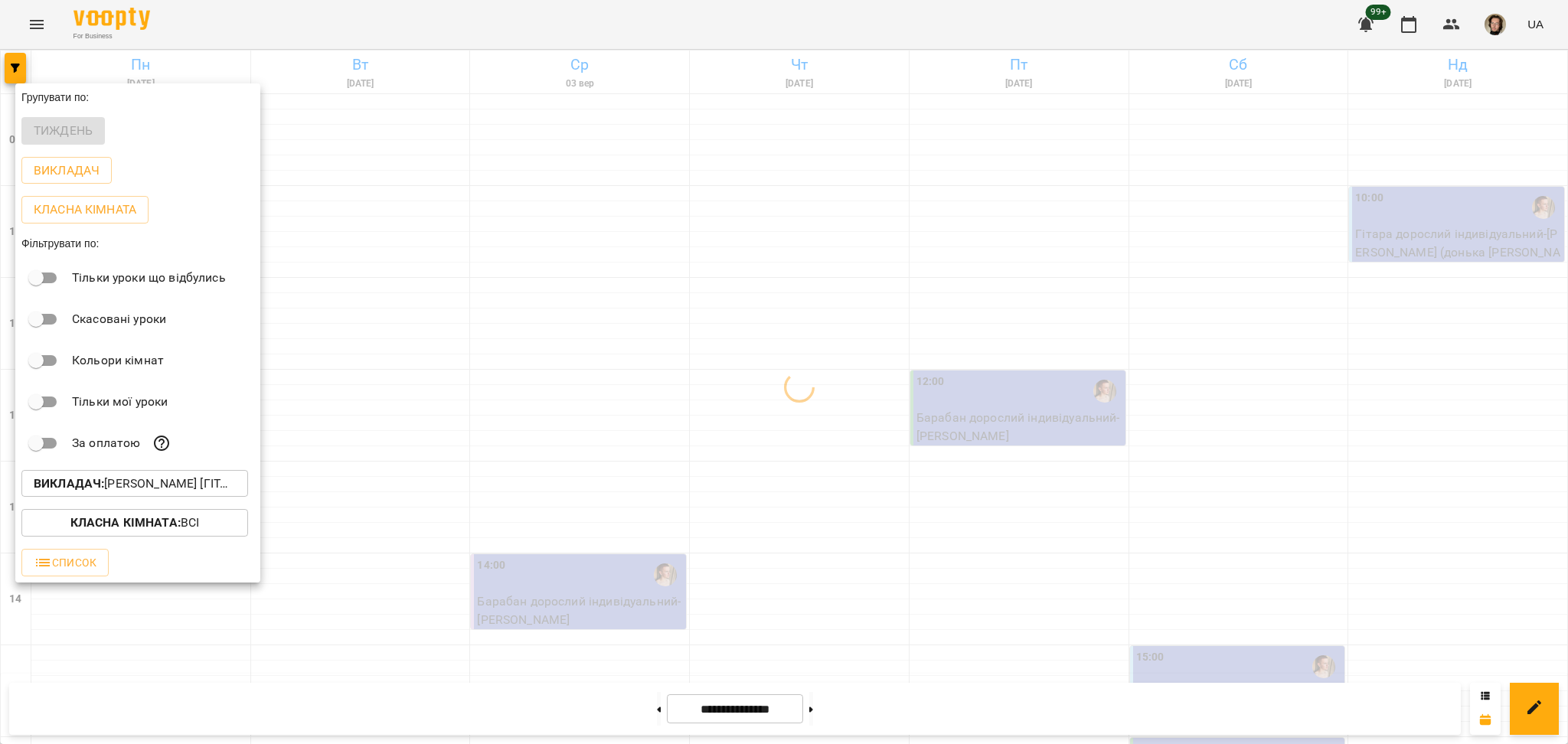
click at [421, 382] on div "Всі A API USER [DON'T DELETE] [PERSON_NAME] [барабани] [PERSON_NAME] [гітара] […" at bounding box center [784, 372] width 1568 height 744
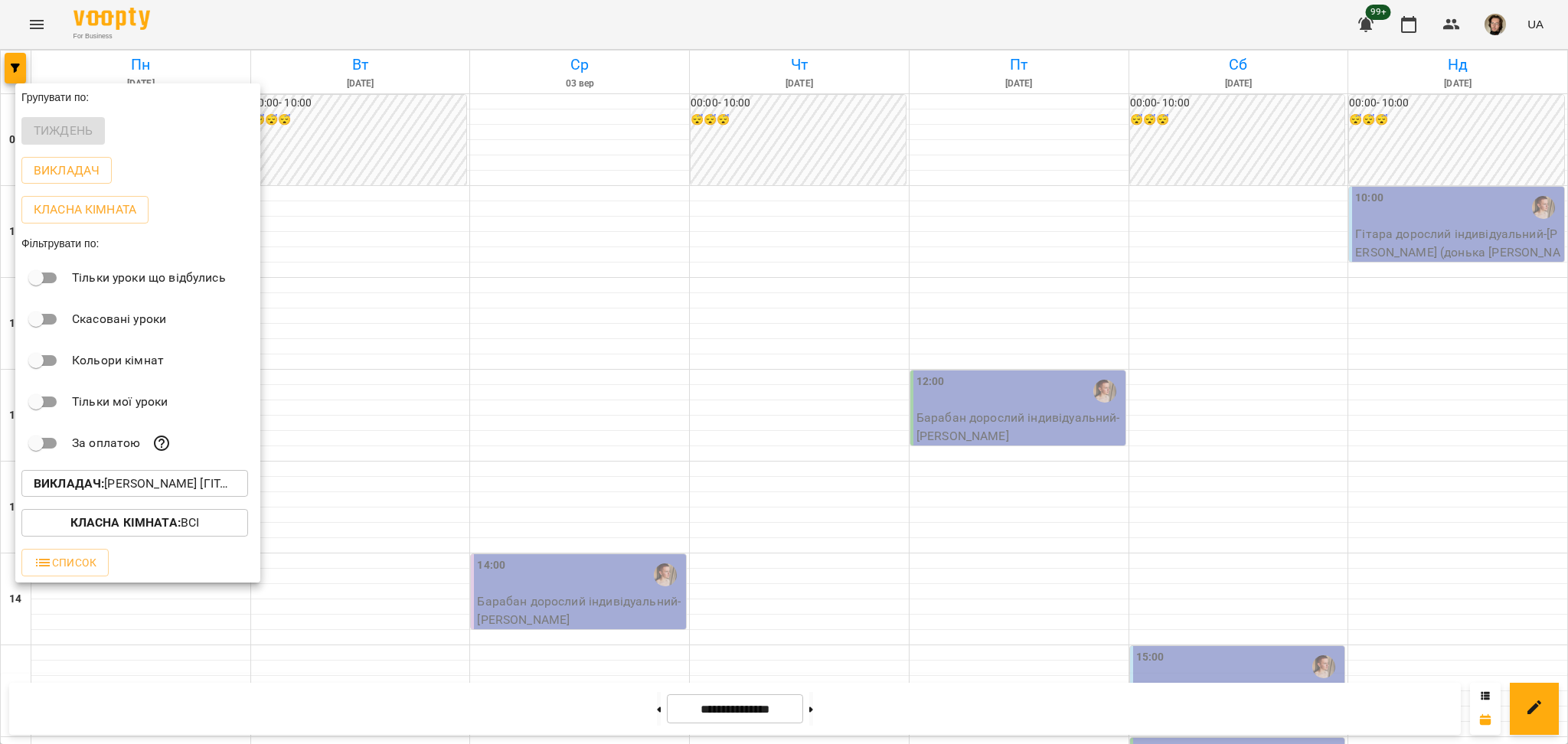
click at [181, 528] on p "Класна кімната : Всі" at bounding box center [135, 523] width 129 height 18
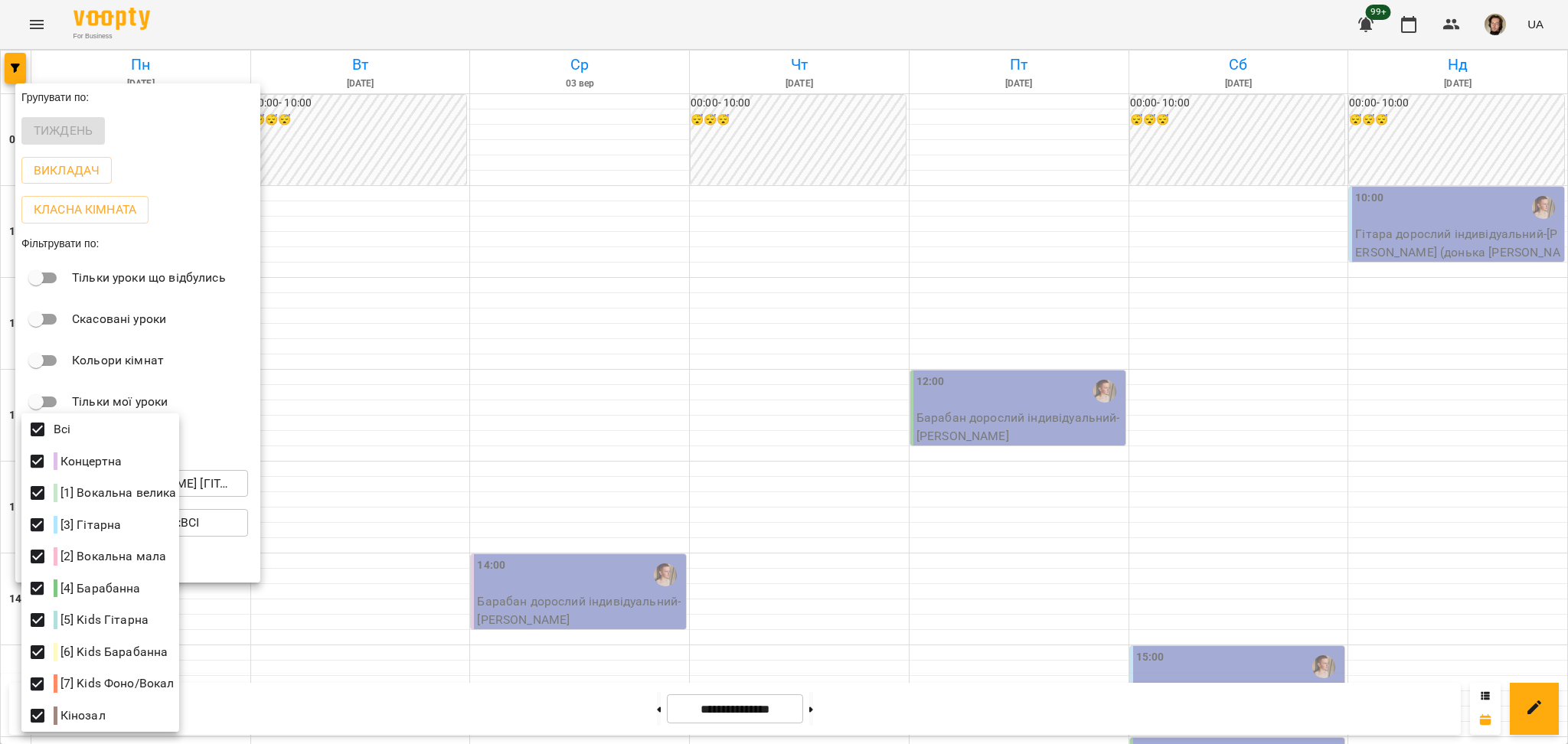
click at [447, 455] on div at bounding box center [784, 372] width 1568 height 744
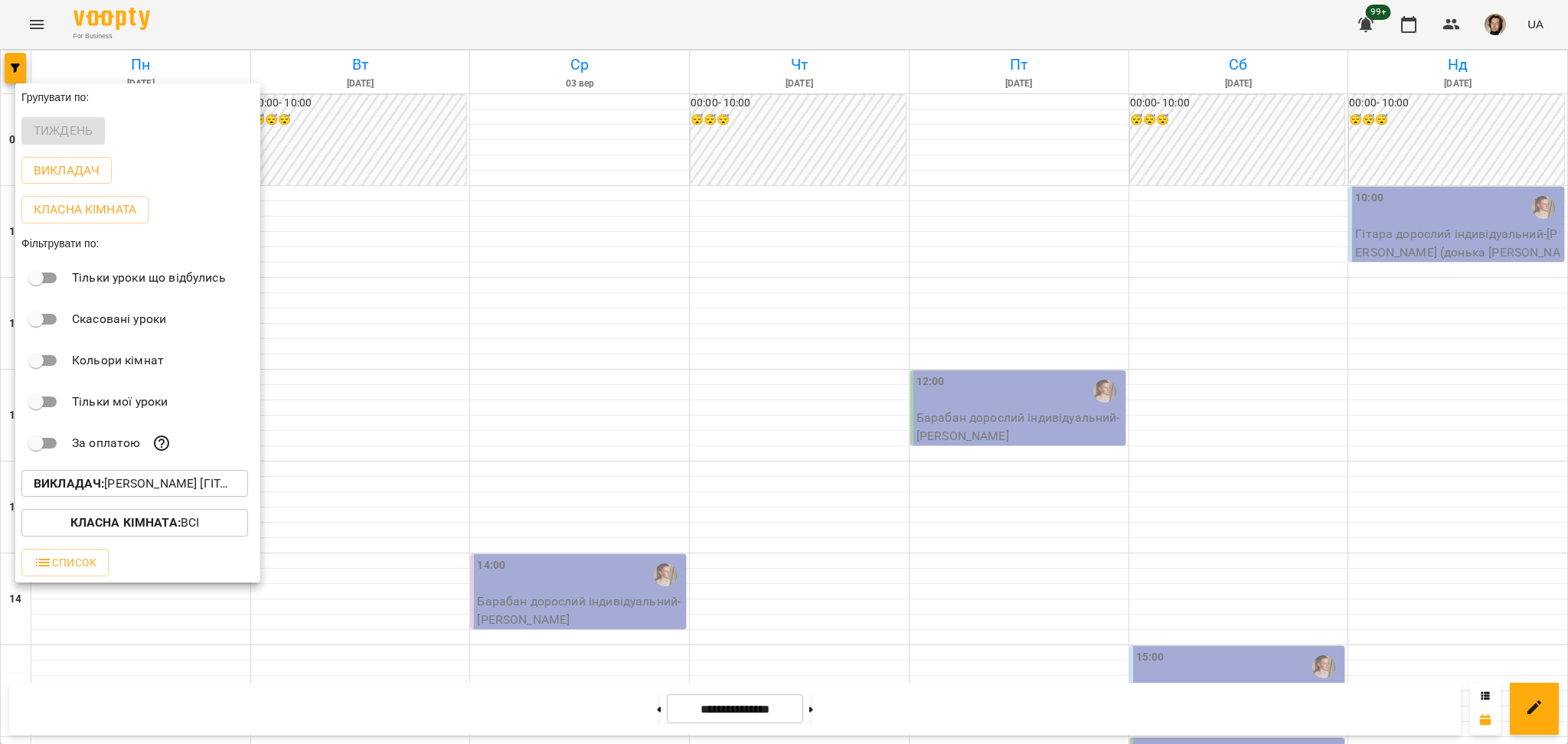
click at [1010, 482] on div at bounding box center [784, 372] width 1568 height 744
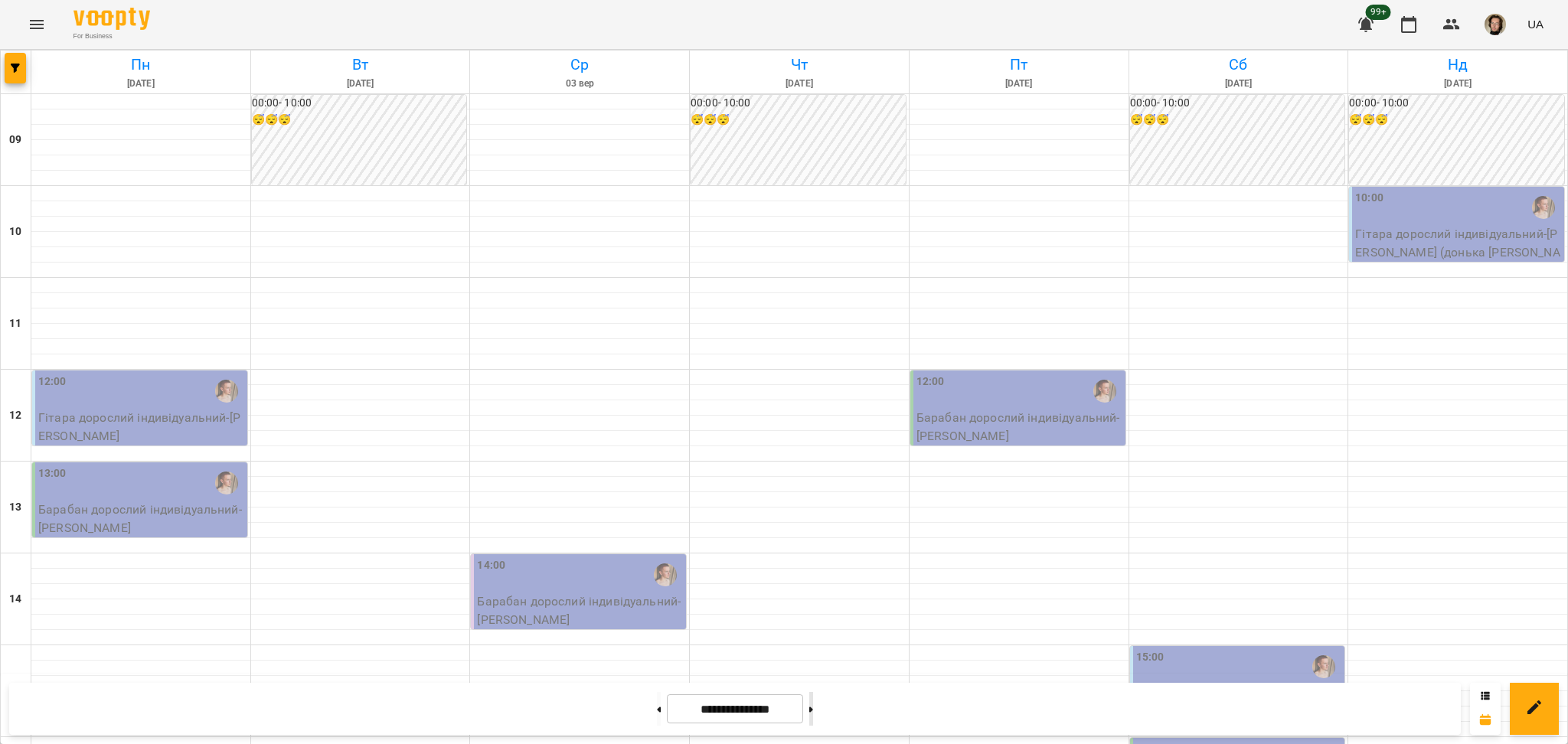
click at [813, 711] on button at bounding box center [811, 708] width 4 height 33
click at [13, 65] on icon "button" at bounding box center [15, 68] width 9 height 9
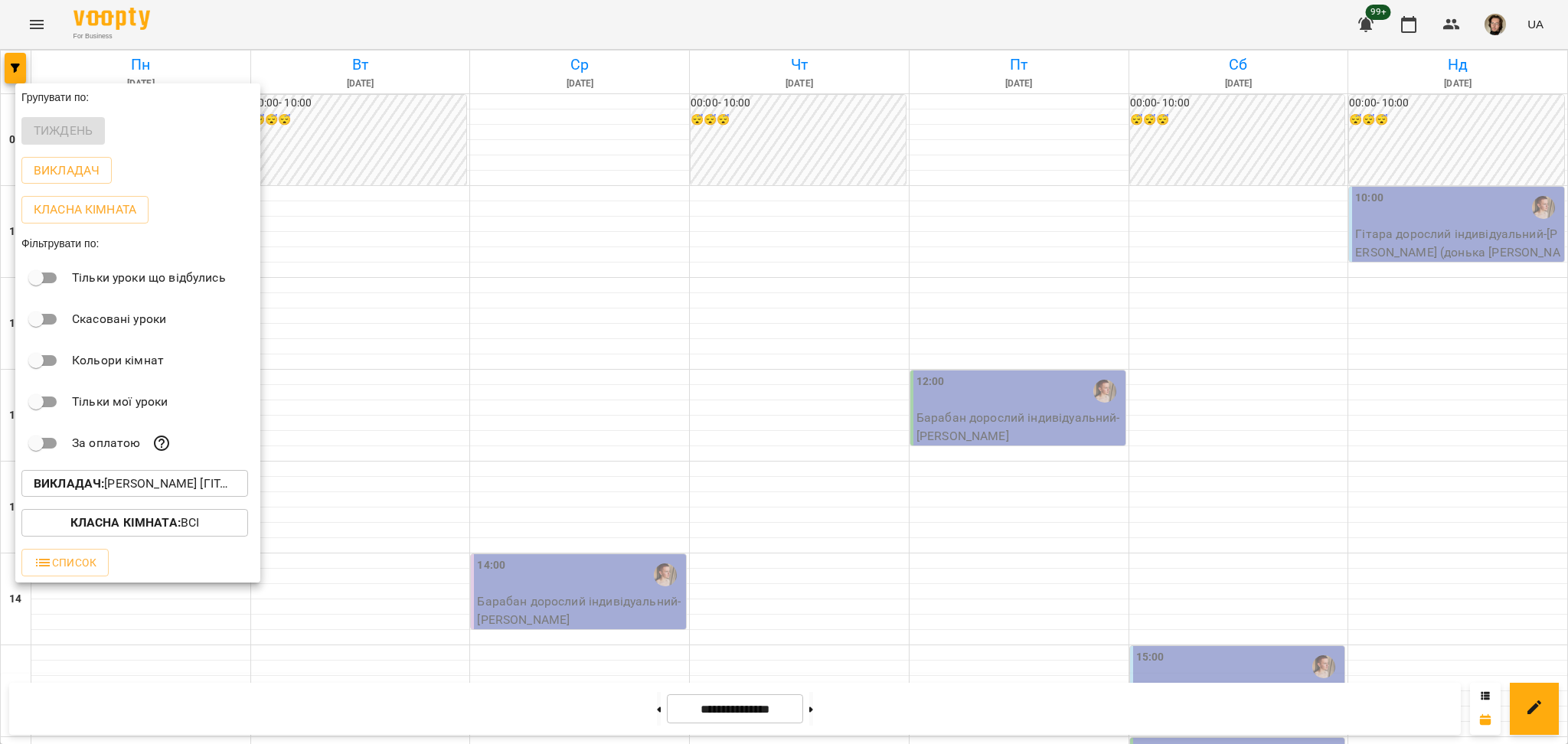
click at [148, 542] on div "Класна кімната : Всі" at bounding box center [138, 523] width 245 height 40
click at [148, 537] on button "Класна кімната : Всі" at bounding box center [134, 523] width 226 height 28
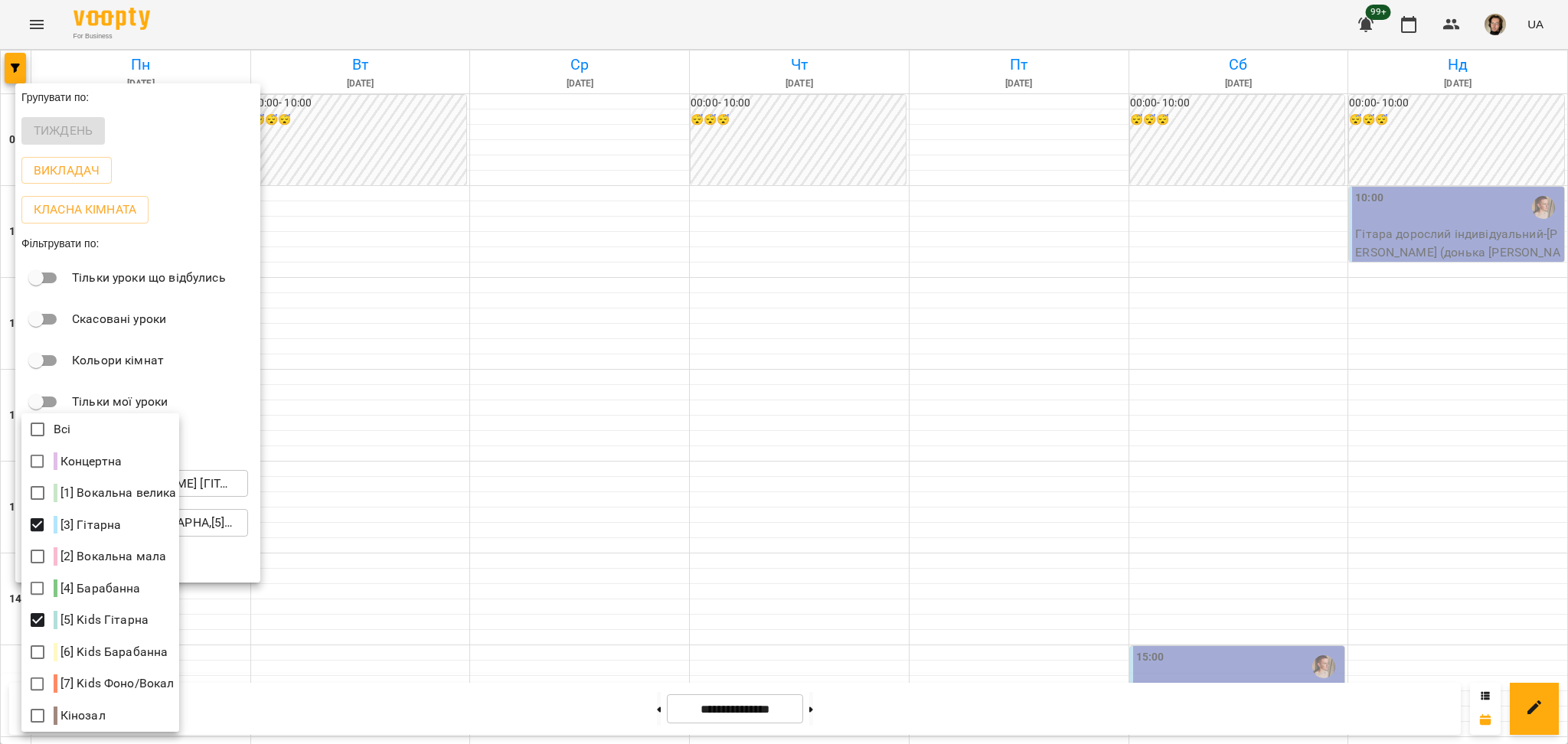
click at [613, 538] on div at bounding box center [784, 372] width 1568 height 744
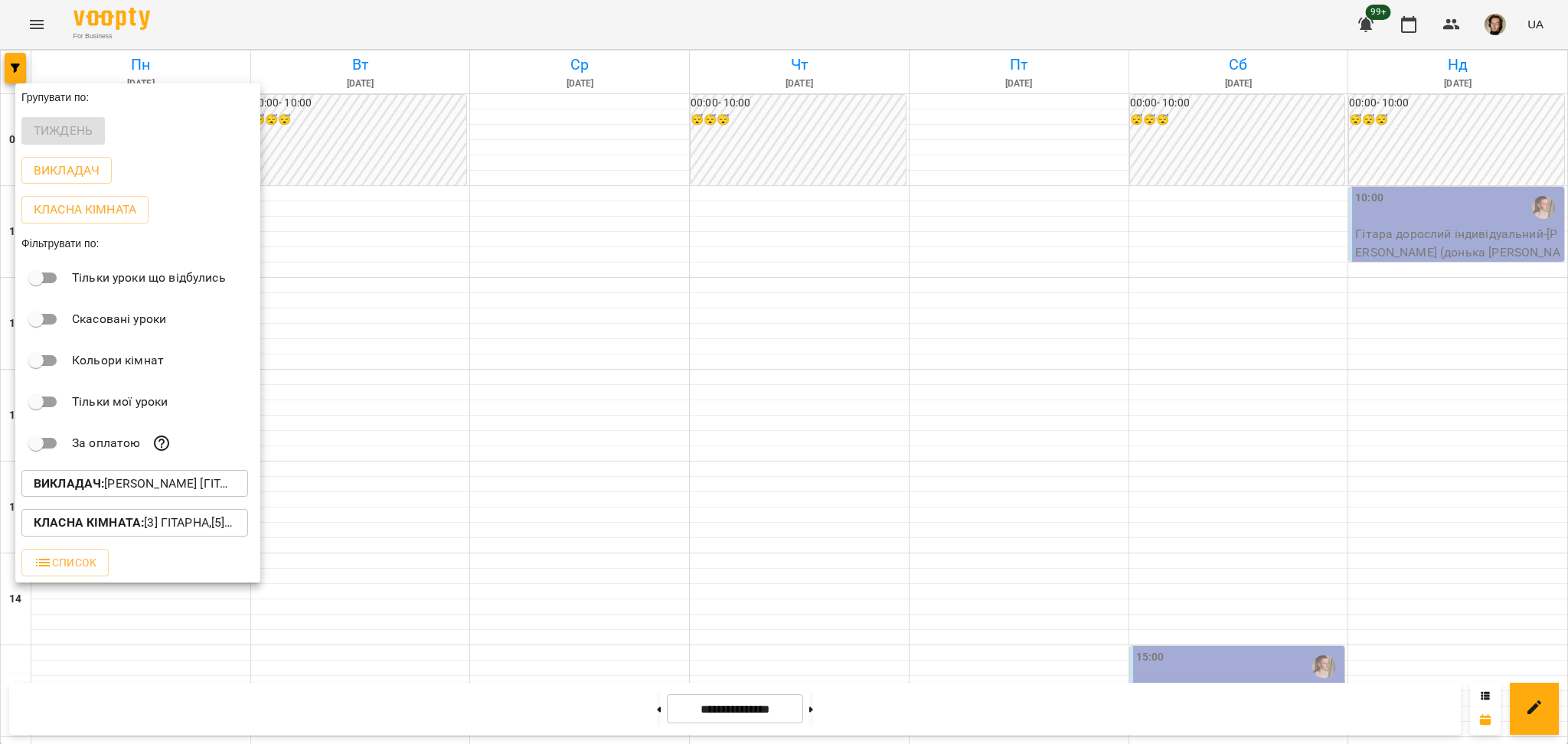
click at [638, 708] on div at bounding box center [784, 372] width 1568 height 744
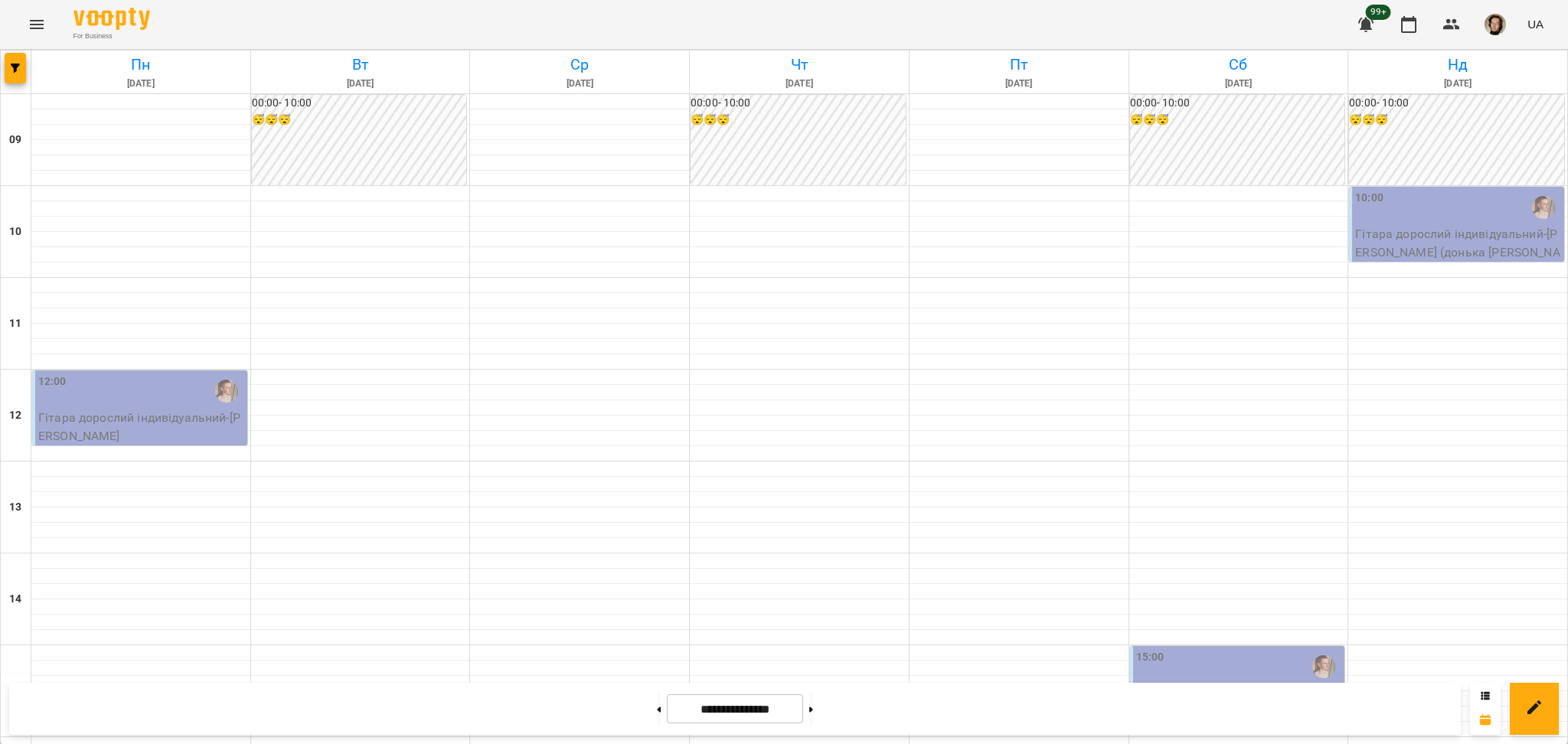
click at [657, 710] on button at bounding box center [659, 708] width 4 height 33
click at [657, 707] on button at bounding box center [659, 708] width 4 height 33
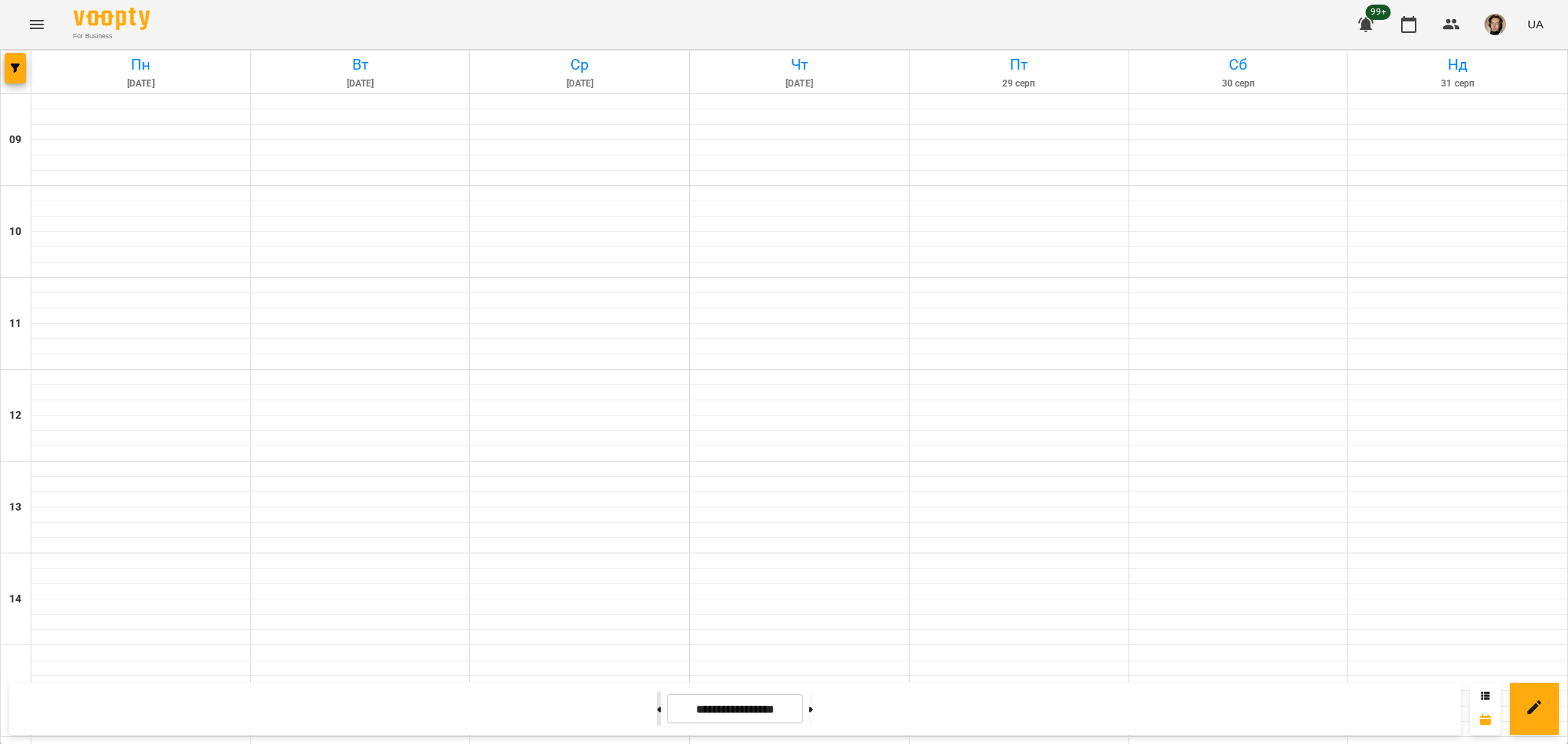
click at [657, 707] on button at bounding box center [659, 708] width 4 height 33
type input "**********"
